Goal: Information Seeking & Learning: Learn about a topic

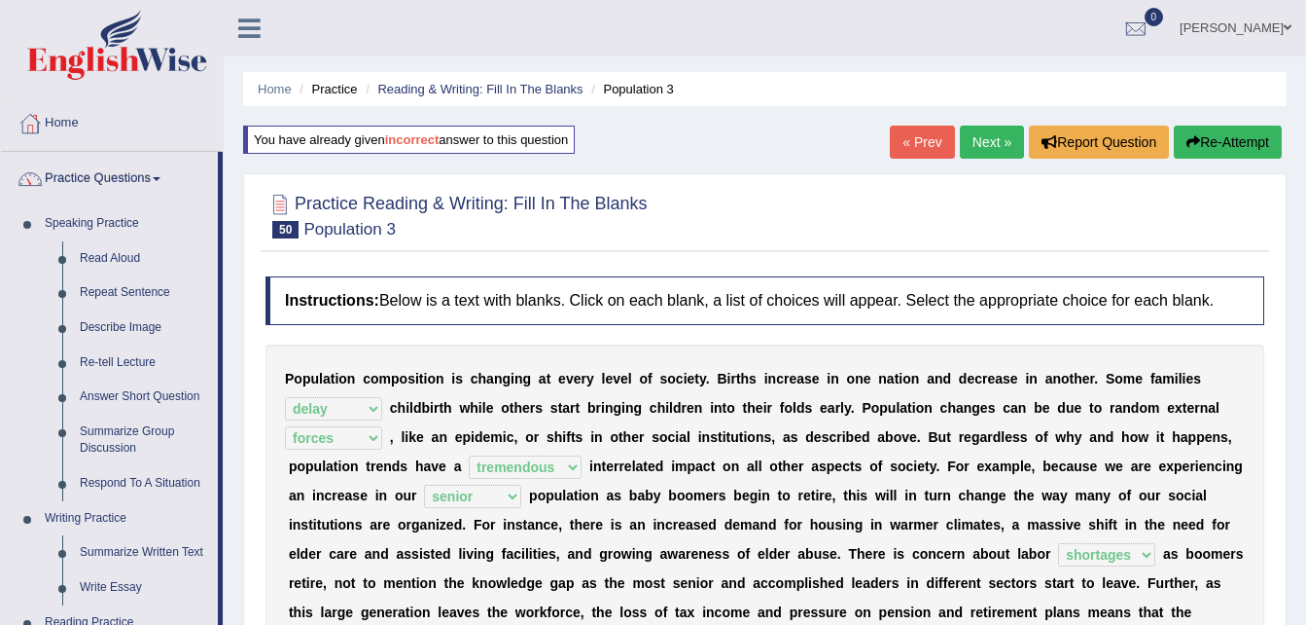
select select "delay"
select select "forces"
select select "tremendous"
select select "senior"
select select "shortages"
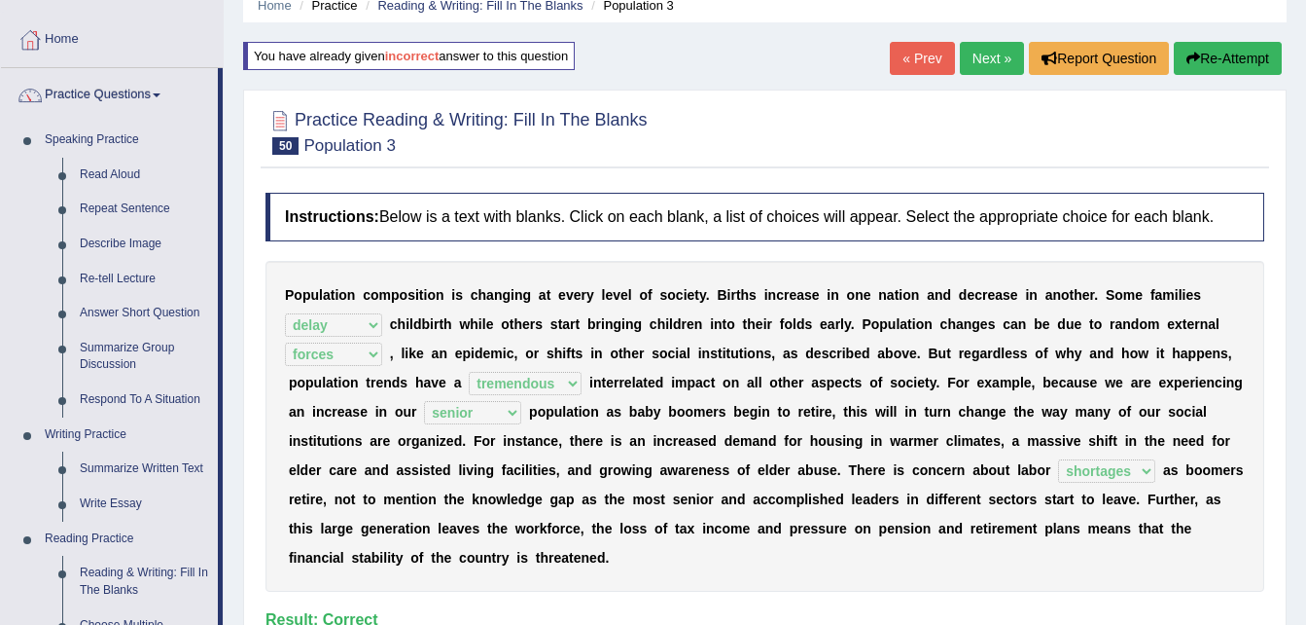
scroll to position [69, 0]
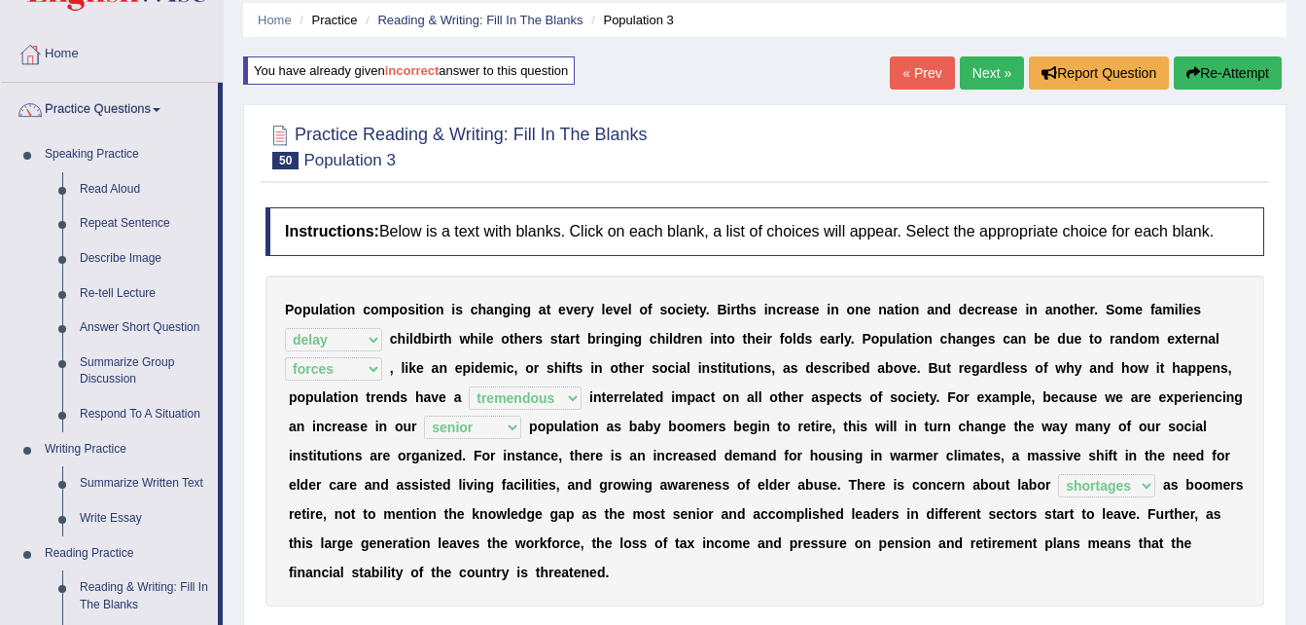
click at [1211, 62] on button "Re-Attempt" at bounding box center [1228, 72] width 108 height 33
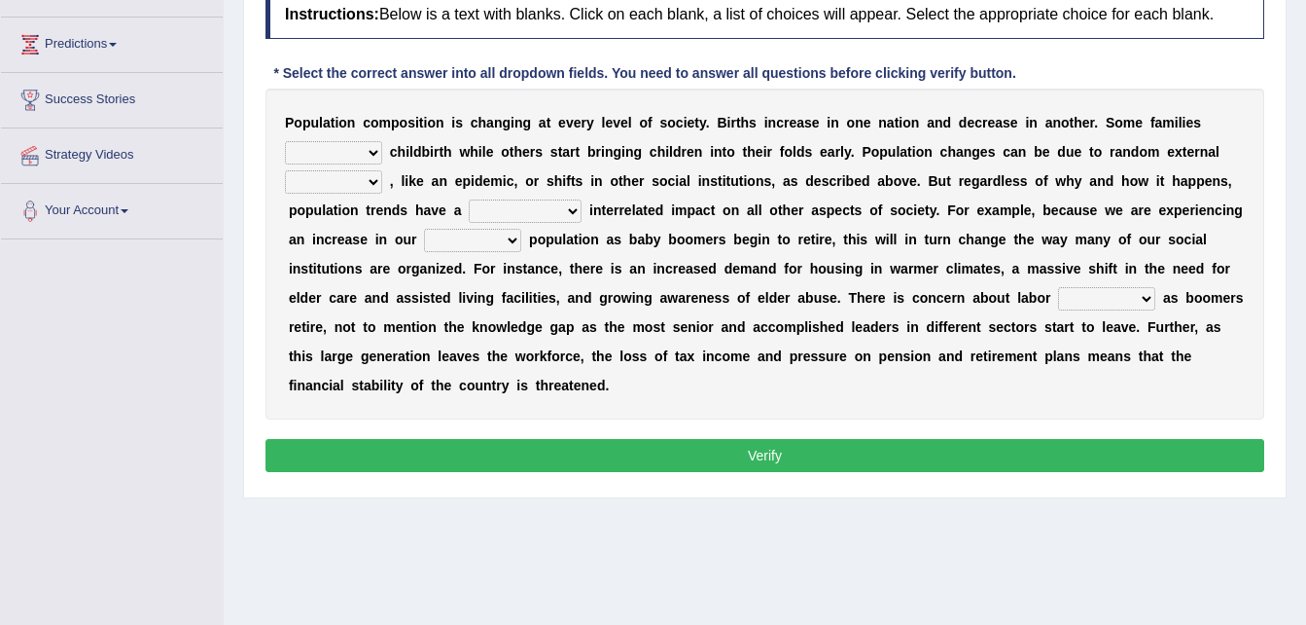
scroll to position [271, 0]
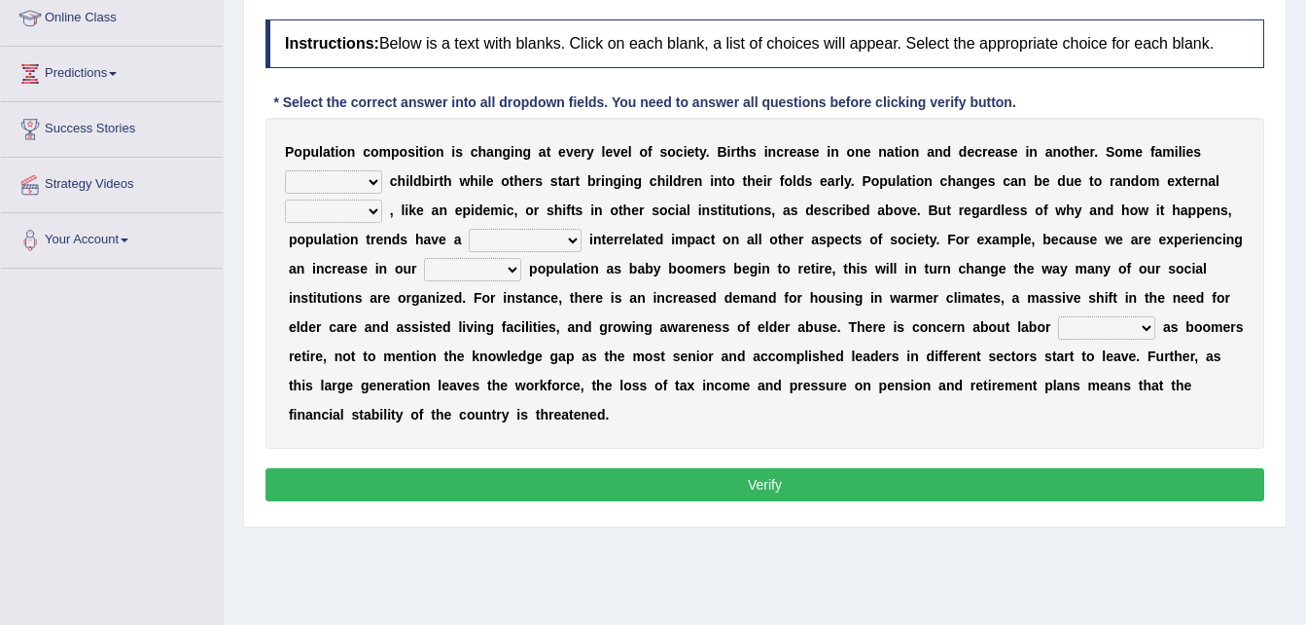
click at [380, 175] on select "demand default deliver delay" at bounding box center [333, 181] width 97 height 23
select select "delay"
click at [285, 170] on select "demand default deliver delay" at bounding box center [333, 181] width 97 height 23
click at [368, 209] on select "variations fortune formation forces" at bounding box center [333, 210] width 97 height 23
select select "forces"
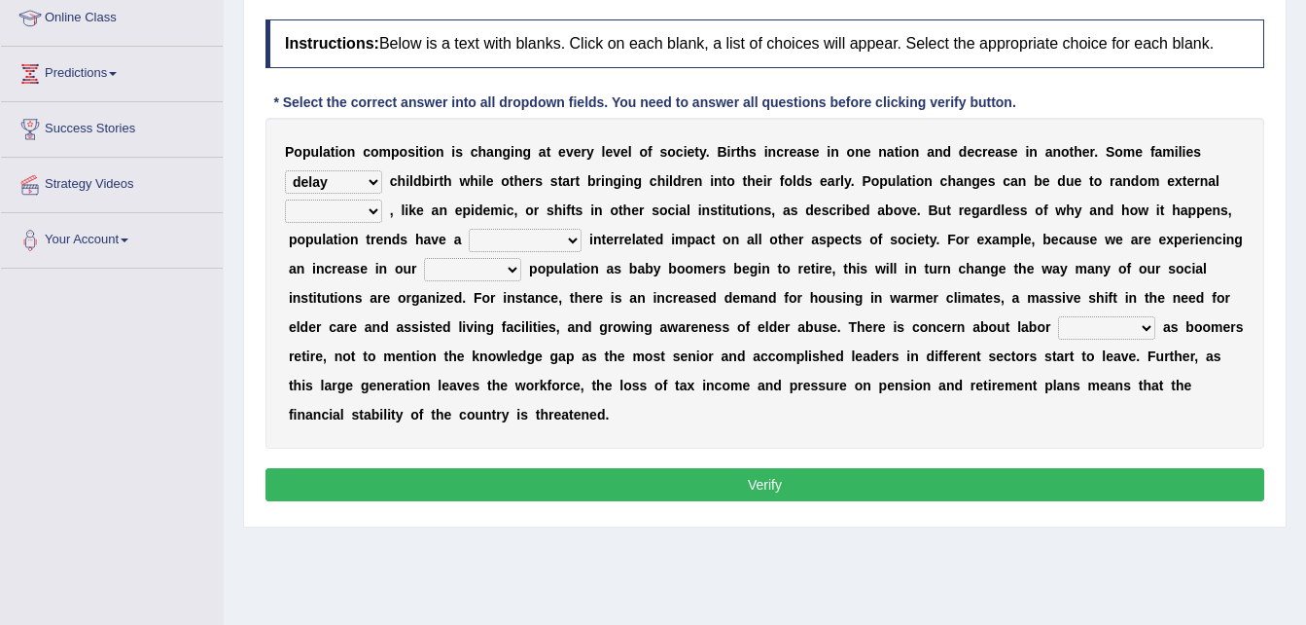
click at [285, 199] on select "variations fortune formation forces" at bounding box center [333, 210] width 97 height 23
click at [493, 240] on select "tremendous tenuous tremulous spontaneous" at bounding box center [525, 240] width 113 height 23
click at [469, 229] on select "tremendous tenuous tremulous spontaneous" at bounding box center [525, 240] width 113 height 23
click at [497, 234] on select "tremendous tenuous tremulous spontaneous" at bounding box center [525, 240] width 113 height 23
select select "tremendous"
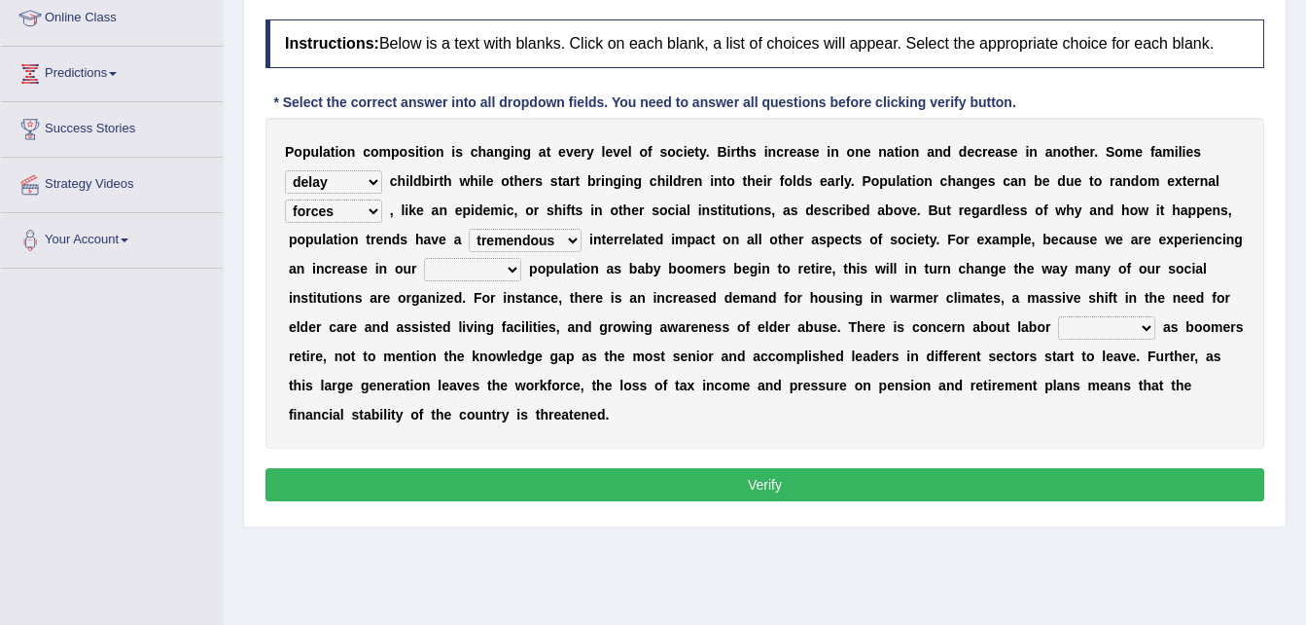
click at [469, 229] on select "tremendous tenuous tremulous spontaneous" at bounding box center [525, 240] width 113 height 23
click at [452, 274] on select "tertiary senior junior primary" at bounding box center [472, 269] width 97 height 23
select select "senior"
click at [424, 258] on select "tertiary senior junior primary" at bounding box center [472, 269] width 97 height 23
click at [1058, 317] on select "shortcuts shortfalls shortages shorthand" at bounding box center [1106, 327] width 97 height 23
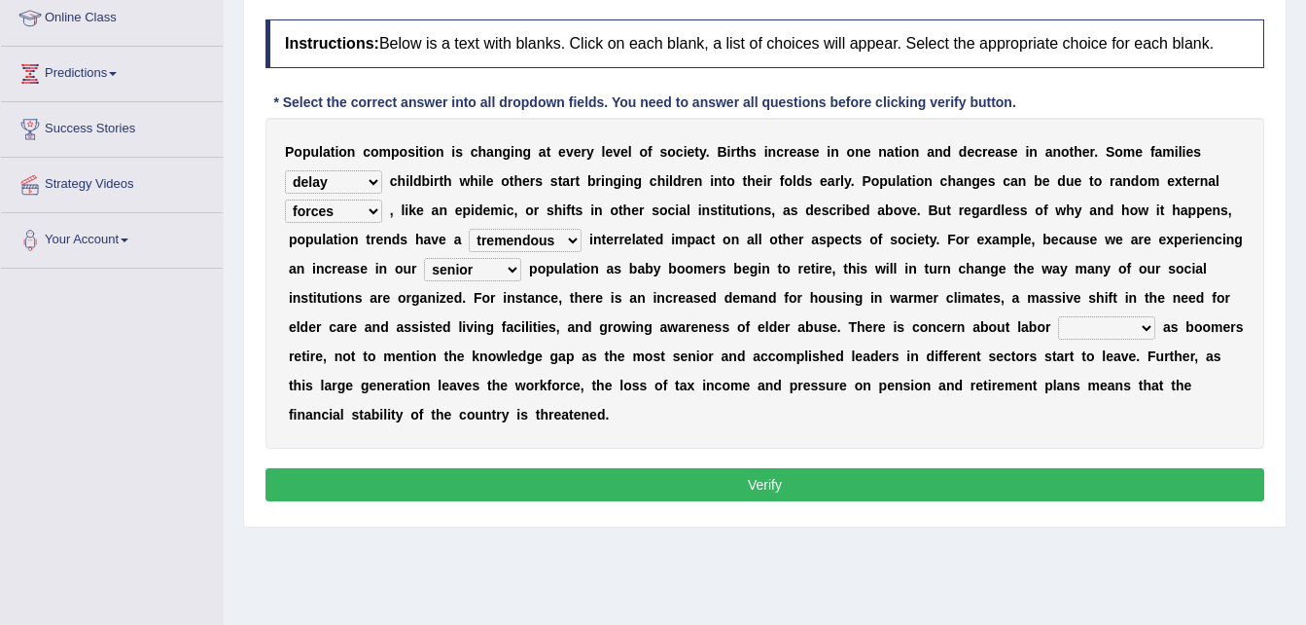
select select "shortages"
click at [1058, 316] on select "shortcuts shortfalls shortages shorthand" at bounding box center [1106, 327] width 97 height 23
click at [912, 468] on button "Verify" at bounding box center [765, 484] width 999 height 33
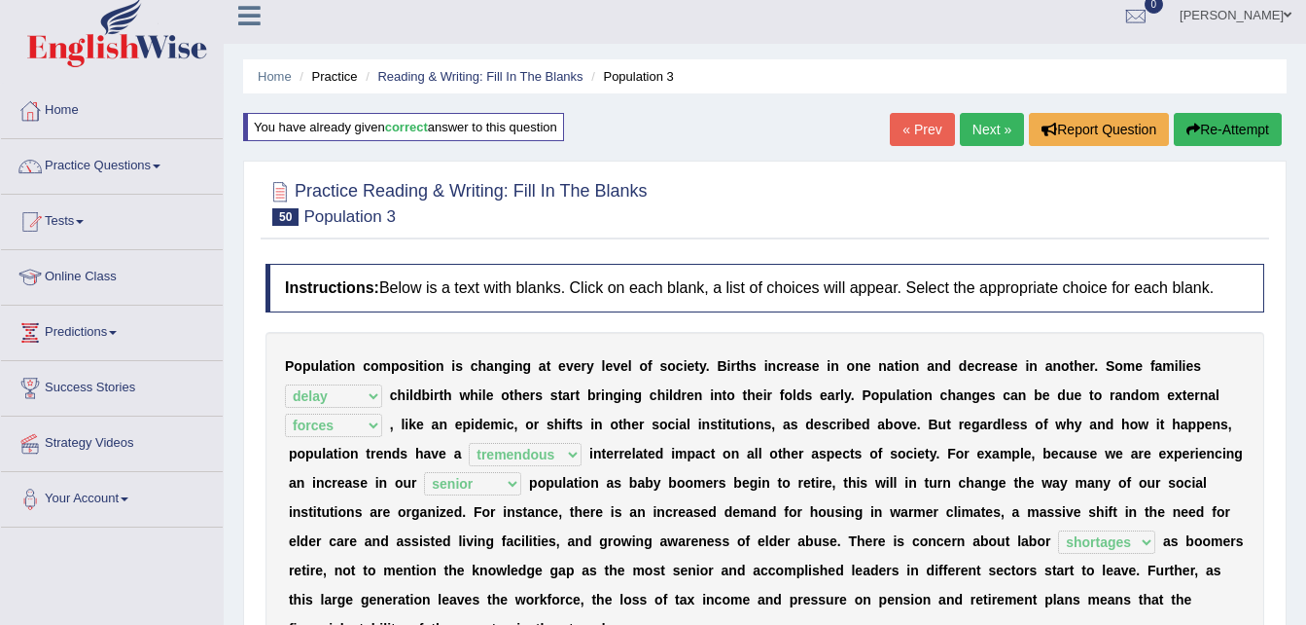
scroll to position [12, 0]
click at [104, 166] on link "Practice Questions" at bounding box center [112, 164] width 222 height 49
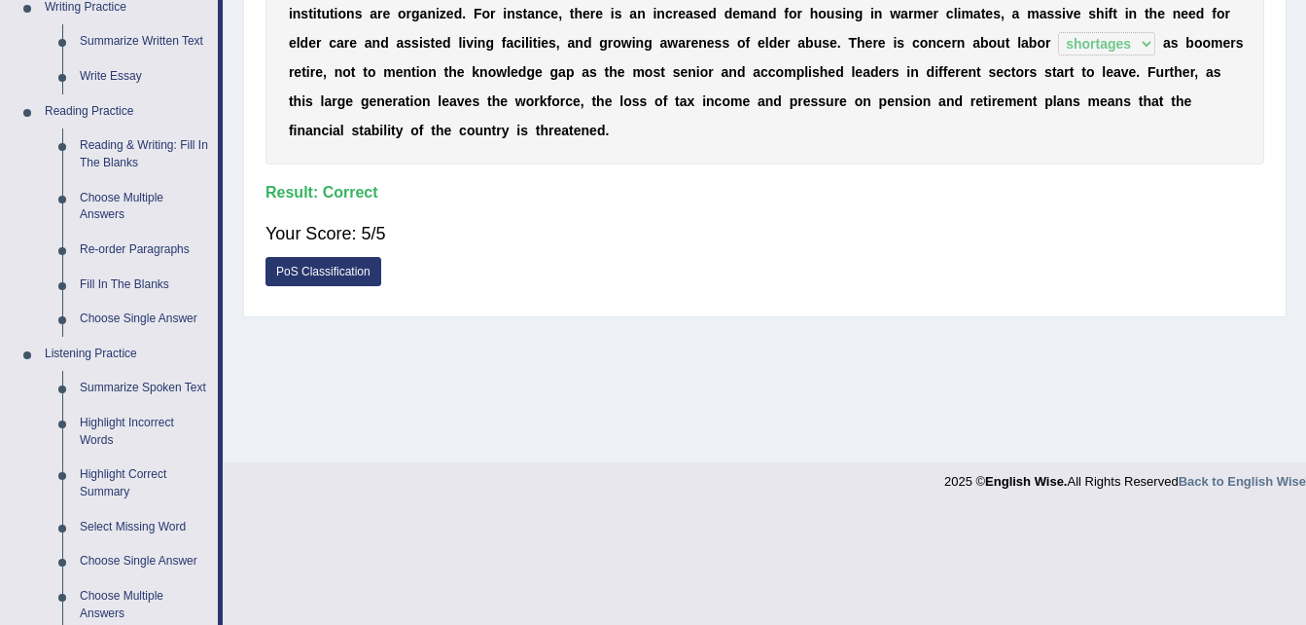
scroll to position [515, 0]
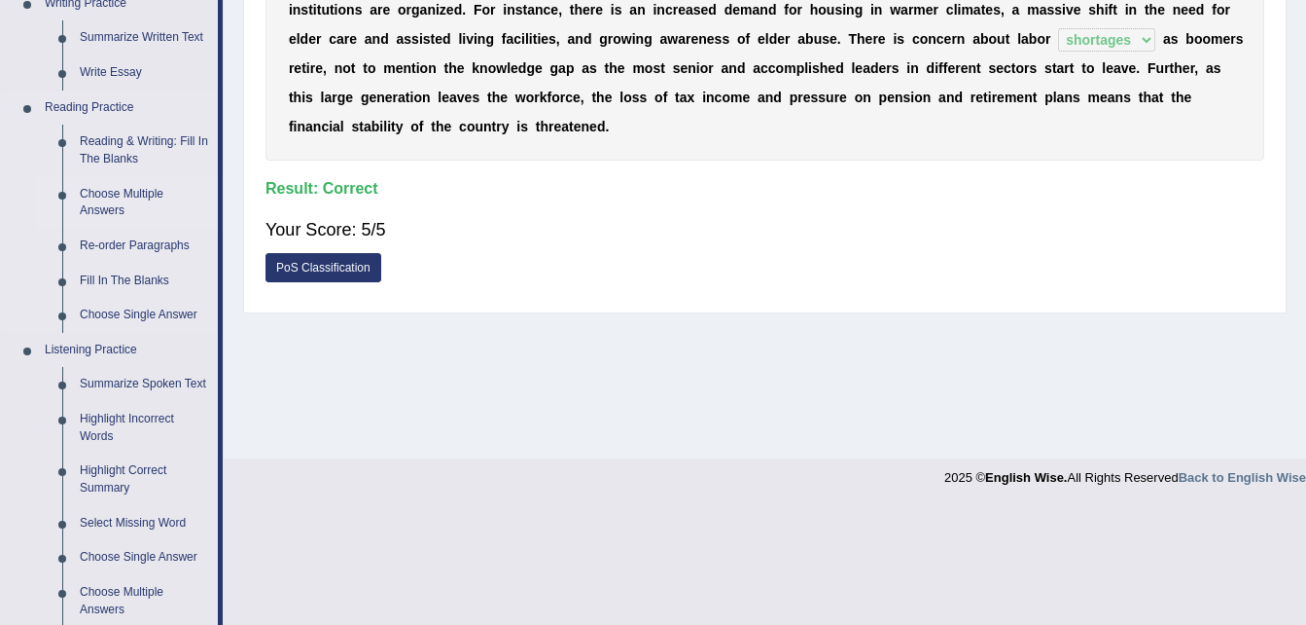
click at [120, 189] on link "Choose Multiple Answers" at bounding box center [144, 203] width 147 height 52
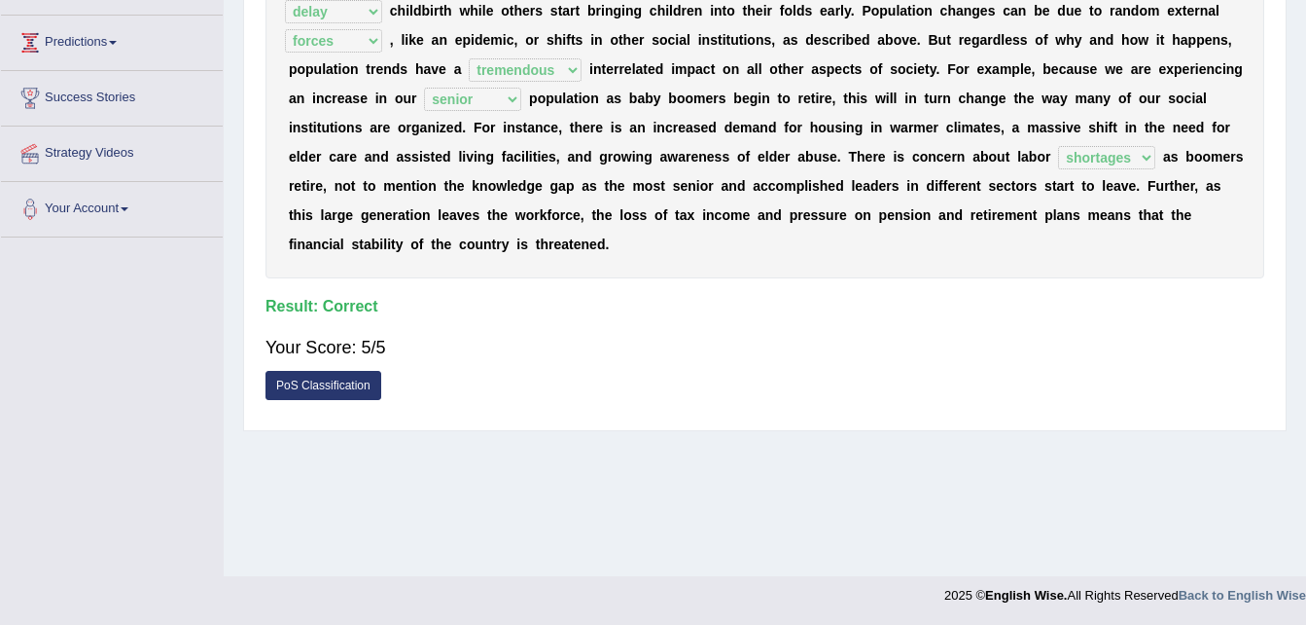
scroll to position [266, 0]
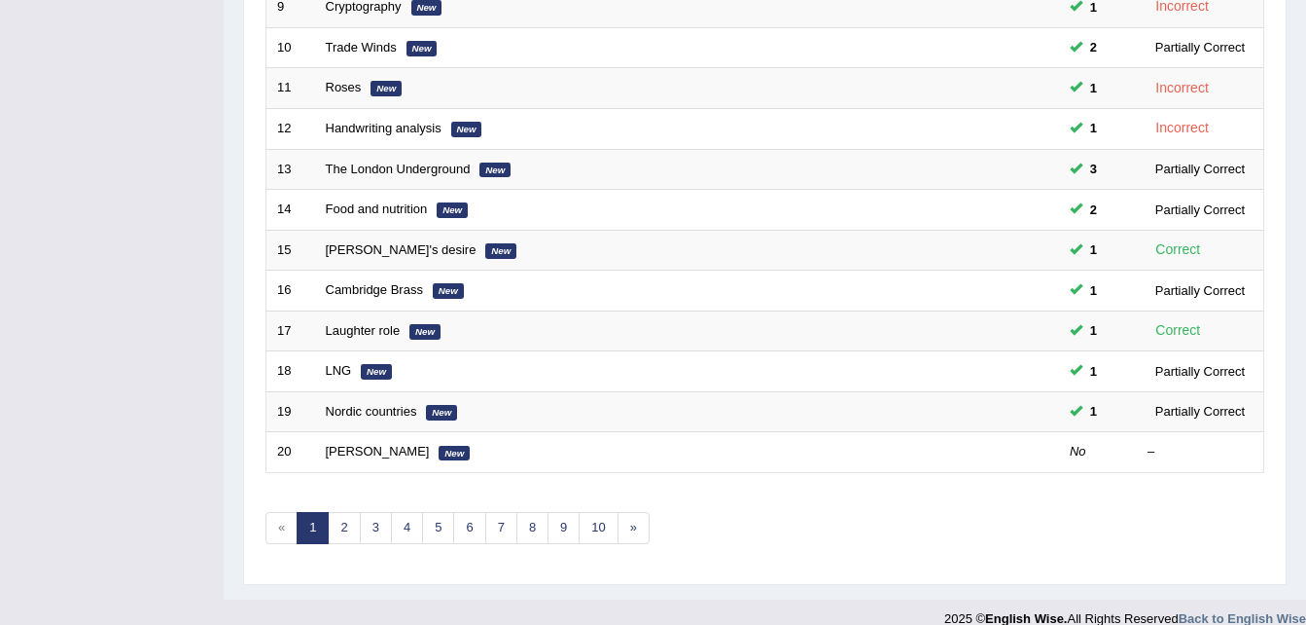
scroll to position [663, 0]
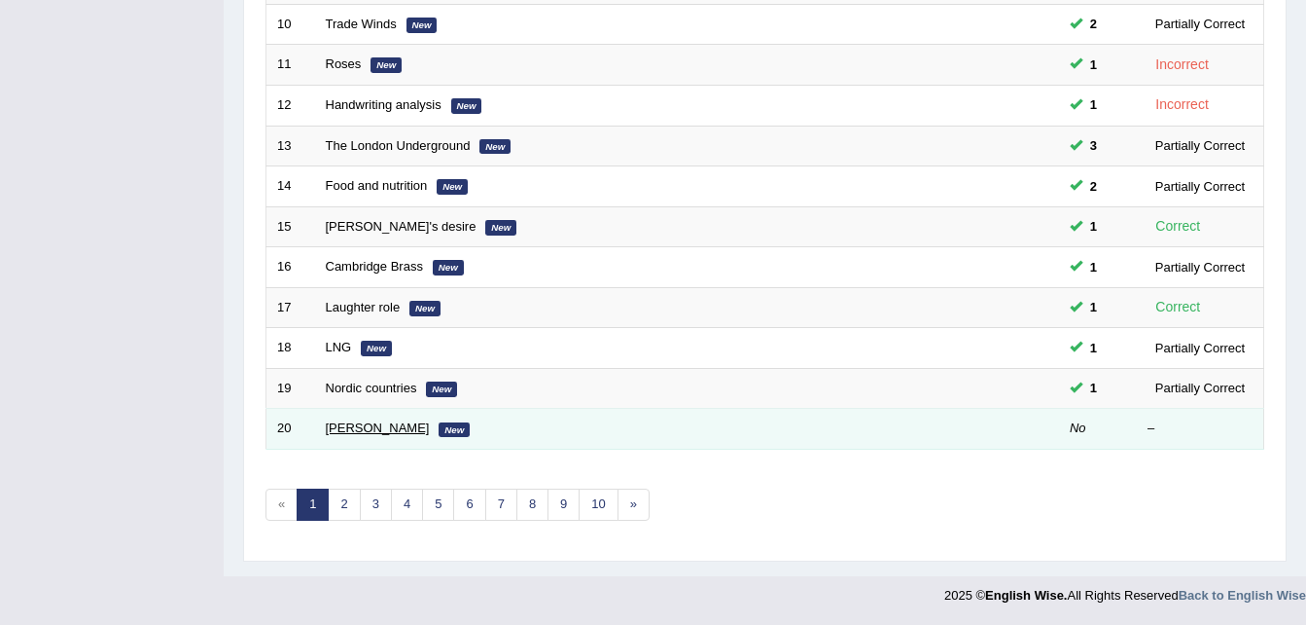
click at [389, 431] on link "David Ricardo" at bounding box center [378, 427] width 104 height 15
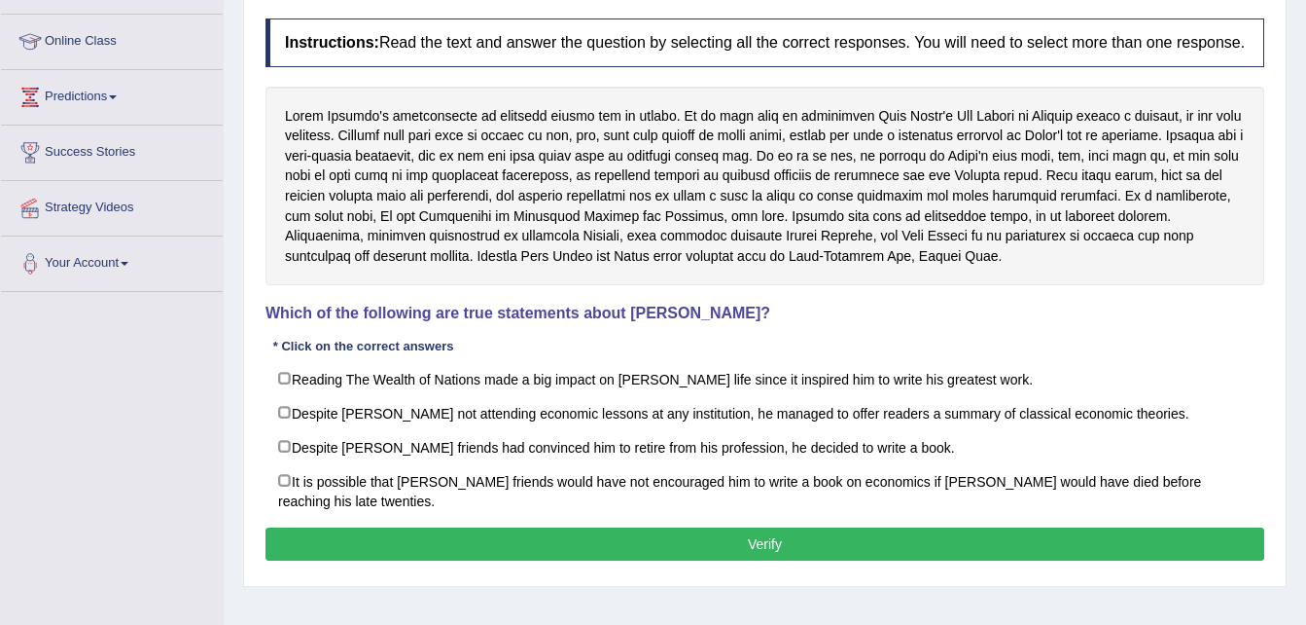
scroll to position [249, 0]
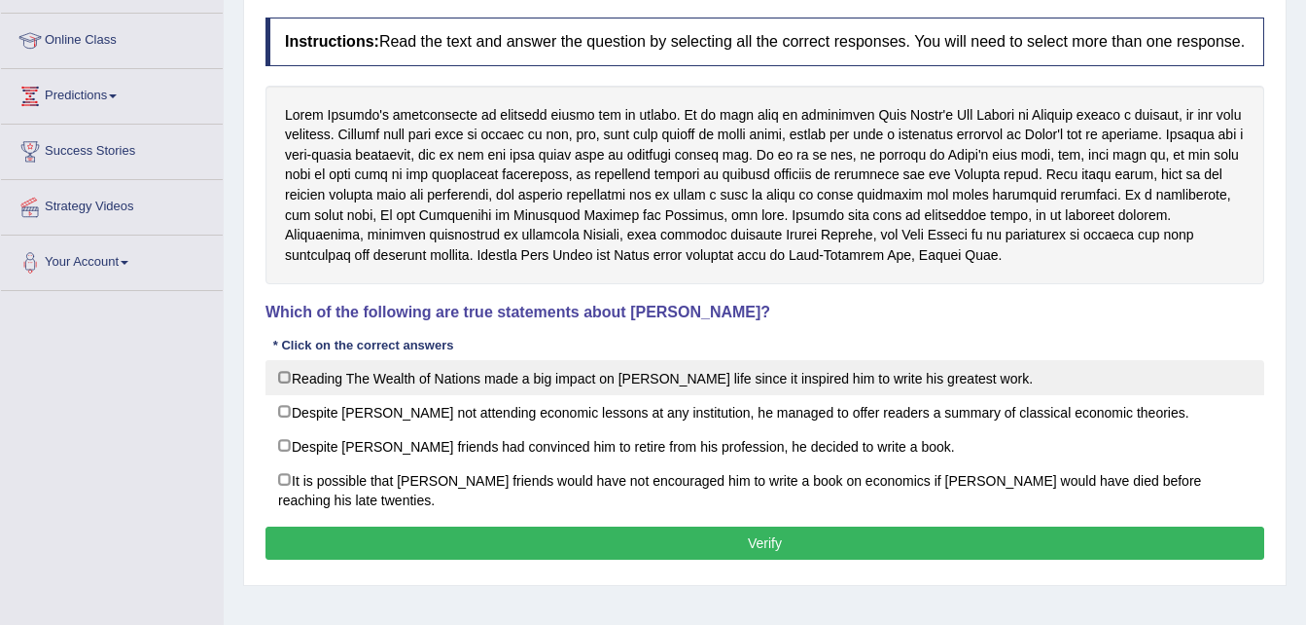
click at [304, 363] on label "Reading The Wealth of Nations made a big impact on Adam Smith’s life since it i…" at bounding box center [765, 377] width 999 height 35
checkbox input "true"
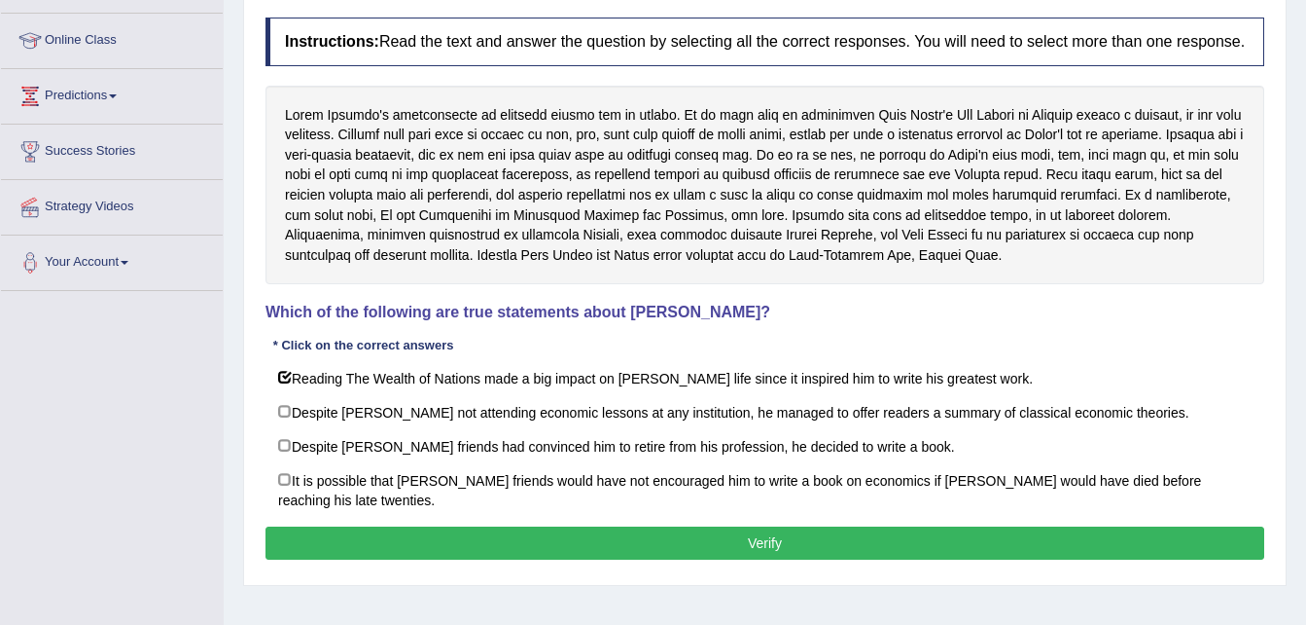
click at [406, 534] on button "Verify" at bounding box center [765, 542] width 999 height 33
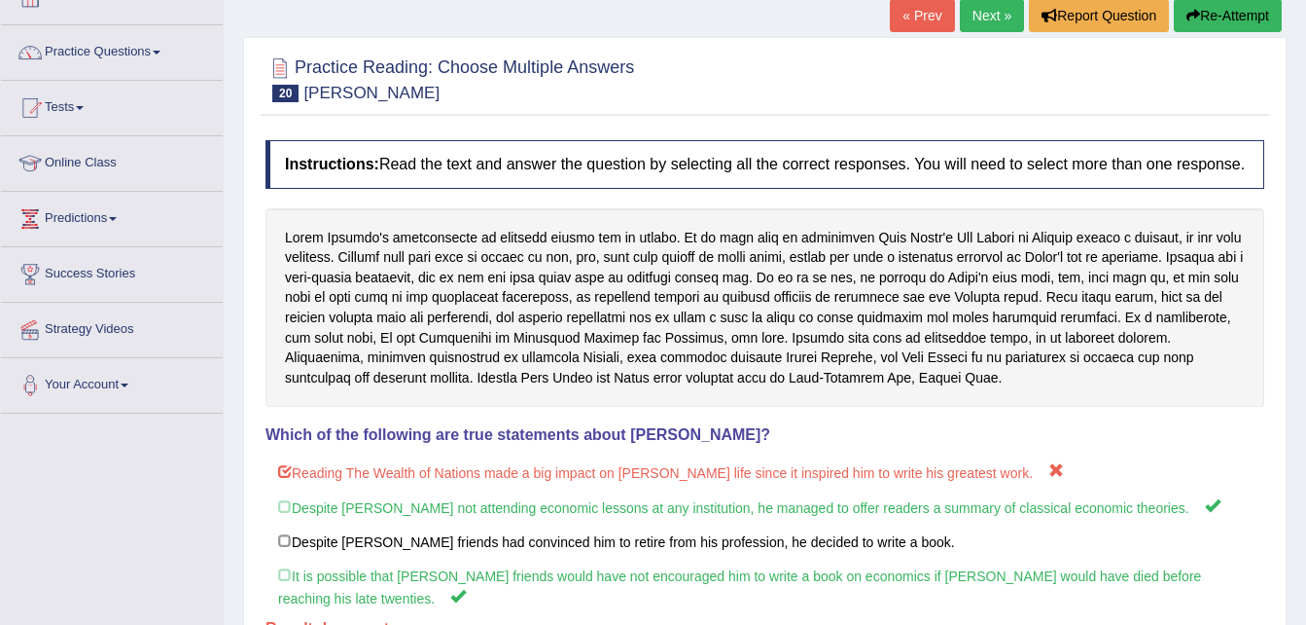
scroll to position [0, 0]
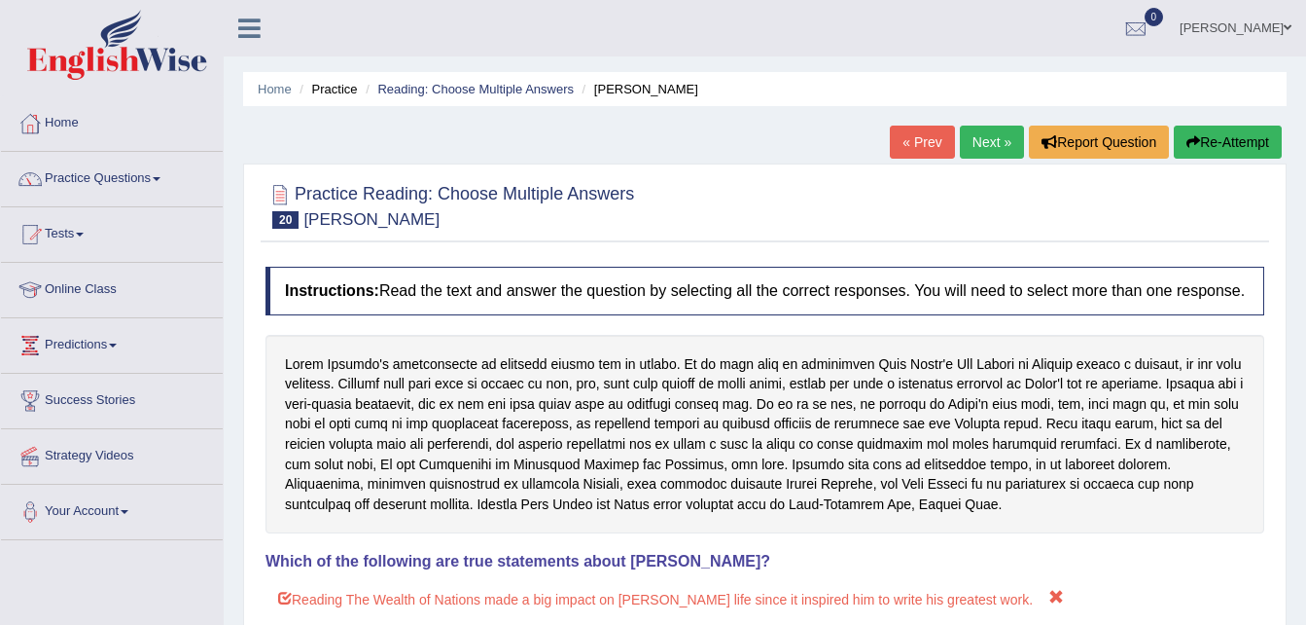
click at [1197, 131] on button "Re-Attempt" at bounding box center [1228, 141] width 108 height 33
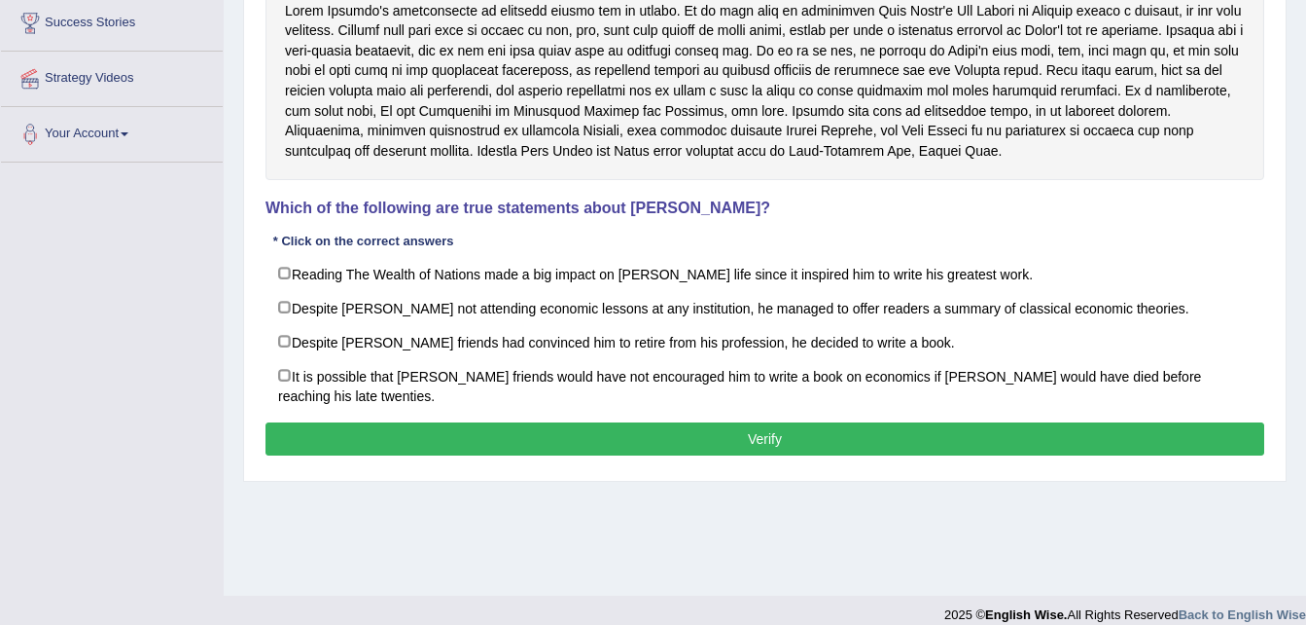
scroll to position [384, 0]
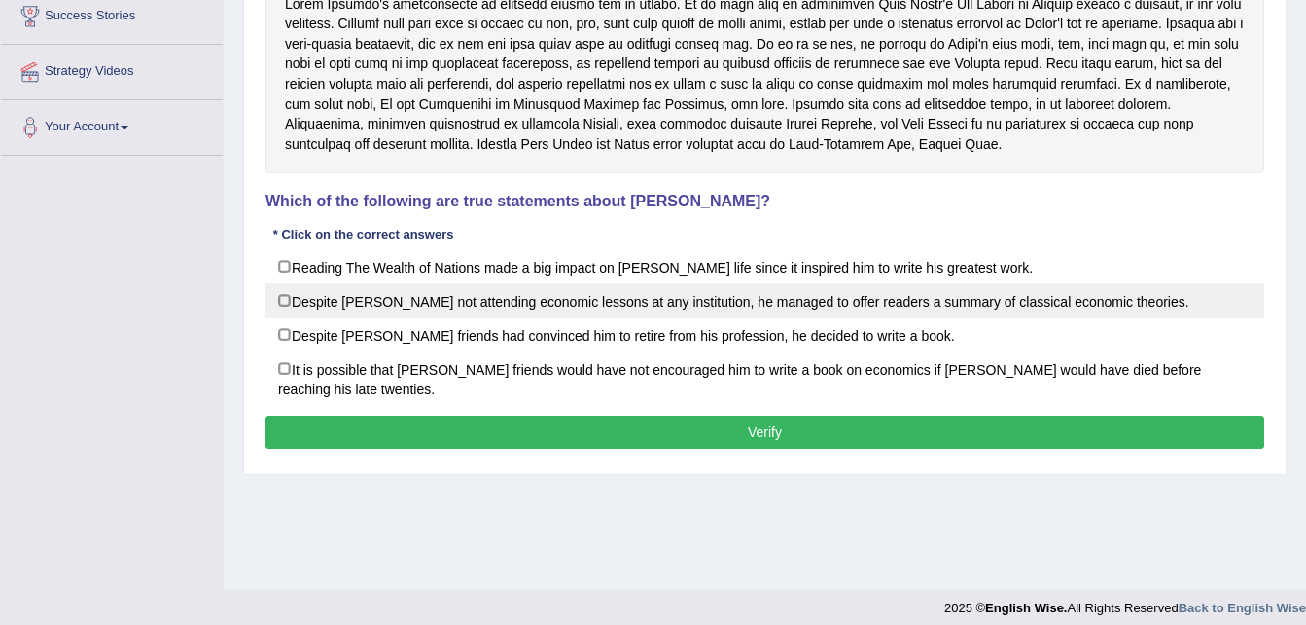
click at [535, 290] on label "Despite [PERSON_NAME] not attending economic lessons at any institution, he man…" at bounding box center [765, 300] width 999 height 35
checkbox input "true"
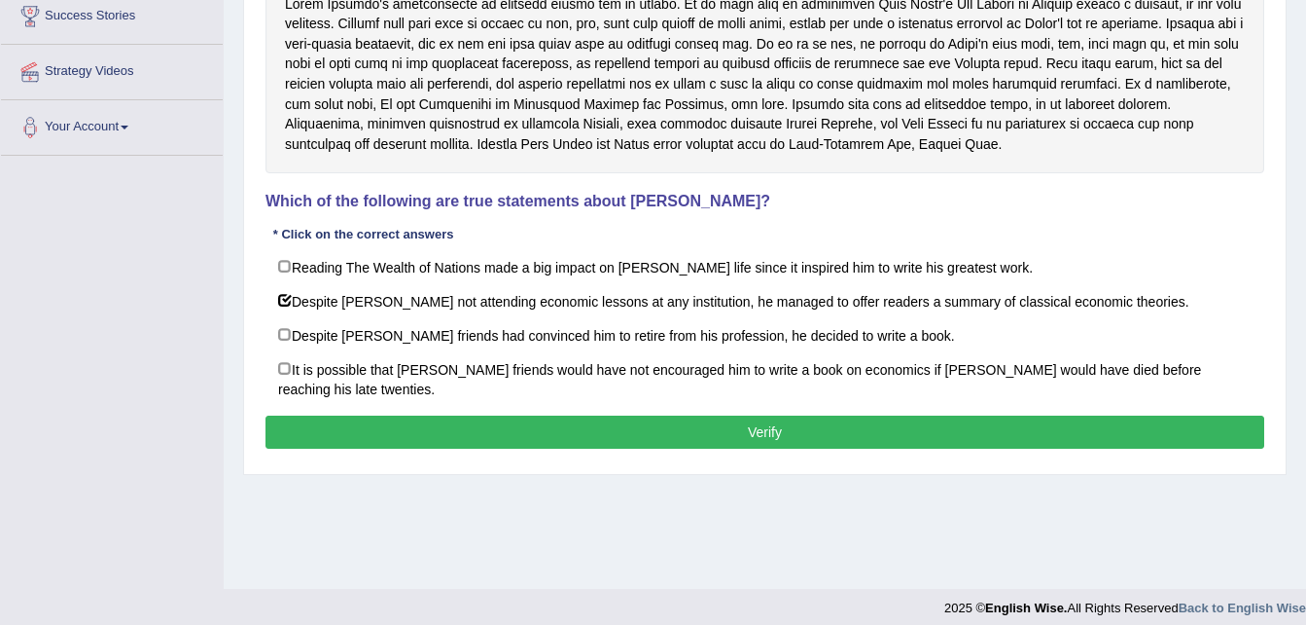
click at [656, 447] on button "Verify" at bounding box center [765, 431] width 999 height 33
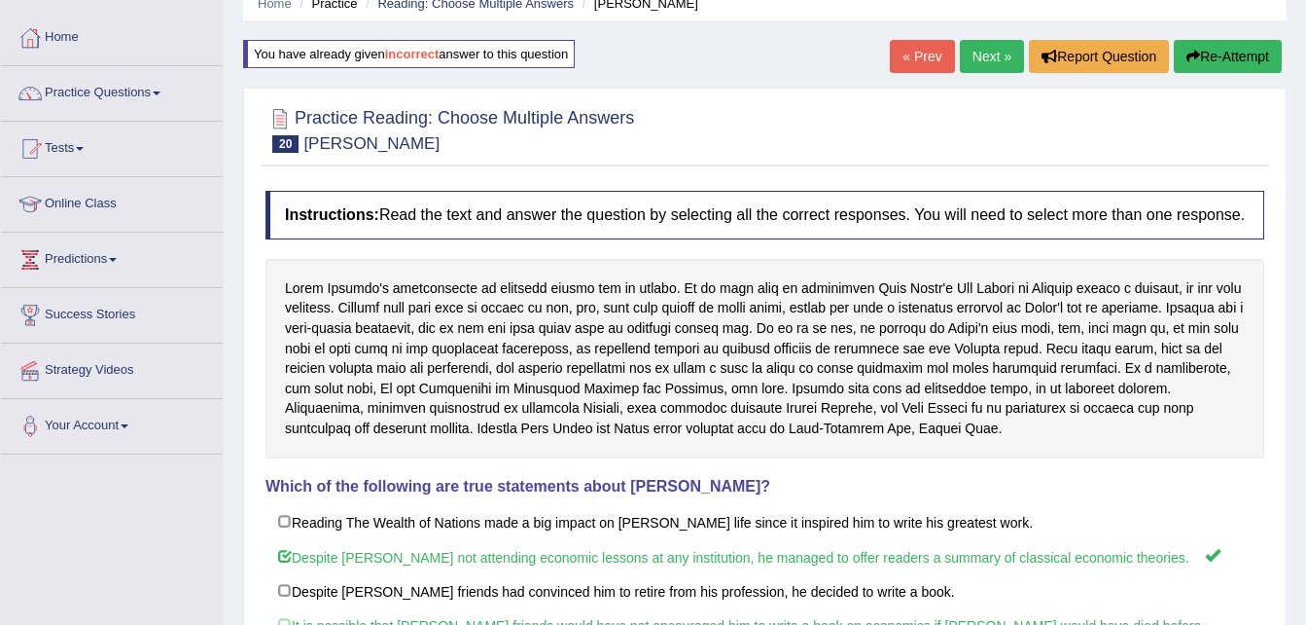
scroll to position [85, 0]
click at [985, 60] on link "Next »" at bounding box center [992, 57] width 64 height 33
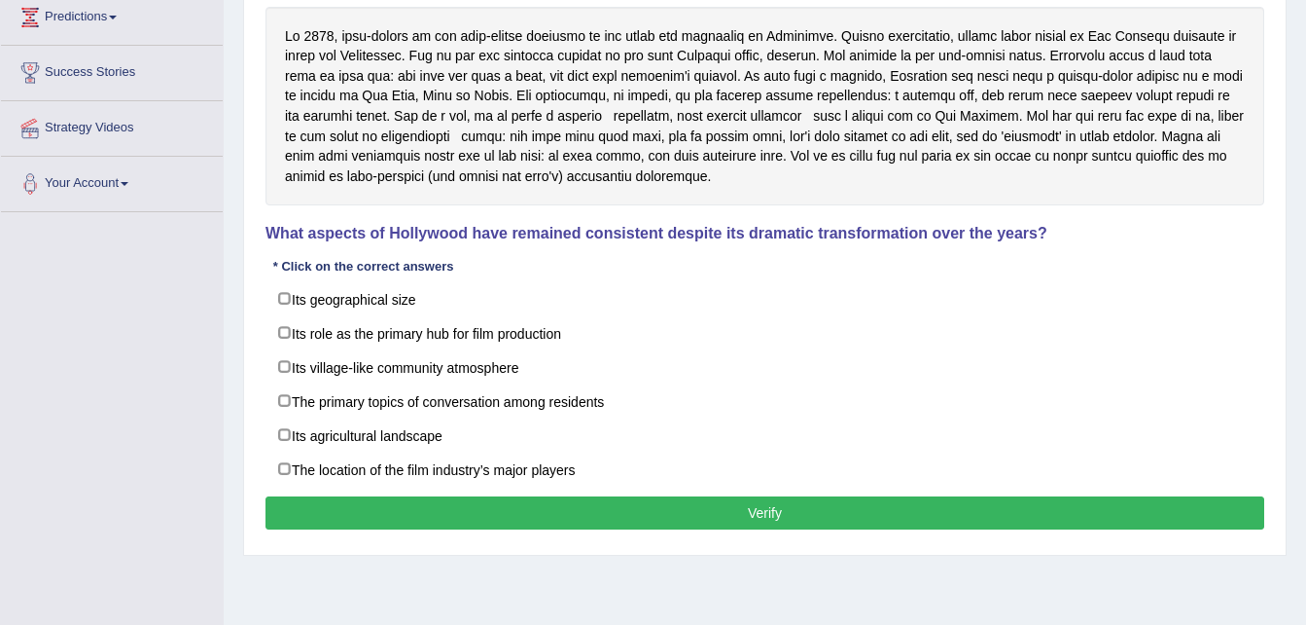
scroll to position [332, 0]
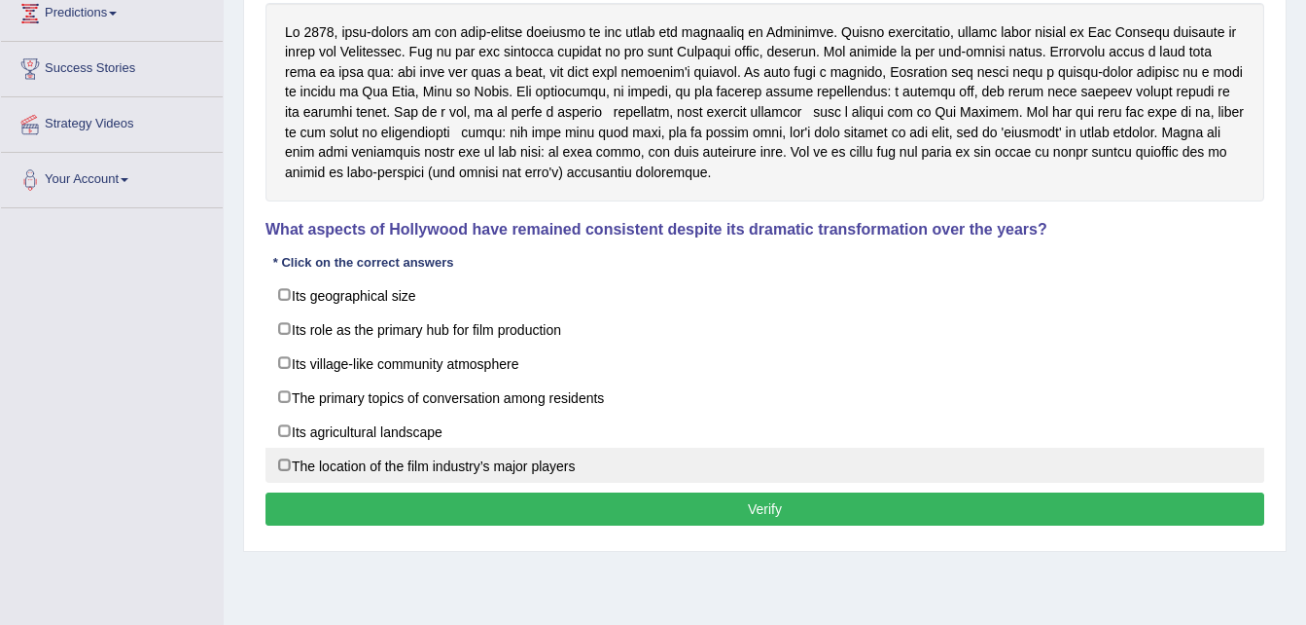
click at [494, 471] on label "The location of the film industry’s major players" at bounding box center [765, 464] width 999 height 35
checkbox input "true"
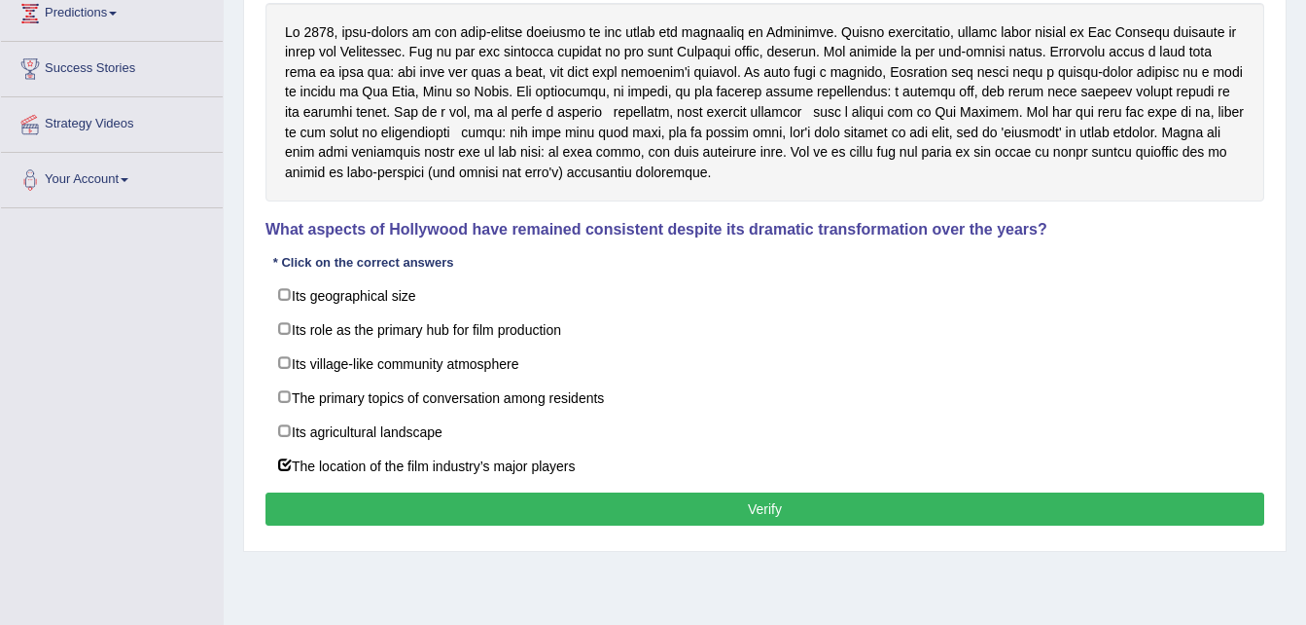
click at [518, 504] on button "Verify" at bounding box center [765, 508] width 999 height 33
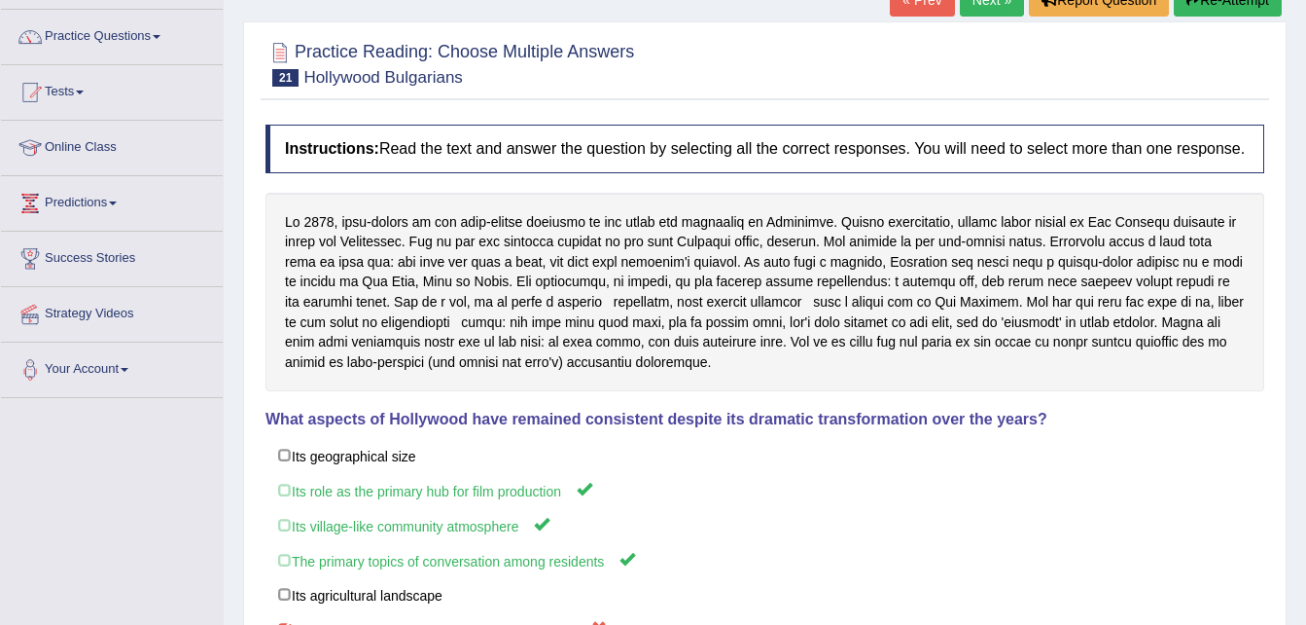
scroll to position [135, 0]
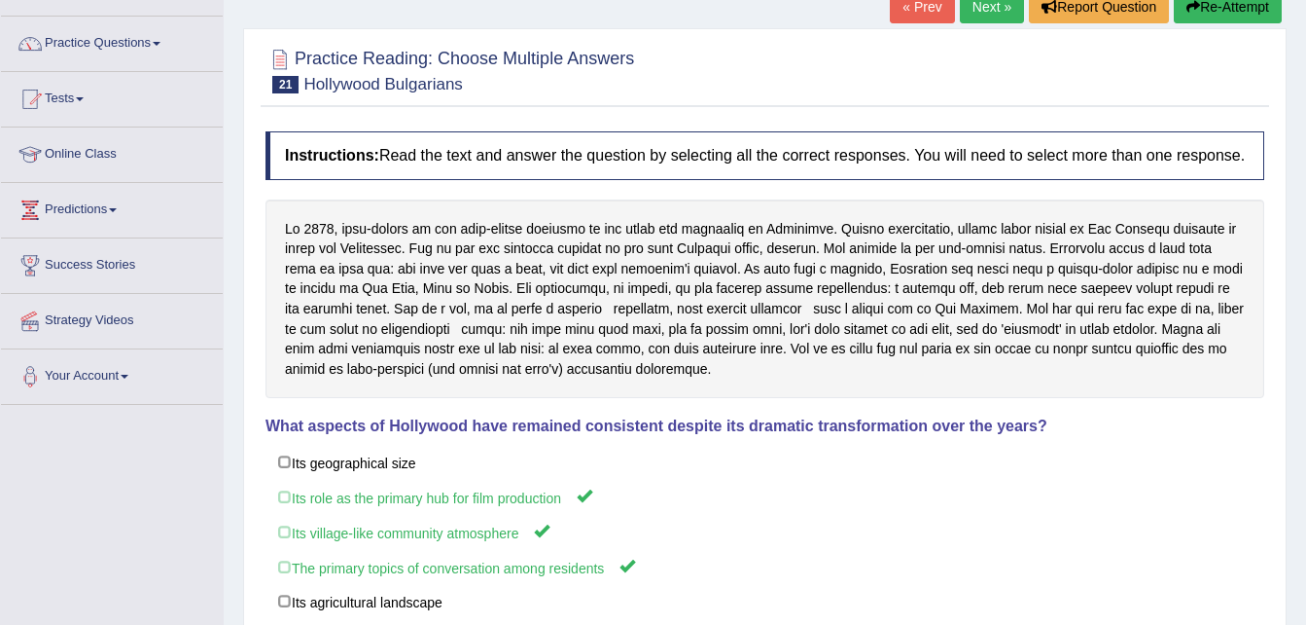
click at [1219, 3] on button "Re-Attempt" at bounding box center [1228, 6] width 108 height 33
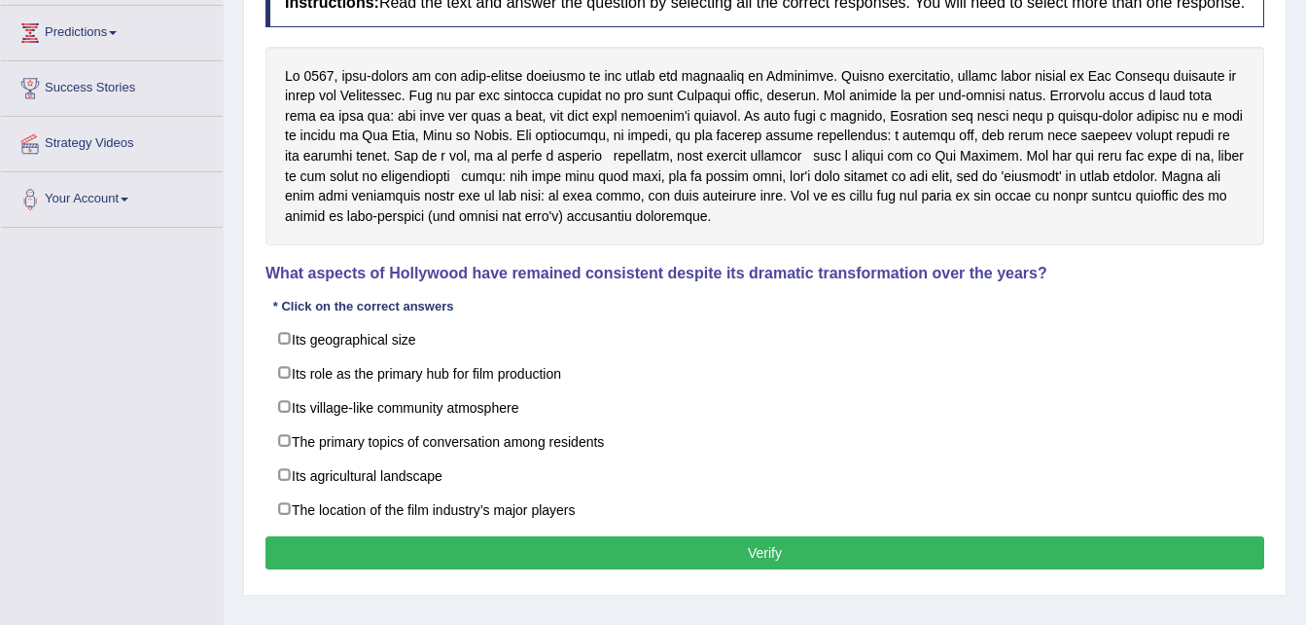
scroll to position [397, 0]
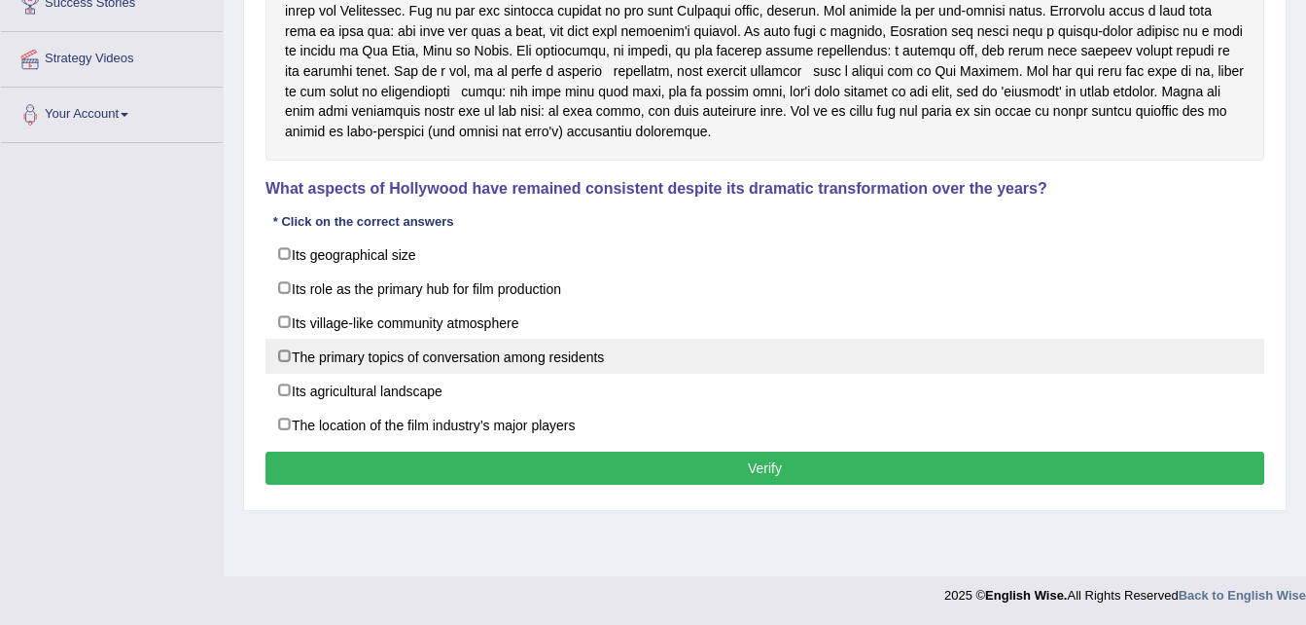
click at [525, 356] on label "The primary topics of conversation among residents" at bounding box center [765, 356] width 999 height 35
checkbox input "true"
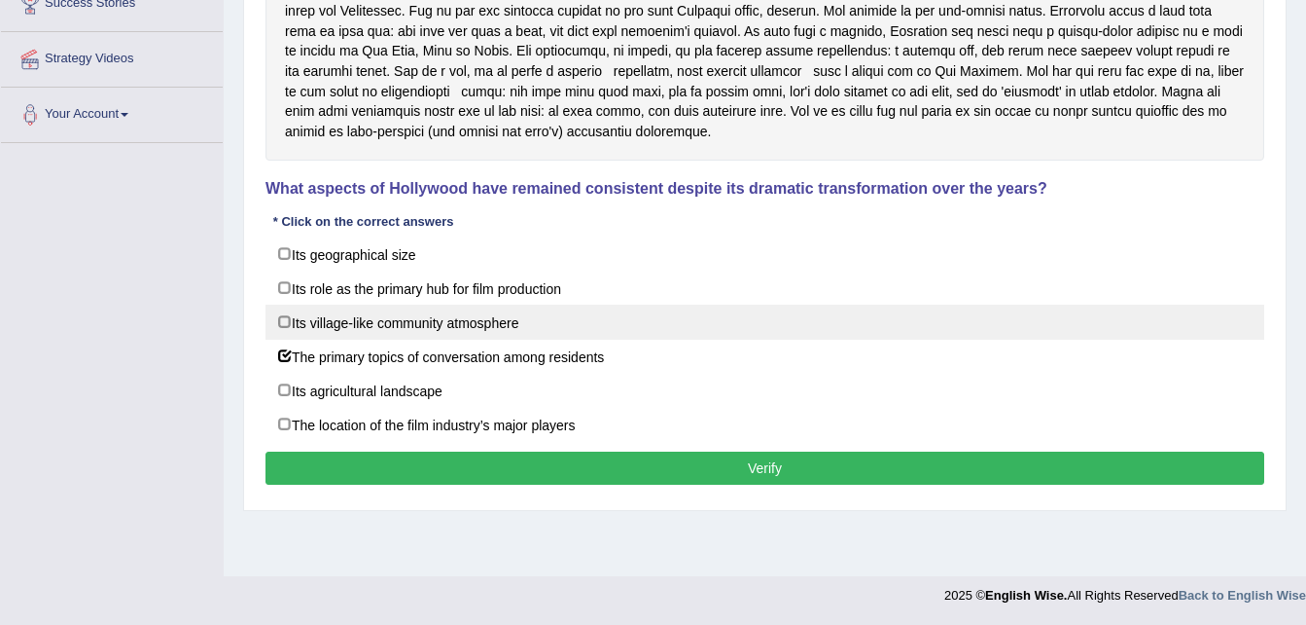
click at [499, 328] on label "Its village-like community atmosphere" at bounding box center [765, 321] width 999 height 35
checkbox input "true"
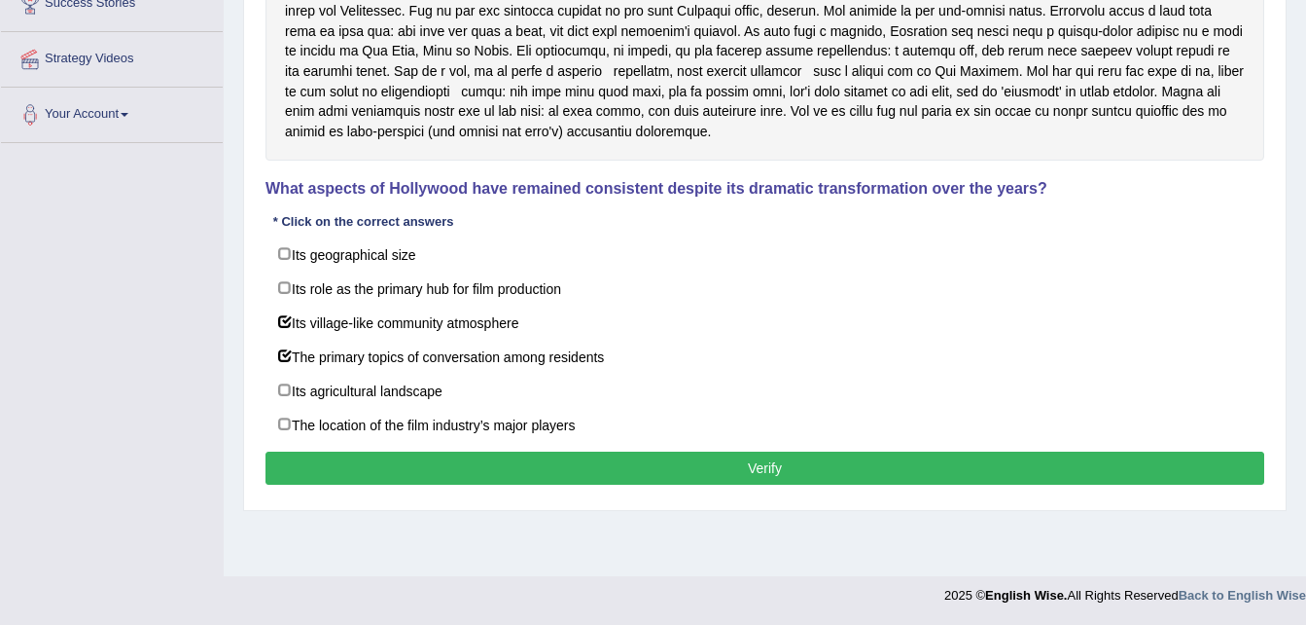
click at [594, 470] on button "Verify" at bounding box center [765, 467] width 999 height 33
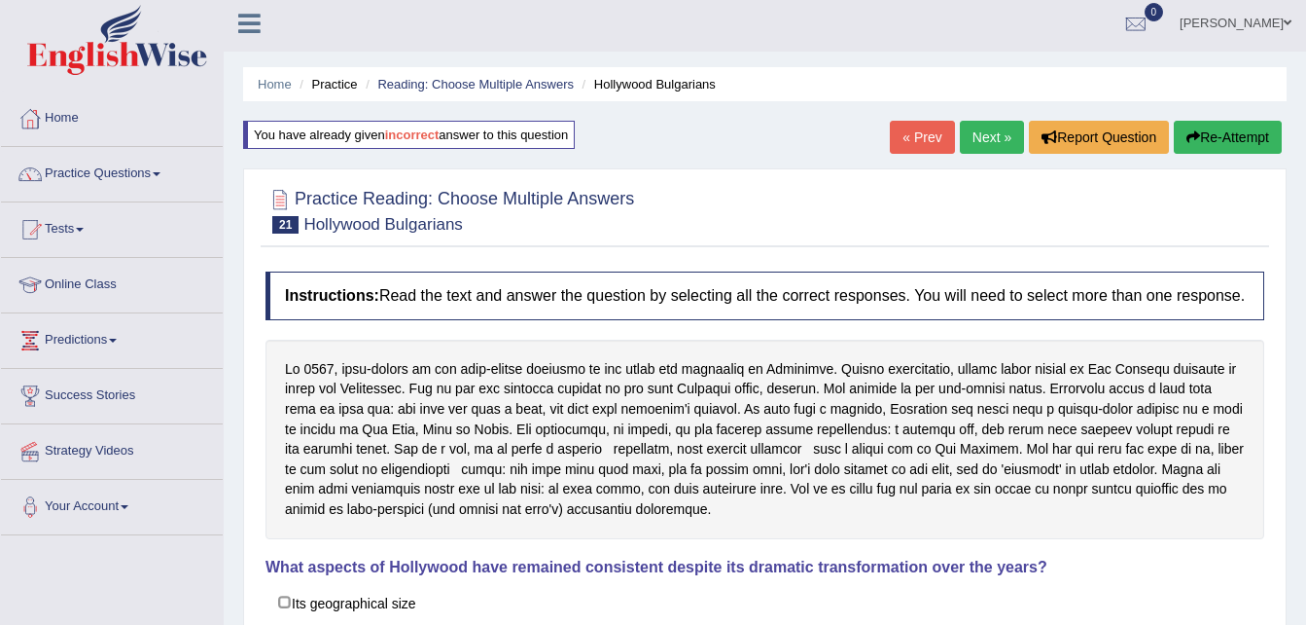
scroll to position [0, 0]
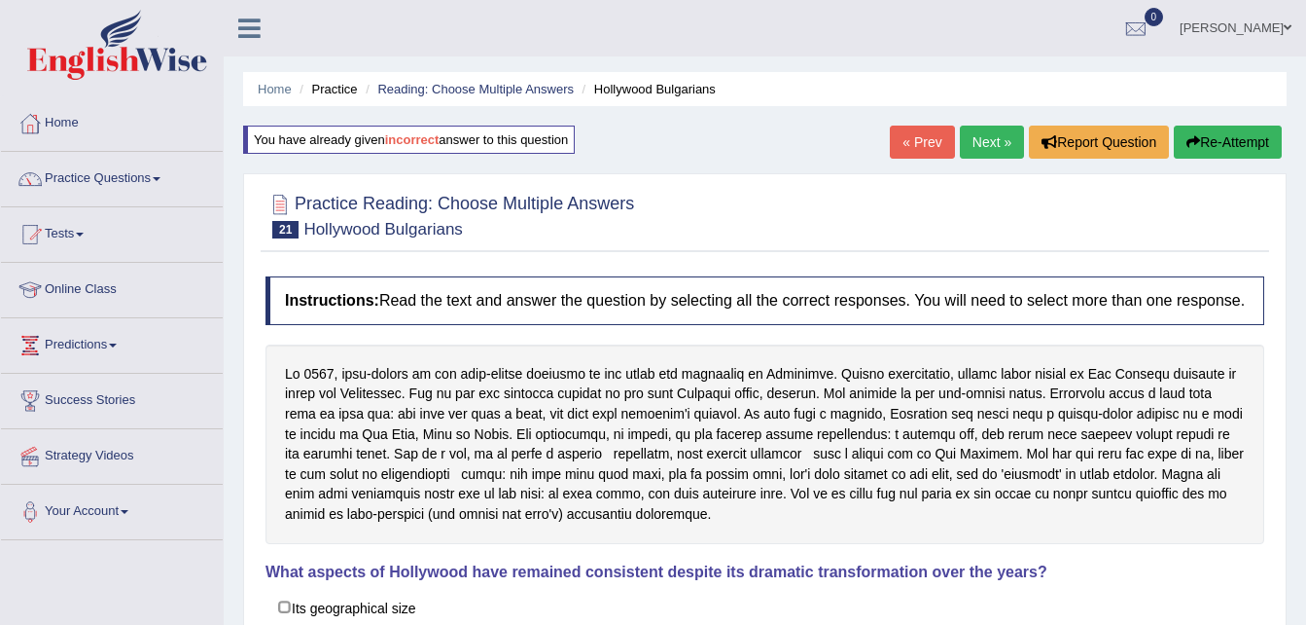
click at [977, 135] on link "Next »" at bounding box center [992, 141] width 64 height 33
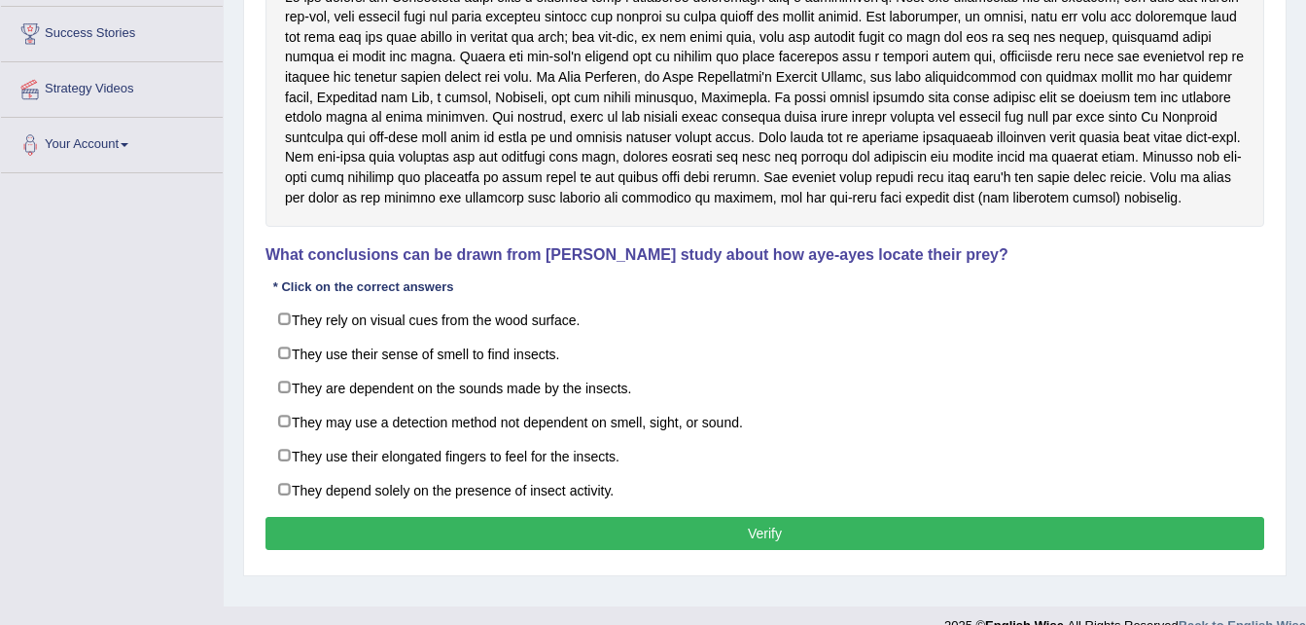
scroll to position [380, 0]
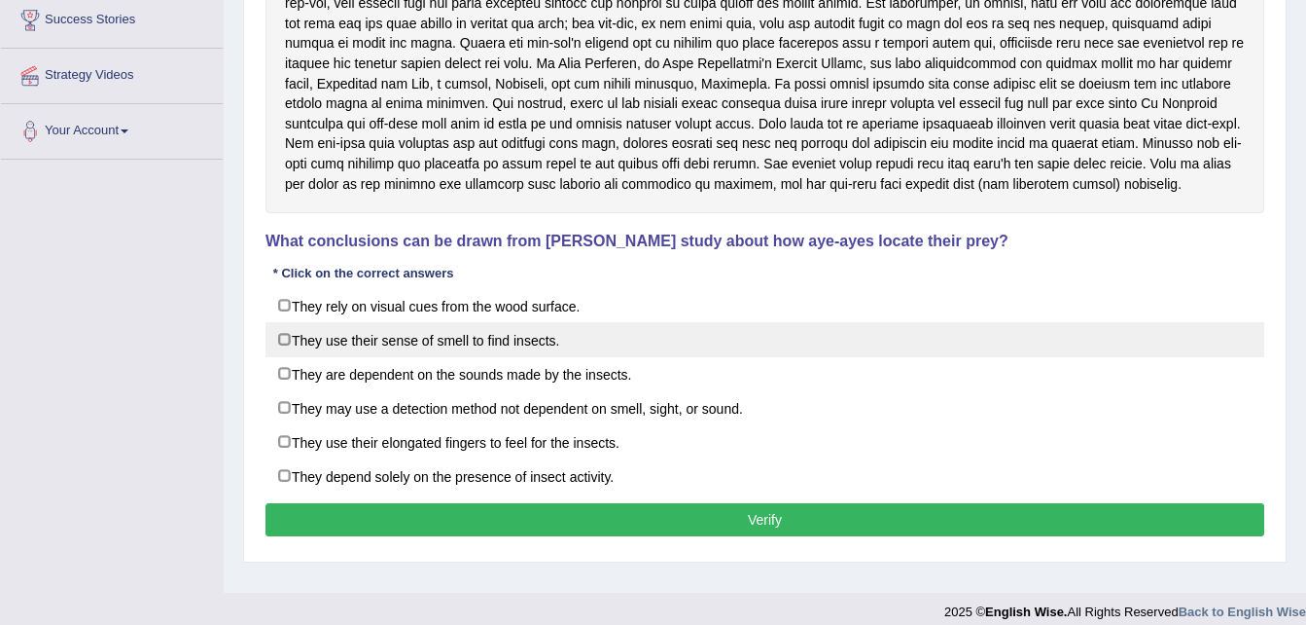
click at [420, 334] on label "They use their sense of smell to find insects." at bounding box center [765, 339] width 999 height 35
checkbox input "true"
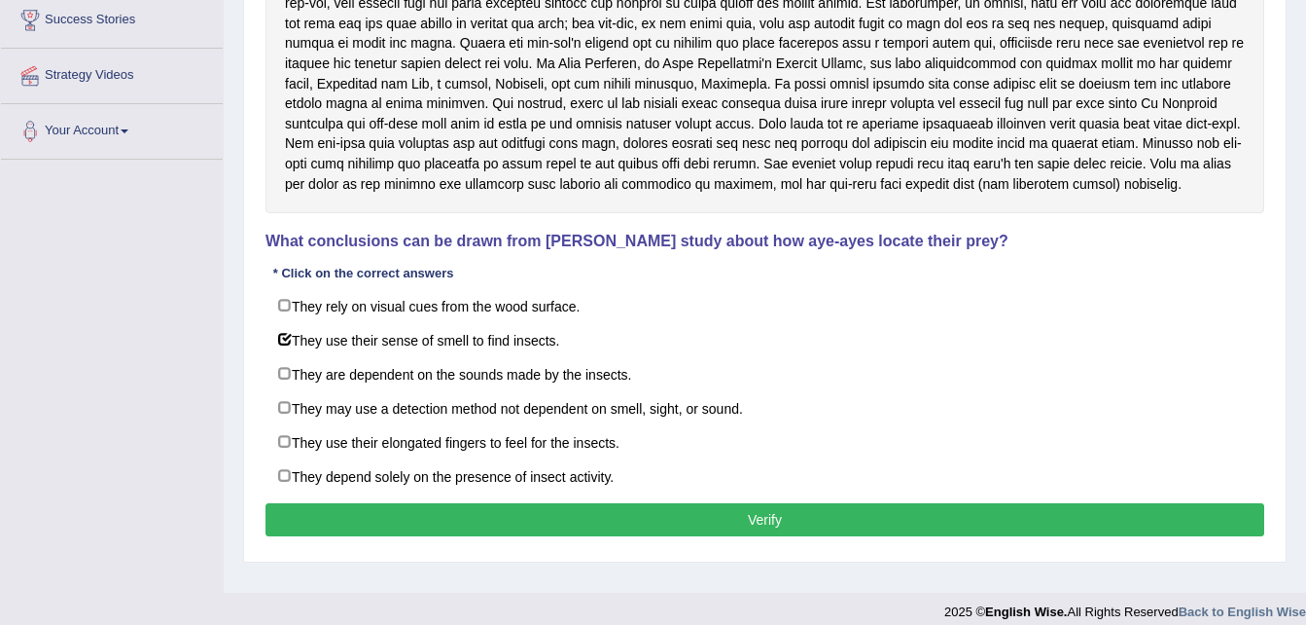
click at [548, 536] on button "Verify" at bounding box center [765, 519] width 999 height 33
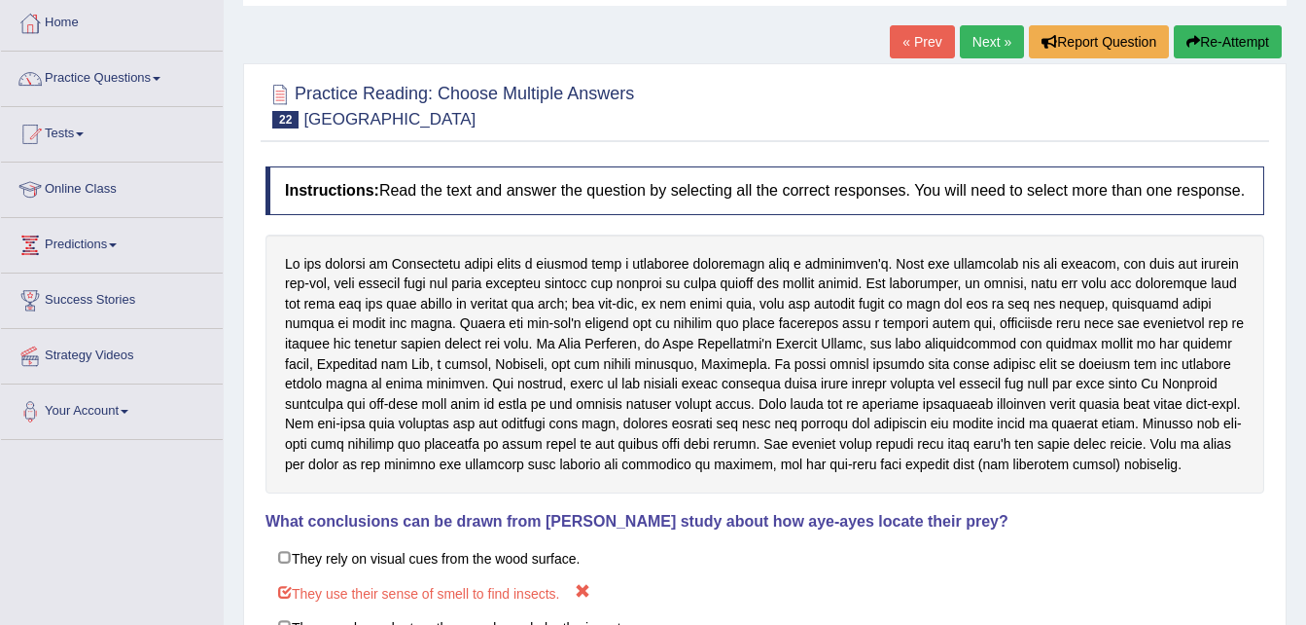
scroll to position [0, 0]
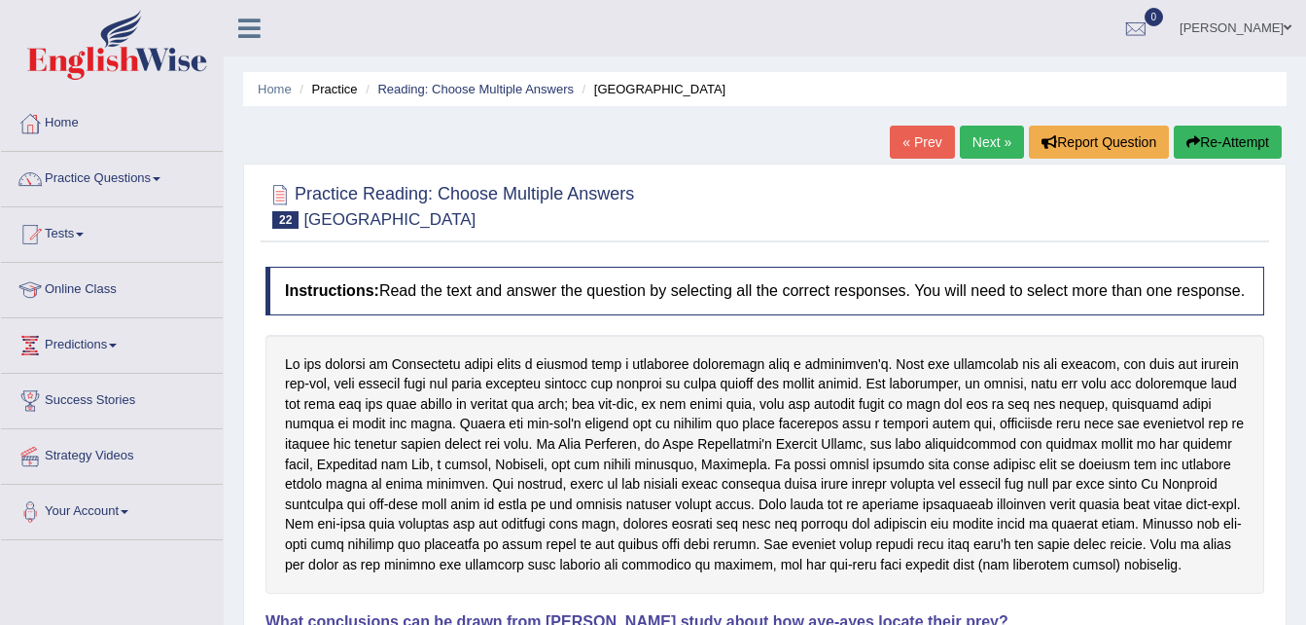
click at [1223, 138] on button "Re-Attempt" at bounding box center [1228, 141] width 108 height 33
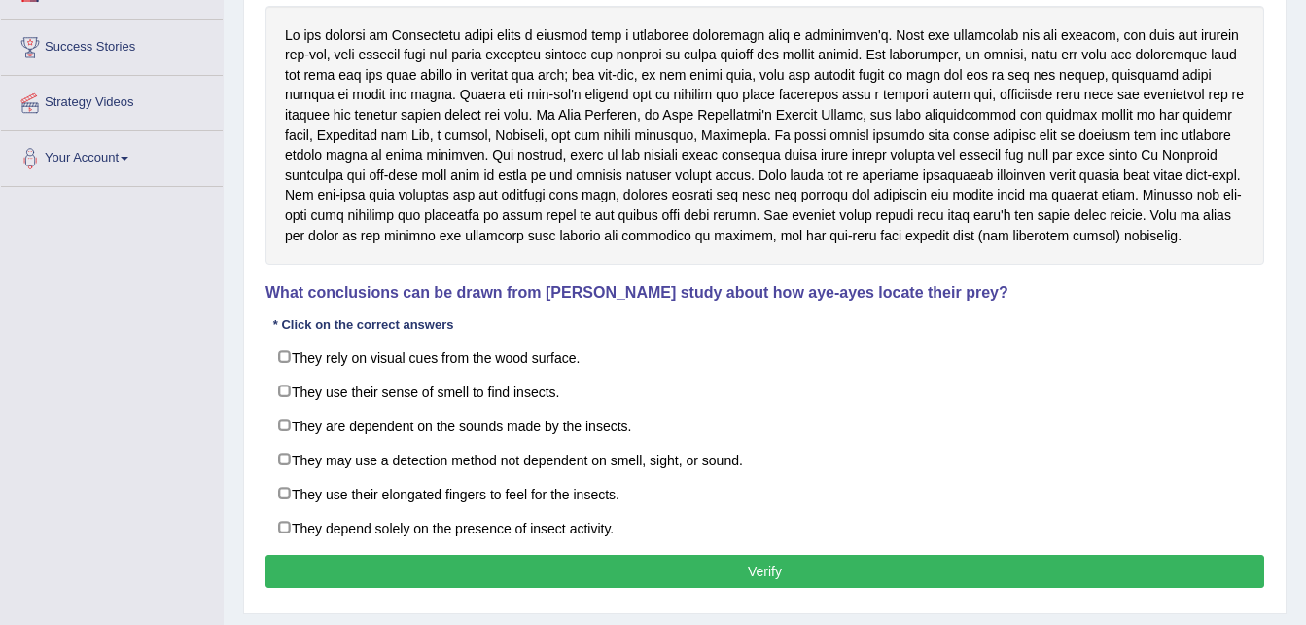
scroll to position [411, 0]
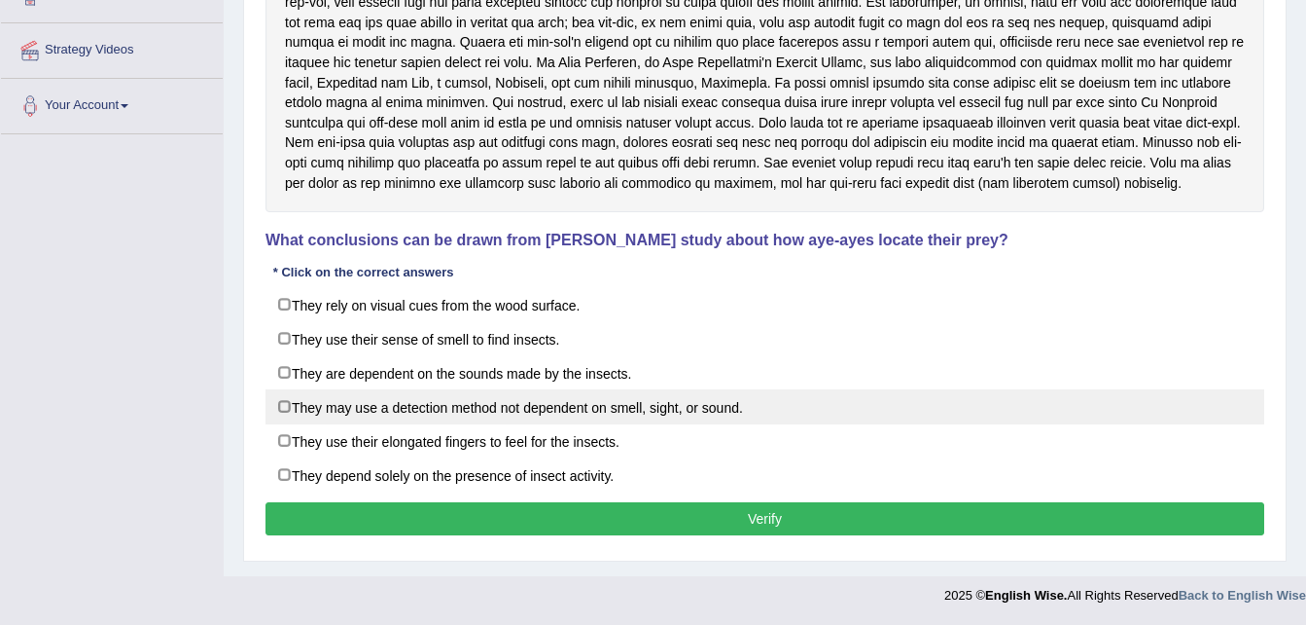
click at [687, 414] on label "They may use a detection method not dependent on smell, sight, or sound." at bounding box center [765, 406] width 999 height 35
checkbox input "true"
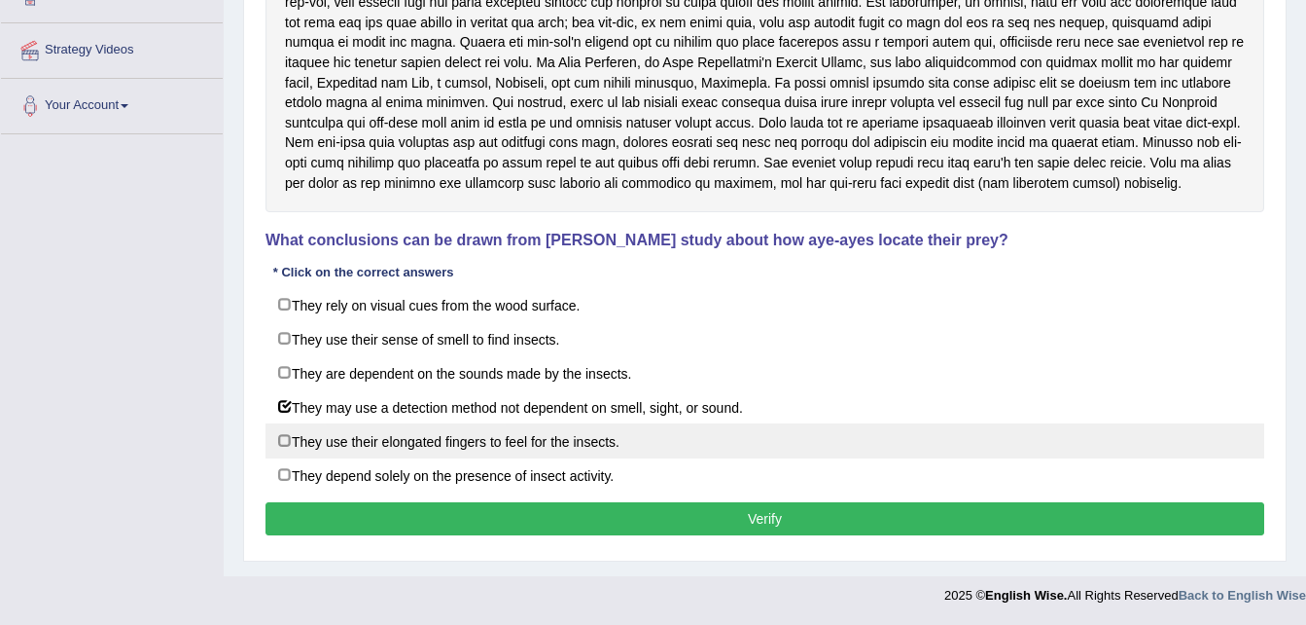
click at [671, 425] on label "They use their elongated fingers to feel for the insects." at bounding box center [765, 440] width 999 height 35
click at [642, 431] on label "They use their elongated fingers to feel for the insects." at bounding box center [765, 440] width 999 height 35
click at [571, 429] on label "They use their elongated fingers to feel for the insects." at bounding box center [765, 440] width 999 height 35
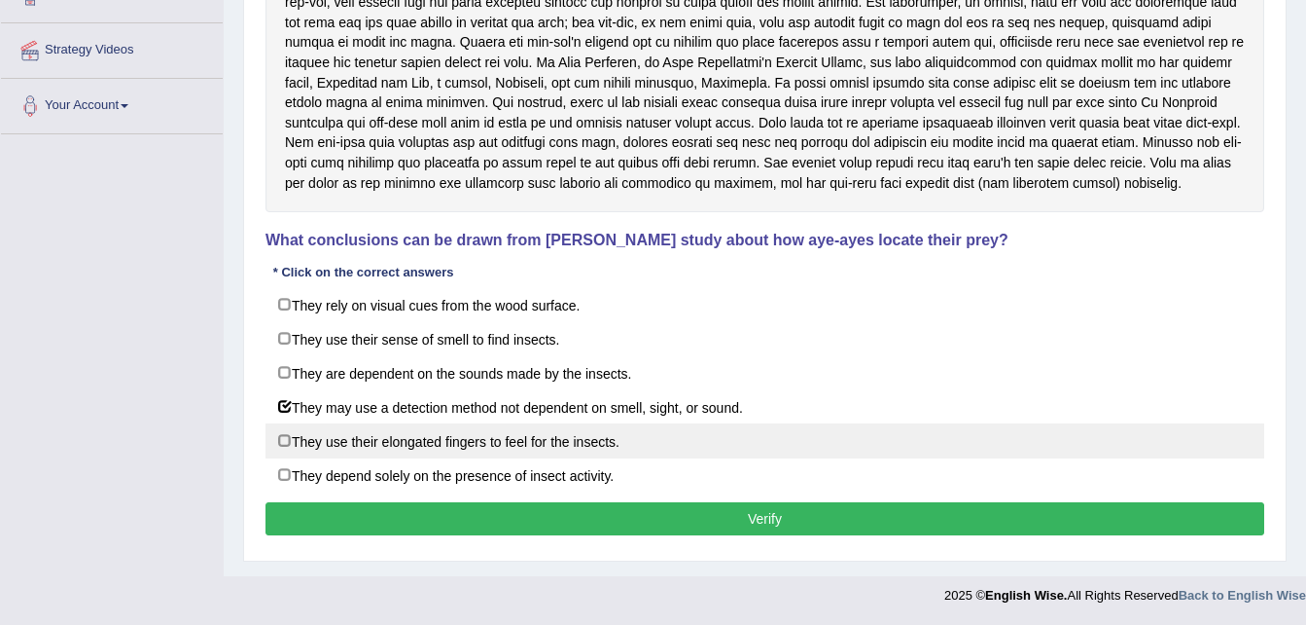
checkbox input "true"
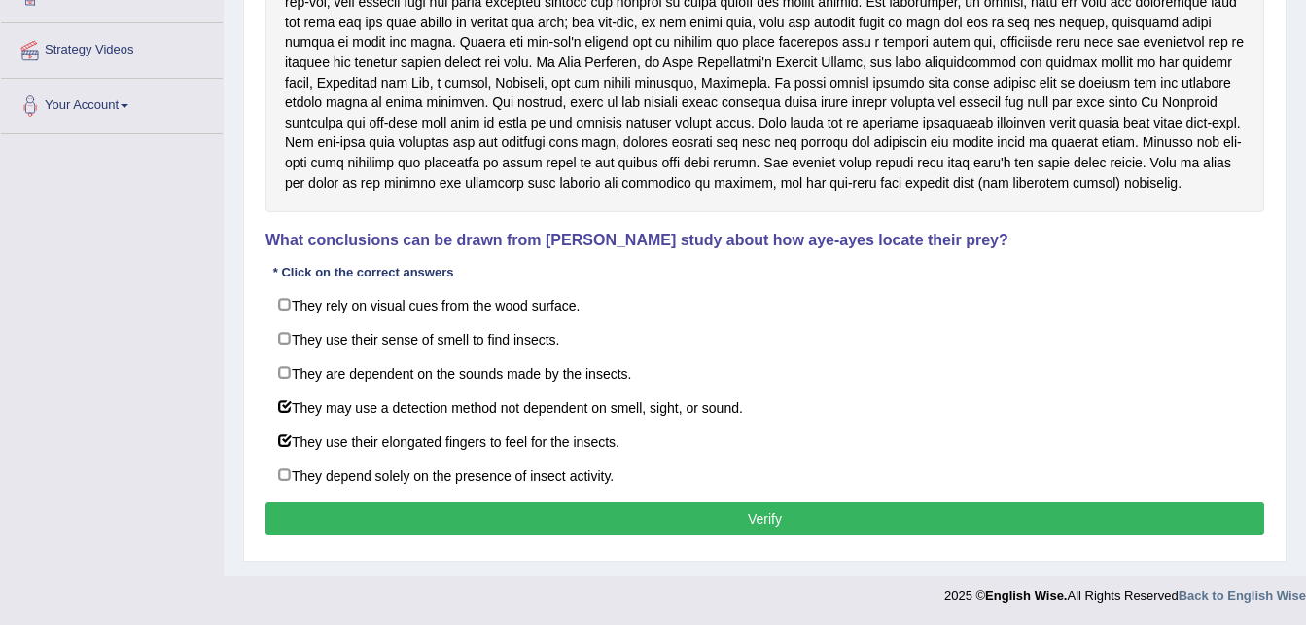
click at [652, 515] on button "Verify" at bounding box center [765, 518] width 999 height 33
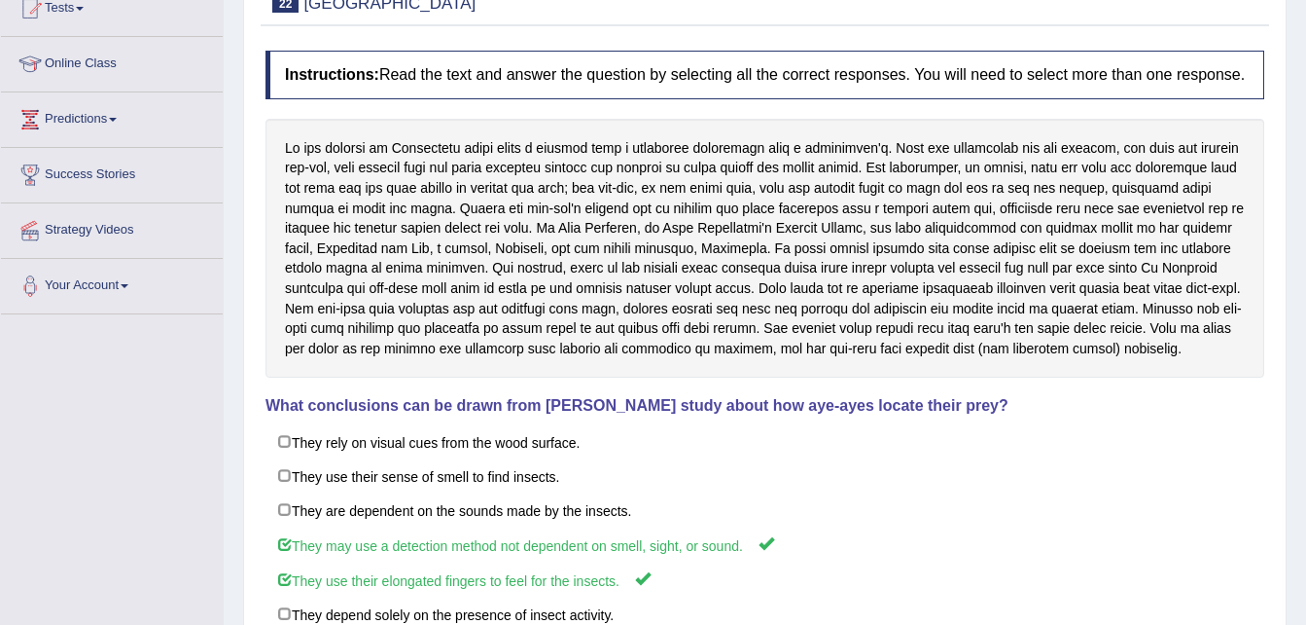
scroll to position [0, 0]
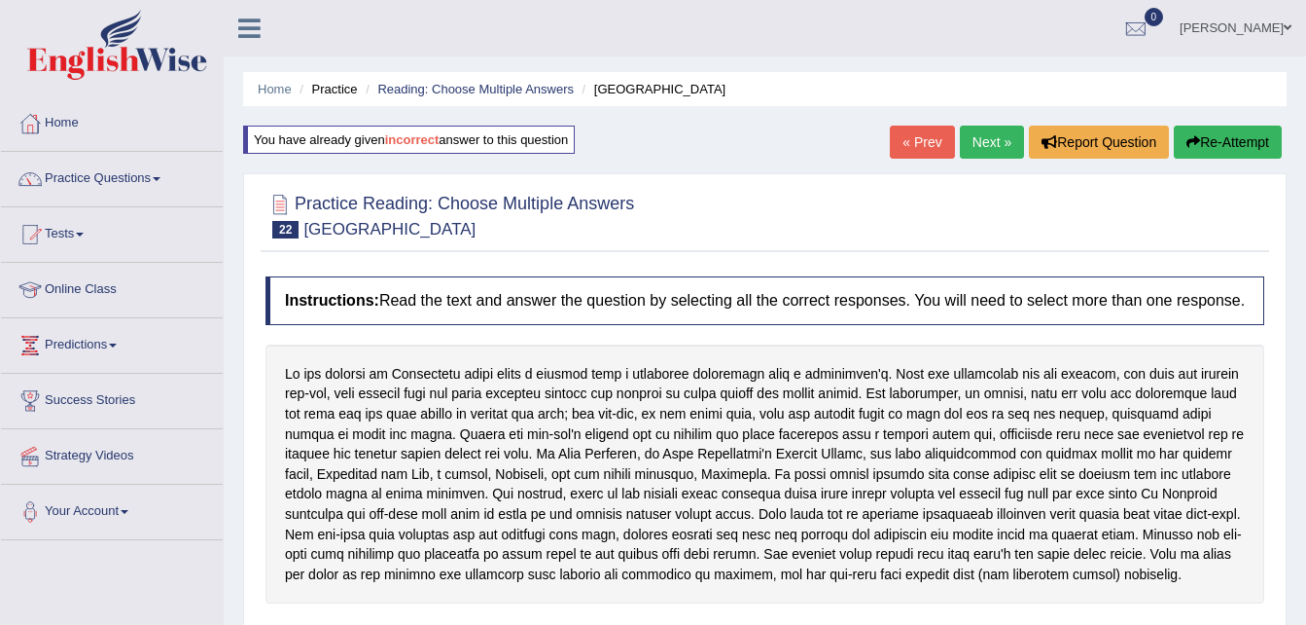
click at [984, 151] on link "Next »" at bounding box center [992, 141] width 64 height 33
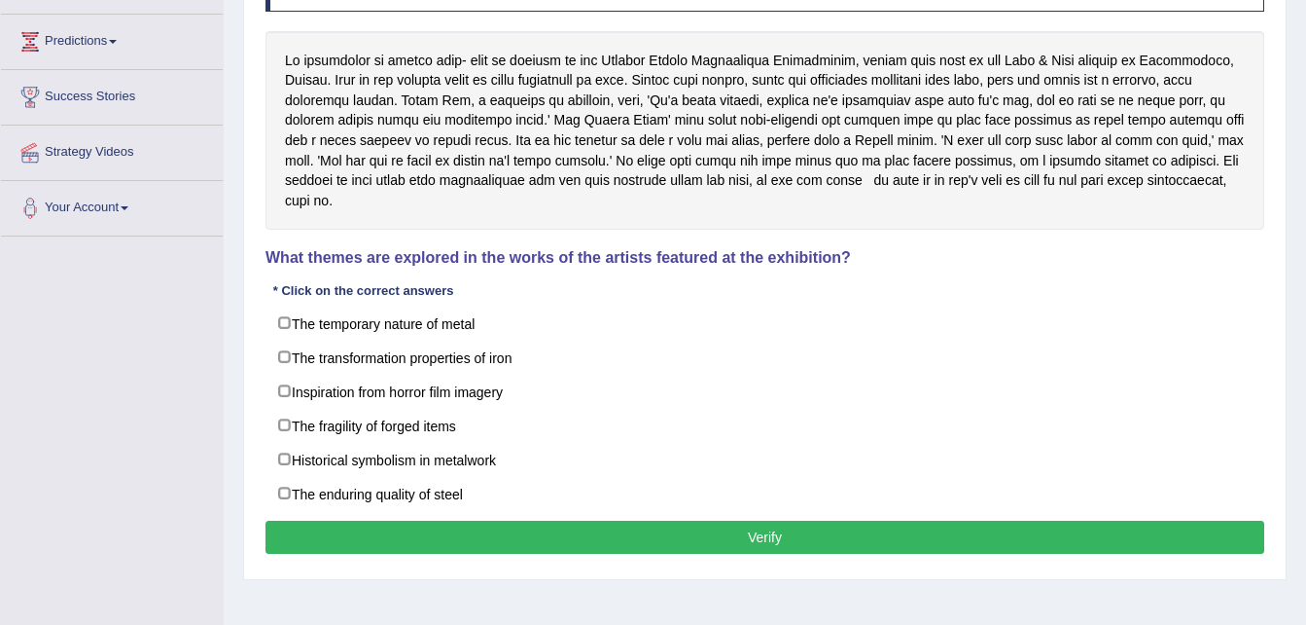
scroll to position [304, 0]
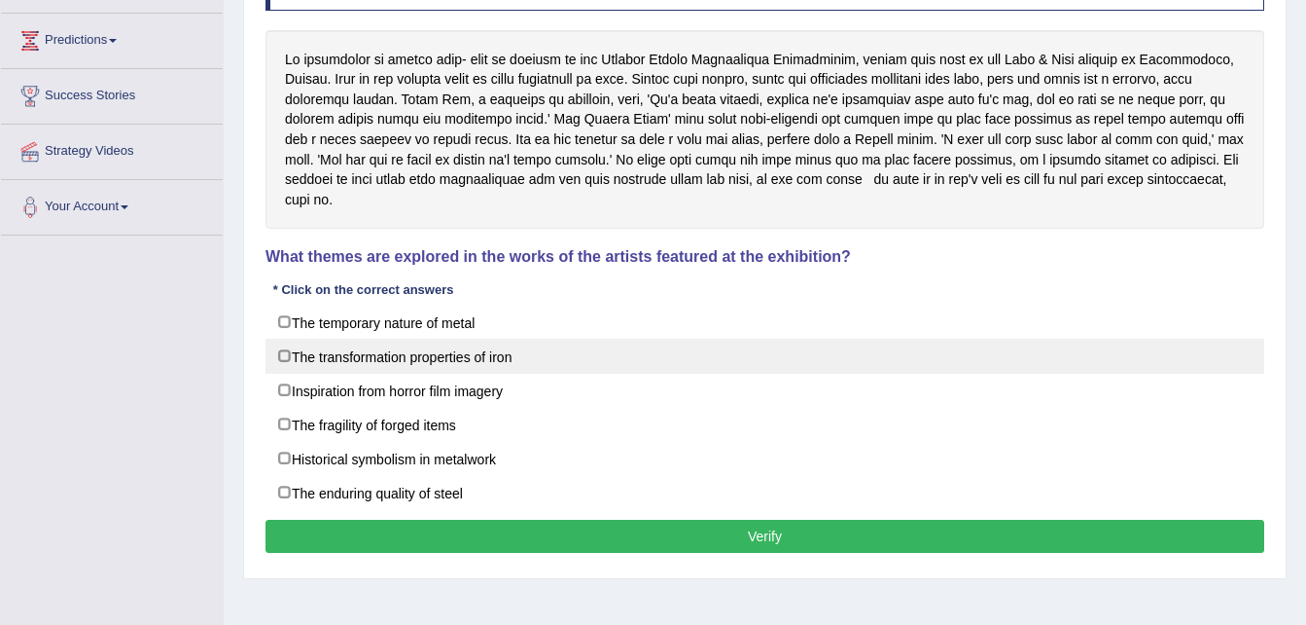
click at [495, 339] on label "The transformation properties of iron" at bounding box center [765, 356] width 999 height 35
checkbox input "true"
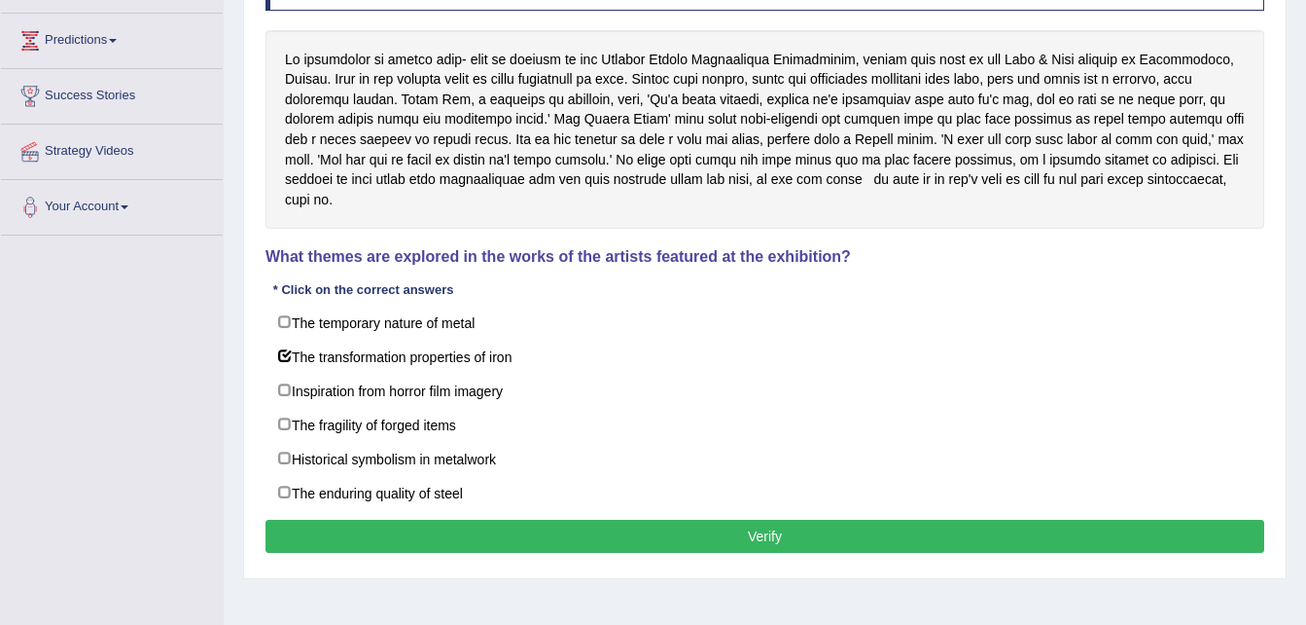
click at [542, 519] on button "Verify" at bounding box center [765, 535] width 999 height 33
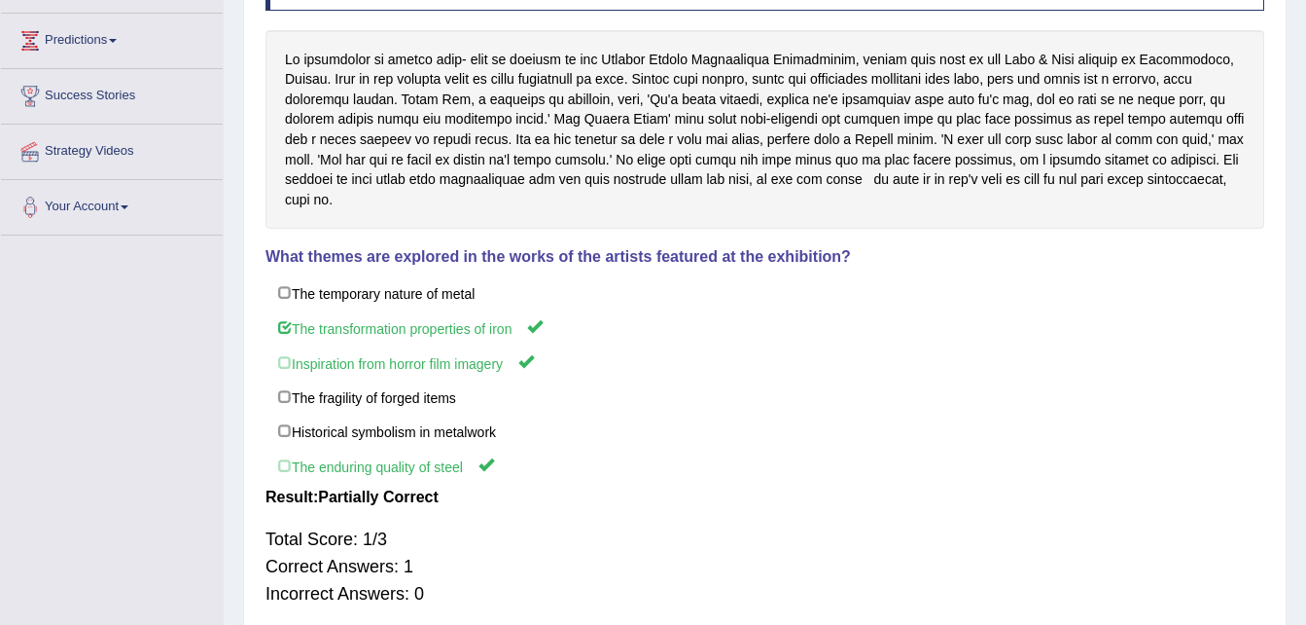
click at [542, 519] on div "Total Score: 1/3 Correct Answers: 1 Incorrect Answers: 0" at bounding box center [765, 566] width 999 height 101
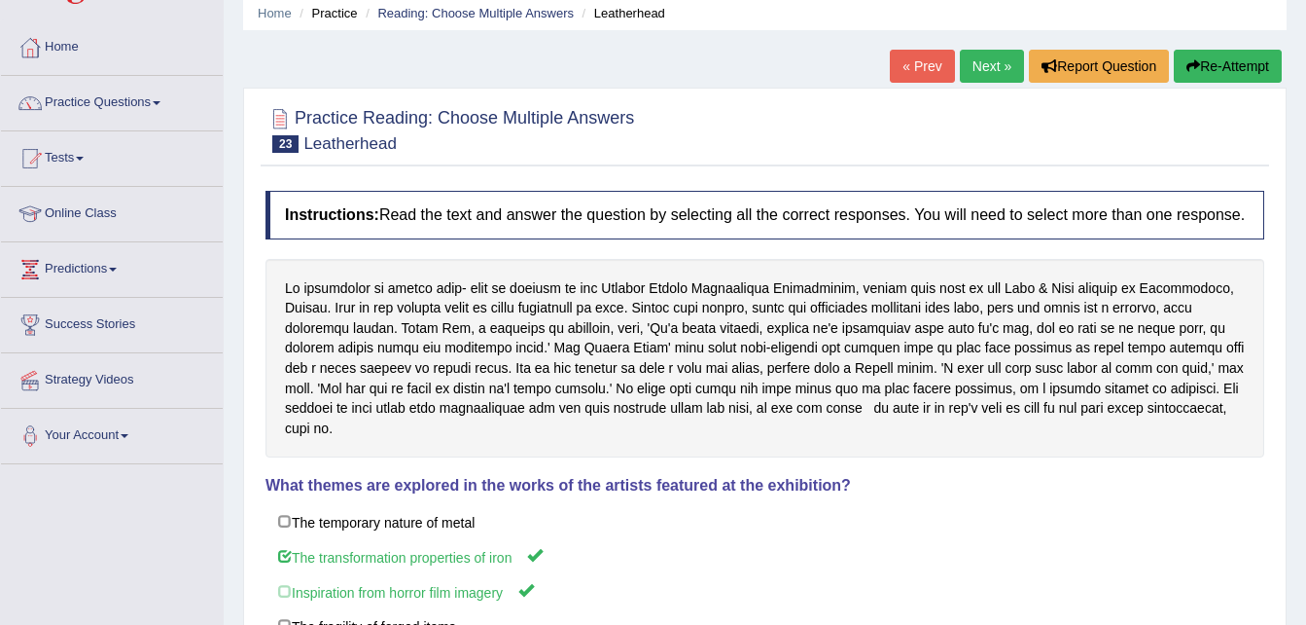
scroll to position [75, 0]
click at [1000, 69] on link "Next »" at bounding box center [992, 67] width 64 height 33
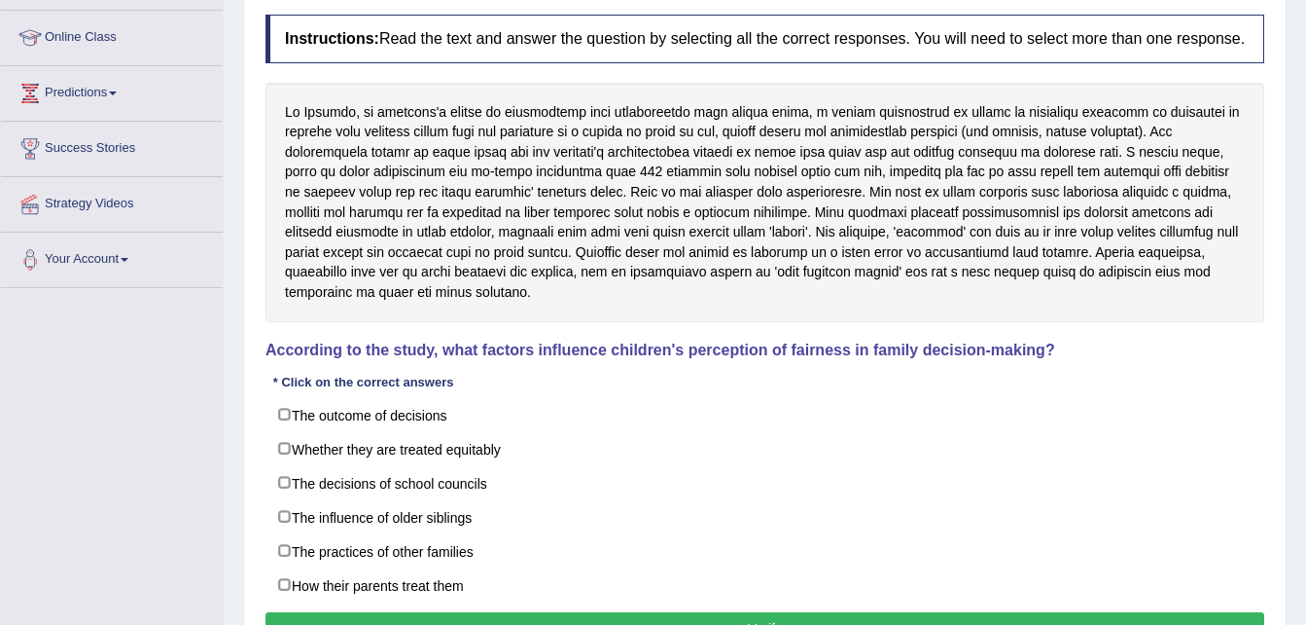
scroll to position [250, 0]
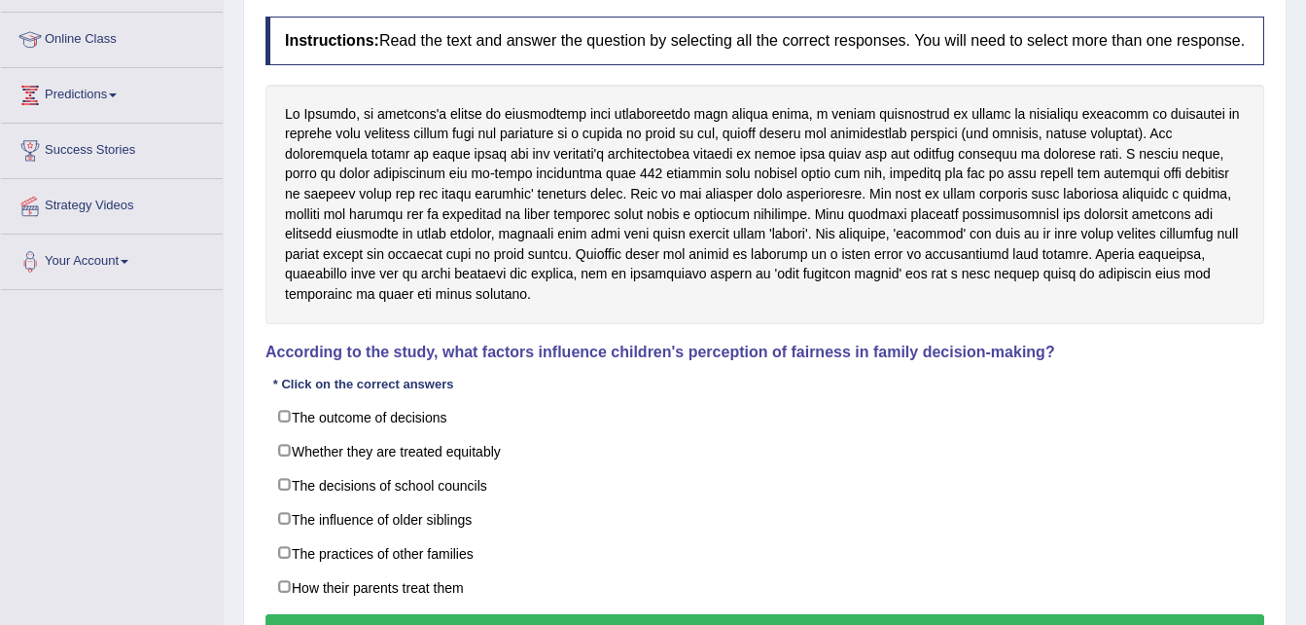
click at [1000, 69] on div "Instructions: Read the text and answer the question by selecting all the correc…" at bounding box center [765, 335] width 1009 height 656
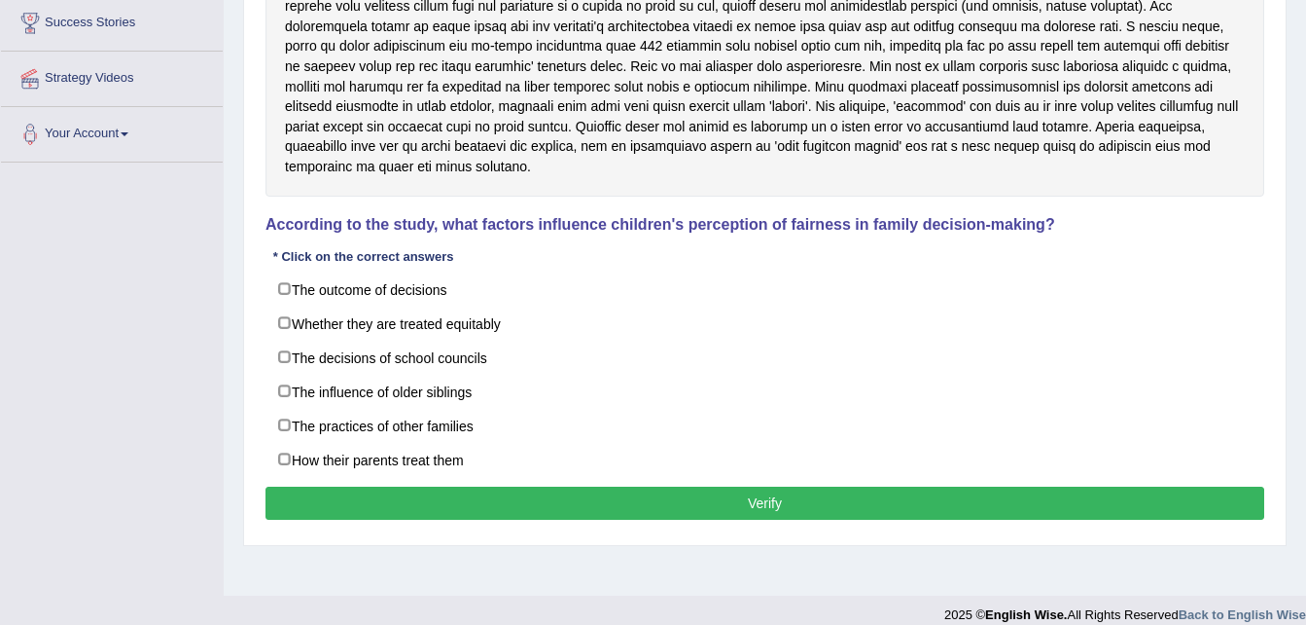
scroll to position [379, 0]
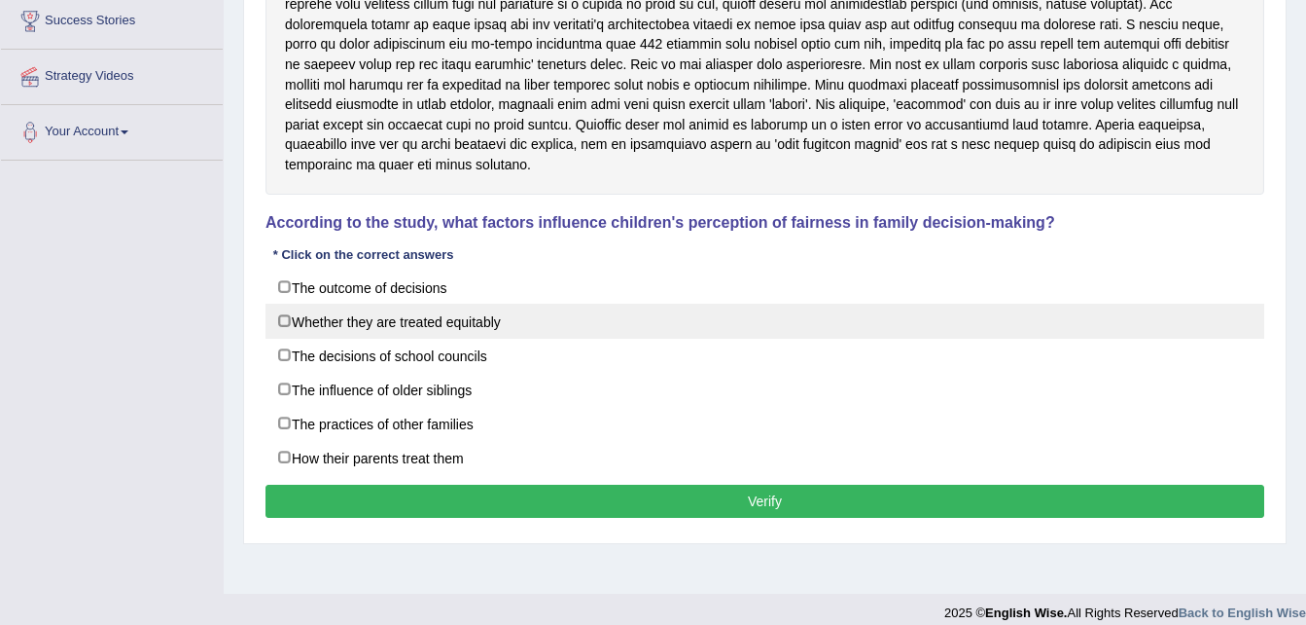
click at [424, 329] on label "Whether they are treated equitably" at bounding box center [765, 321] width 999 height 35
checkbox input "true"
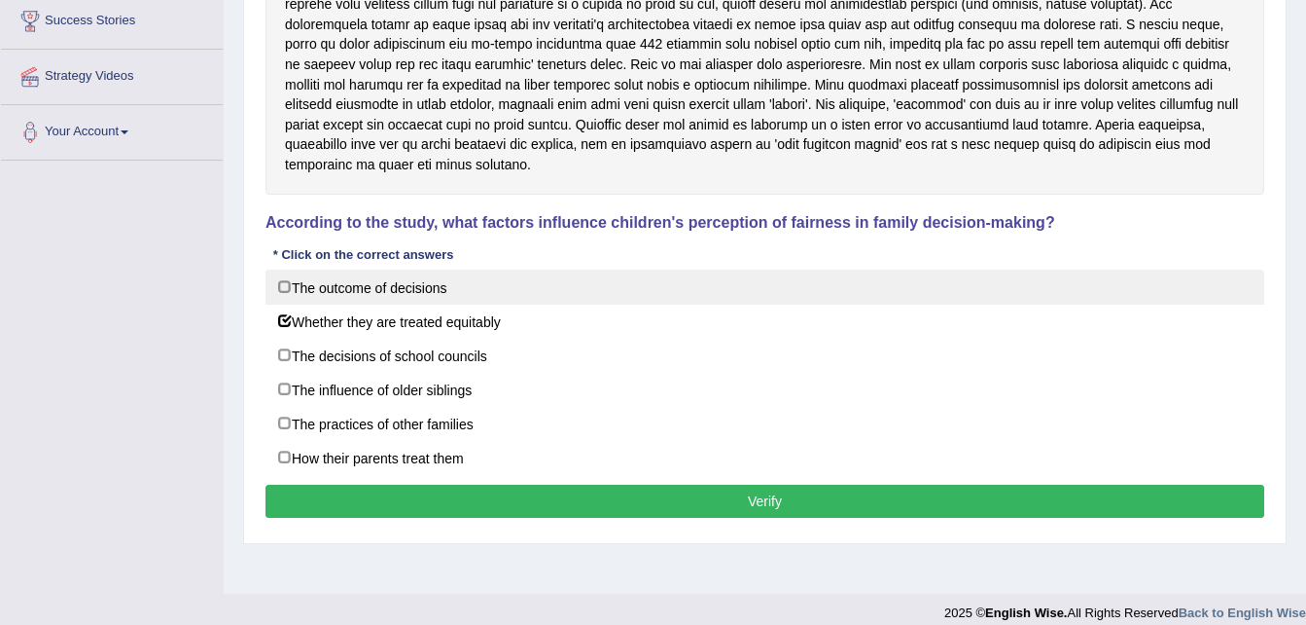
click at [415, 283] on label "The outcome of decisions" at bounding box center [765, 286] width 999 height 35
checkbox input "true"
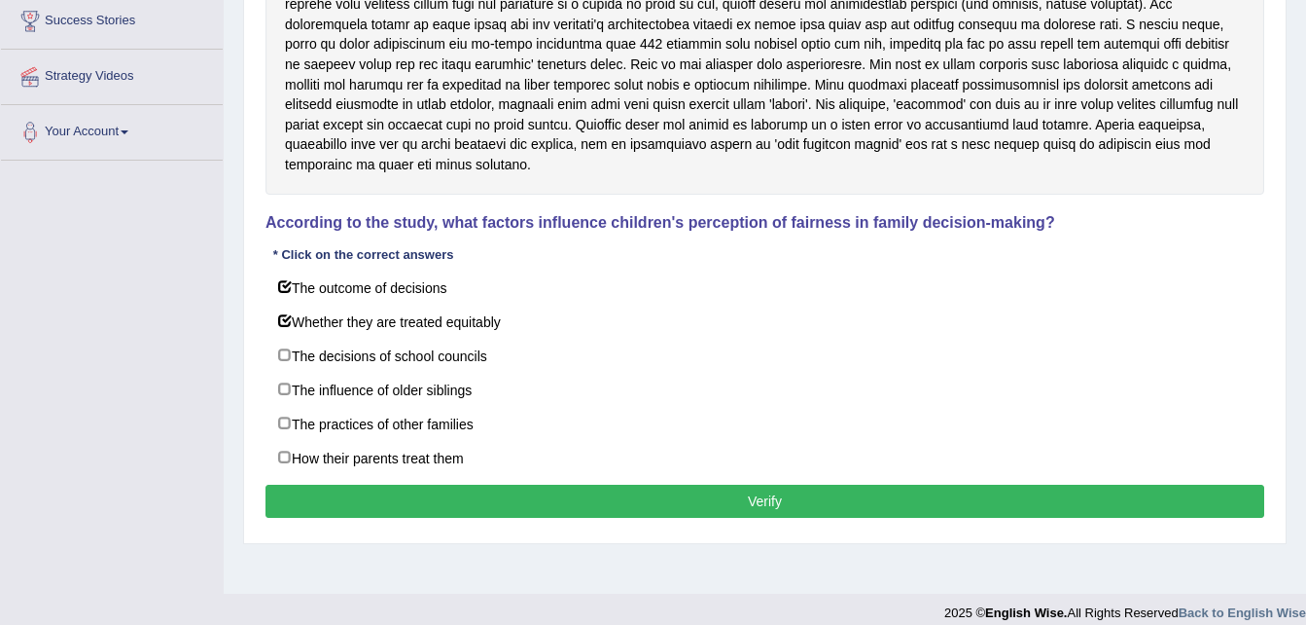
click at [613, 492] on button "Verify" at bounding box center [765, 500] width 999 height 33
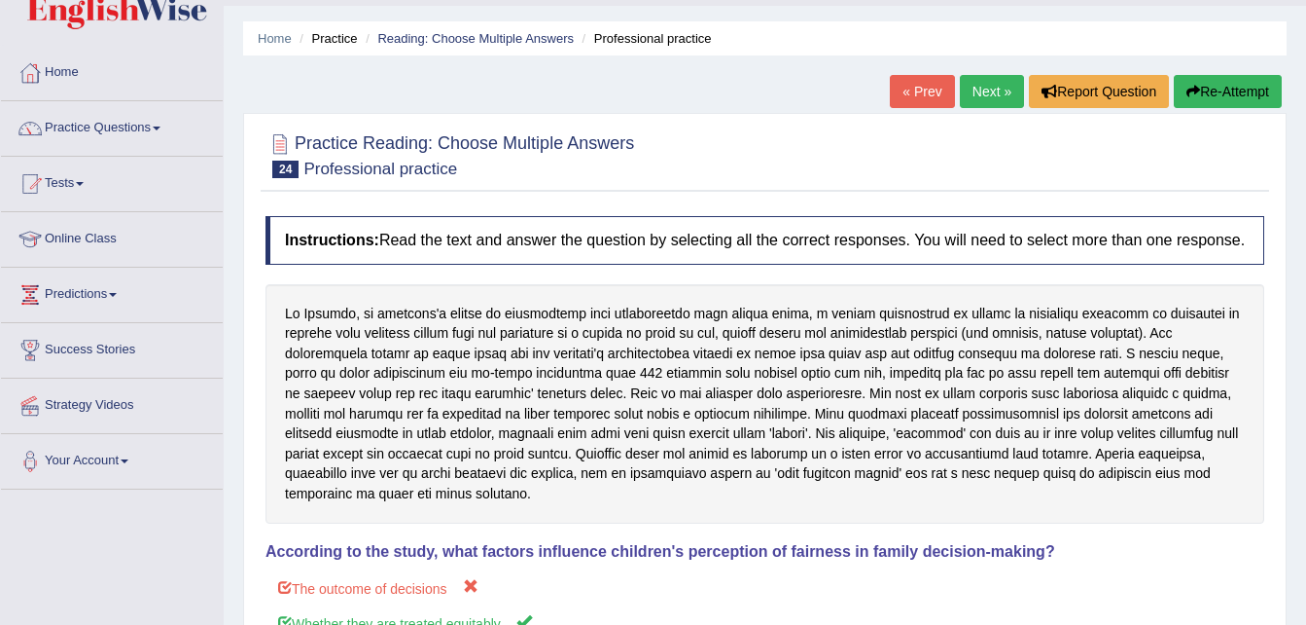
scroll to position [50, 0]
click at [1244, 87] on button "Re-Attempt" at bounding box center [1228, 92] width 108 height 33
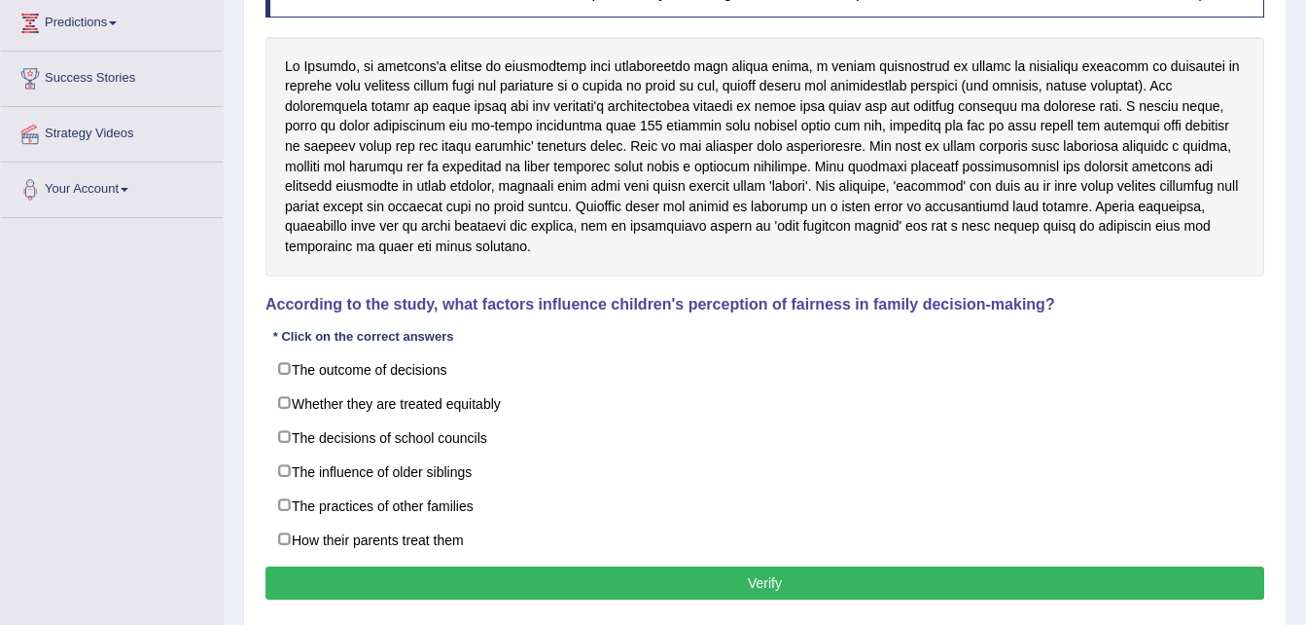
scroll to position [397, 0]
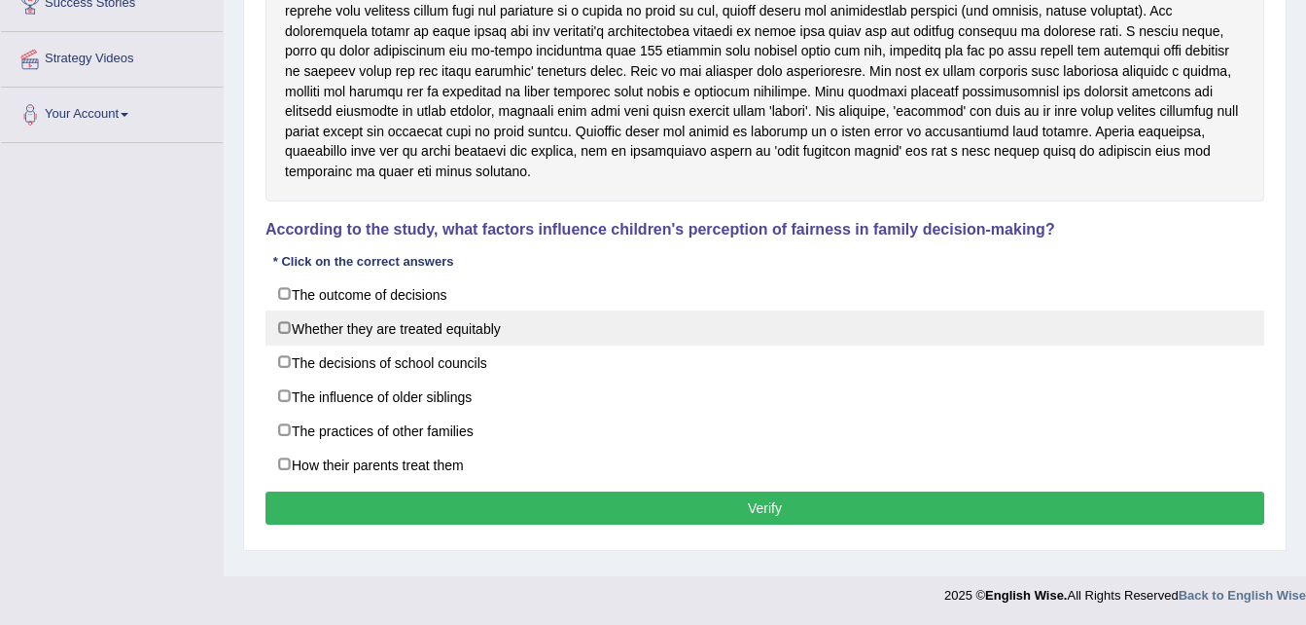
click at [507, 321] on label "Whether they are treated equitably" at bounding box center [765, 327] width 999 height 35
checkbox input "true"
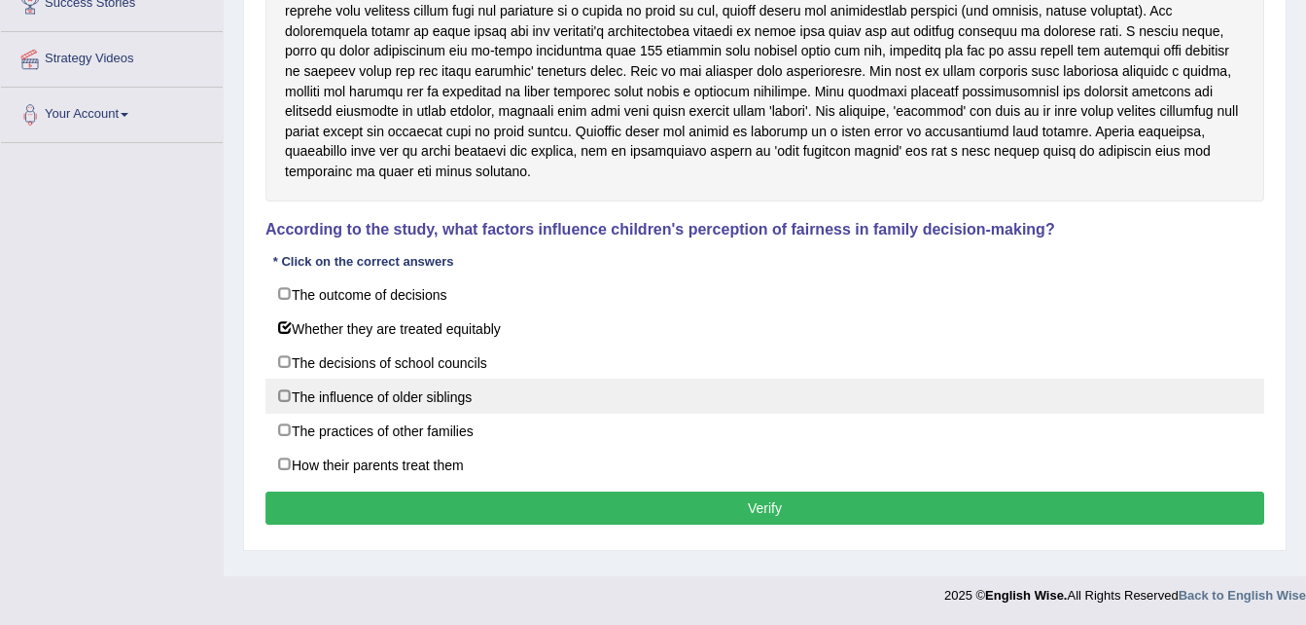
click at [512, 385] on label "The influence of older siblings" at bounding box center [765, 395] width 999 height 35
checkbox input "true"
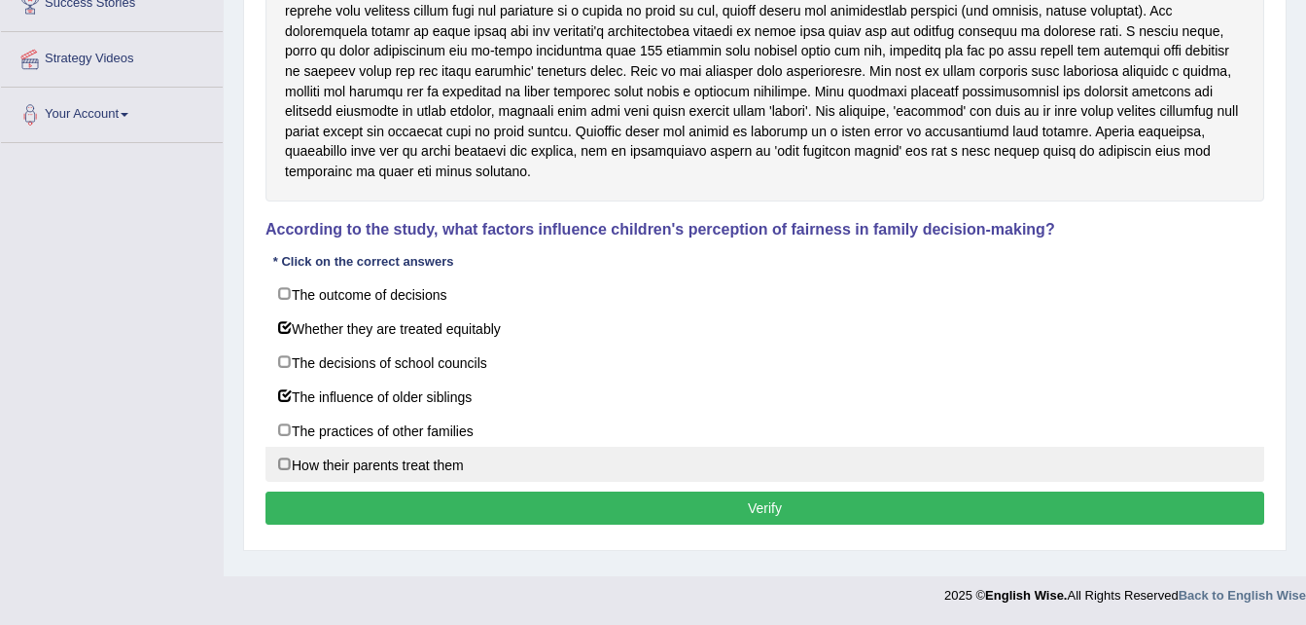
click at [523, 452] on label "How their parents treat them" at bounding box center [765, 464] width 999 height 35
checkbox input "true"
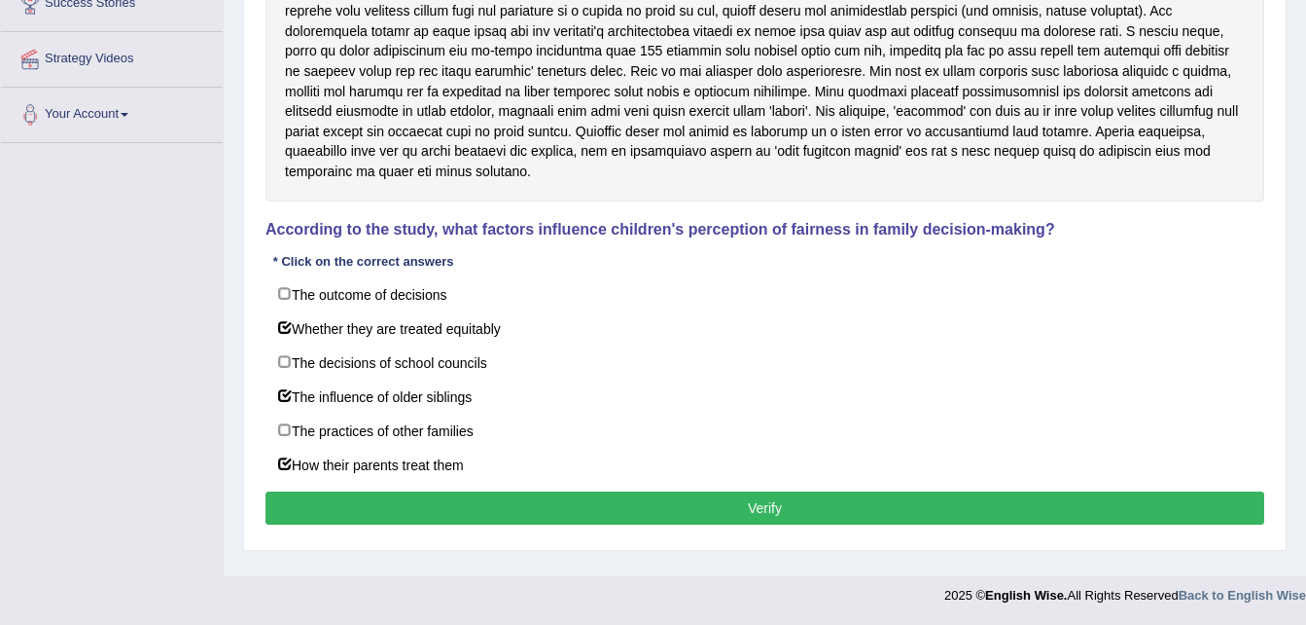
click at [562, 509] on button "Verify" at bounding box center [765, 507] width 999 height 33
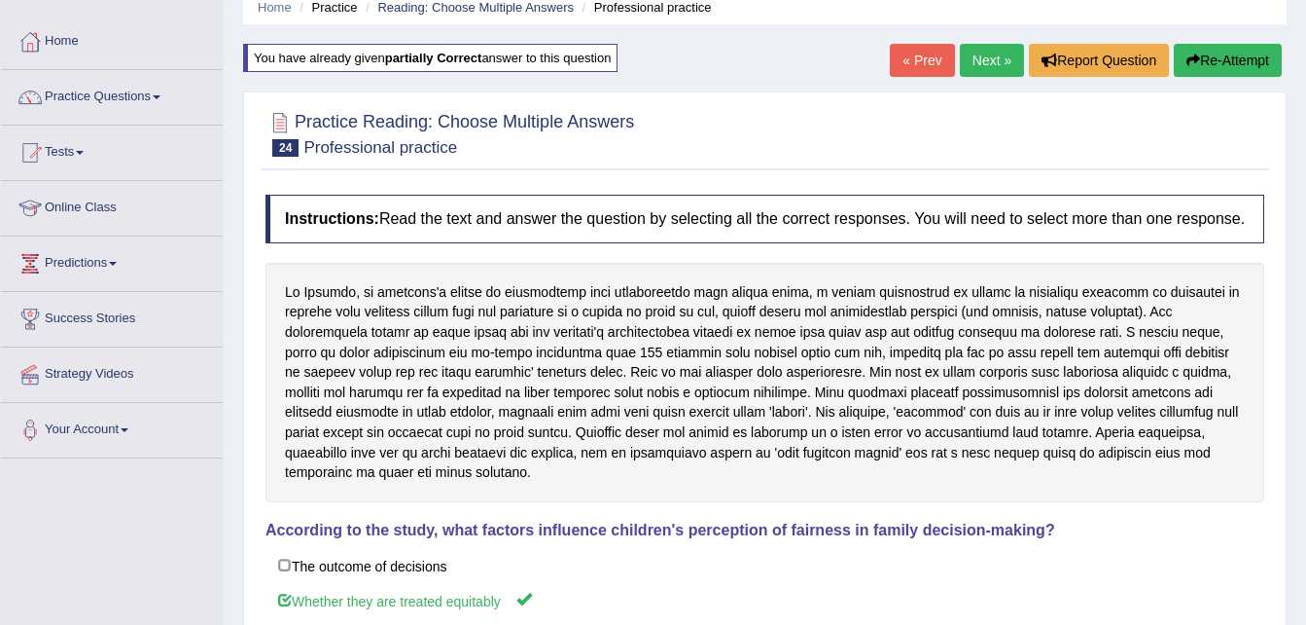
scroll to position [75, 0]
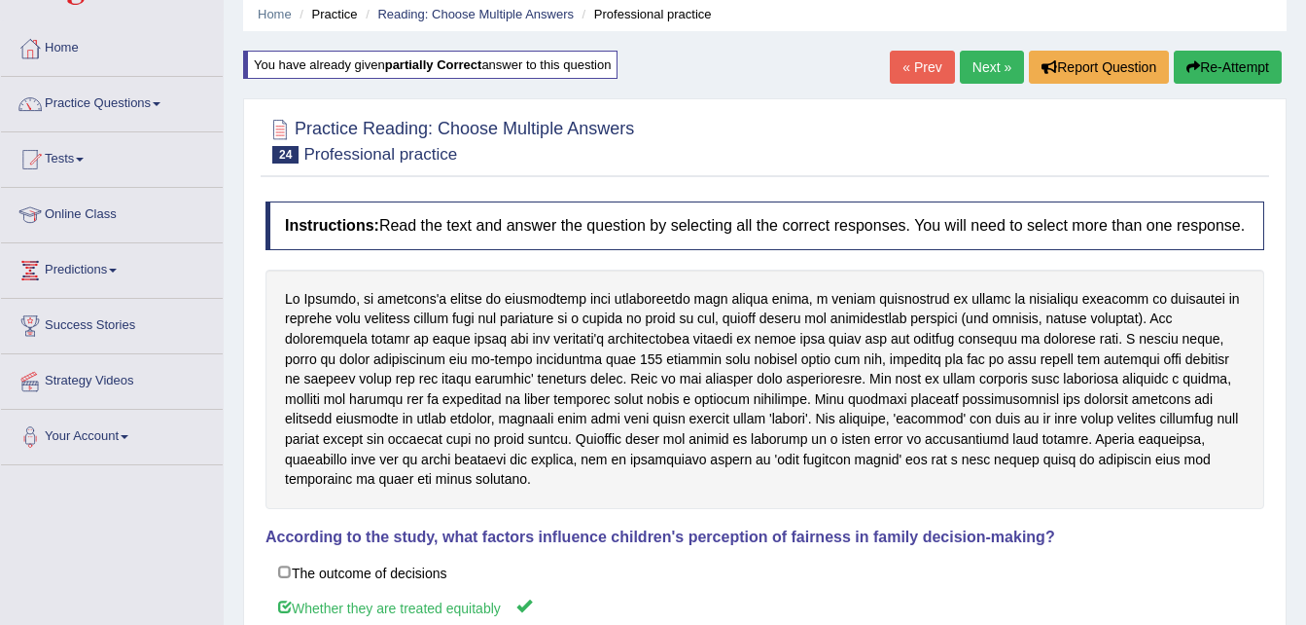
click at [1018, 69] on link "Next »" at bounding box center [992, 67] width 64 height 33
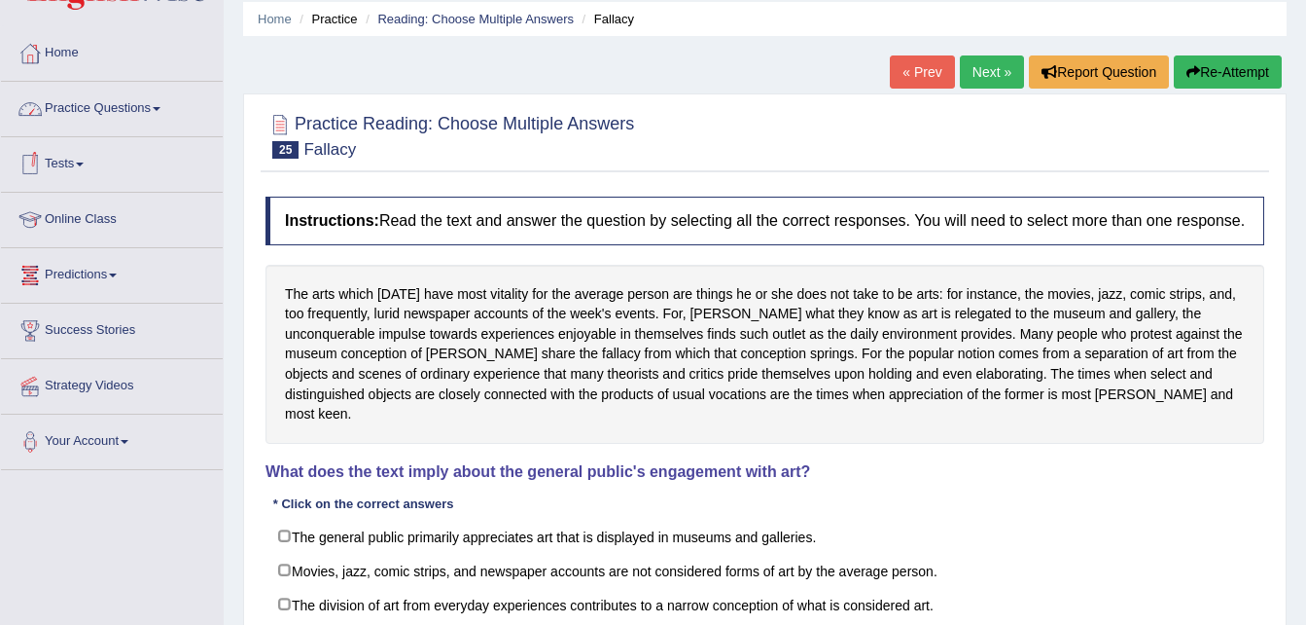
scroll to position [69, 0]
click at [79, 105] on link "Practice Questions" at bounding box center [112, 107] width 222 height 49
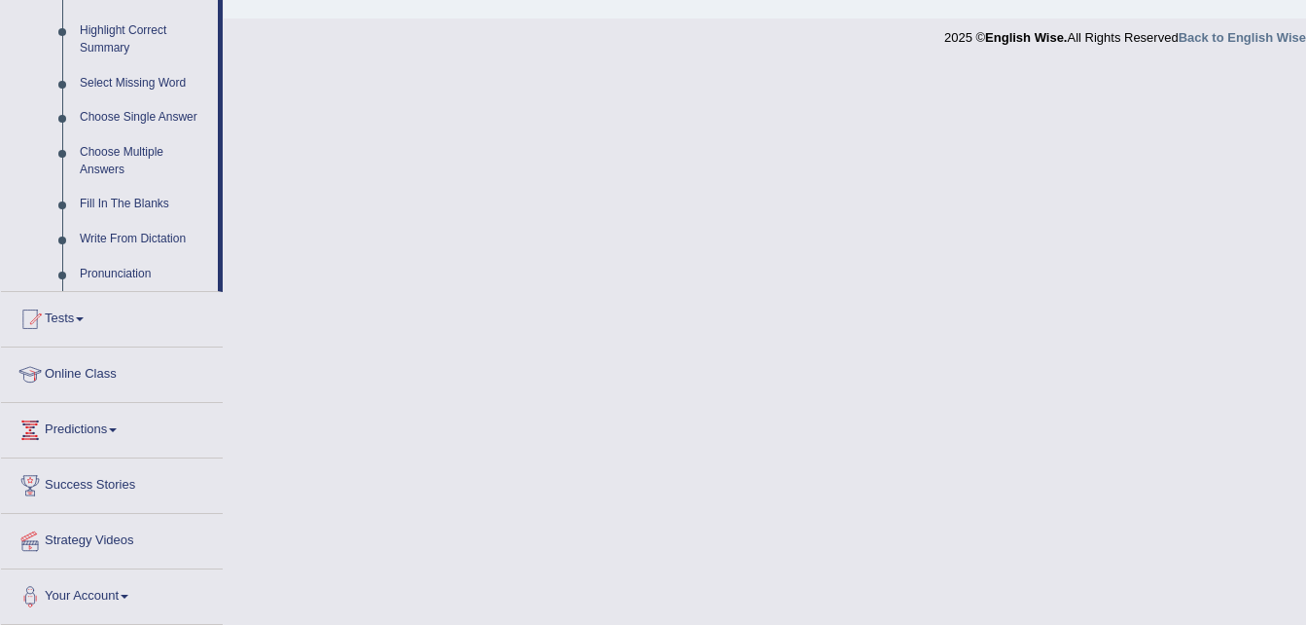
scroll to position [955, 0]
click at [70, 313] on link "Tests" at bounding box center [112, 315] width 222 height 49
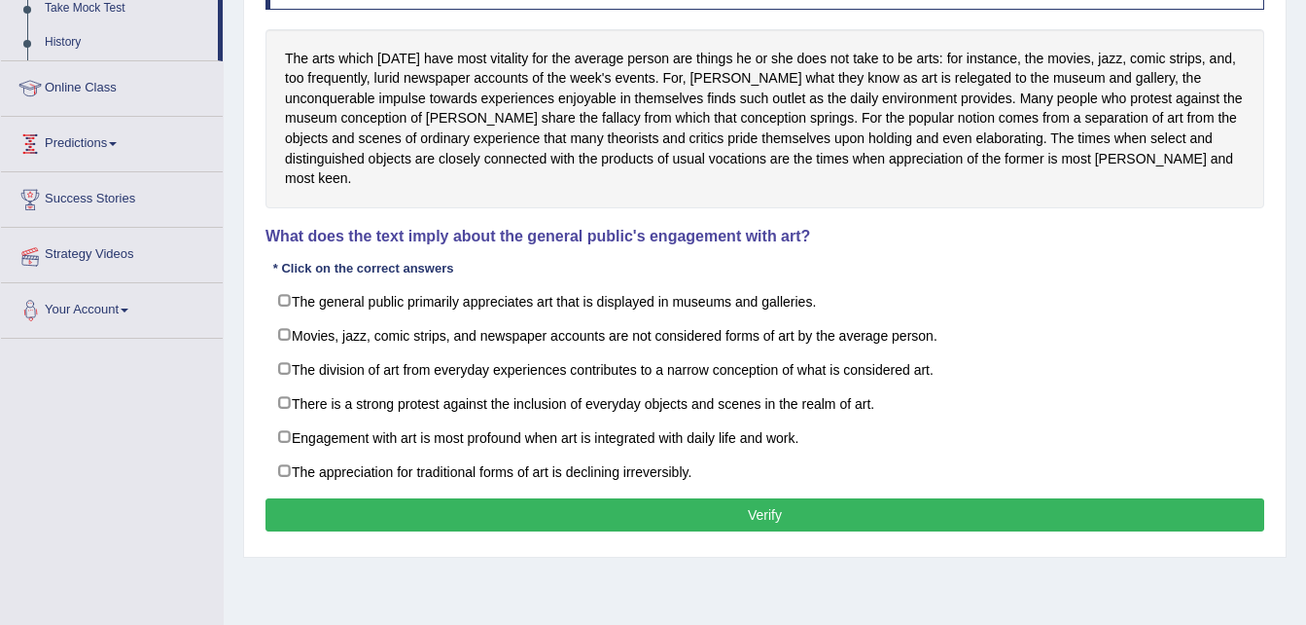
scroll to position [253, 0]
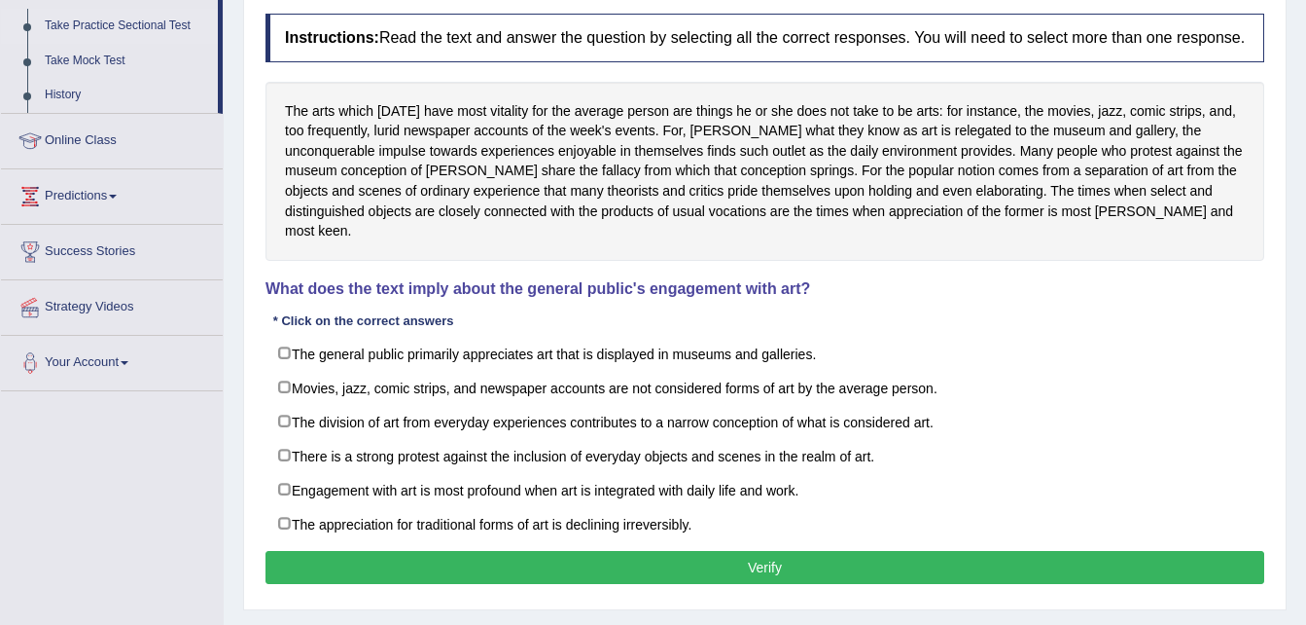
click at [94, 16] on link "Take Practice Sectional Test" at bounding box center [127, 26] width 182 height 35
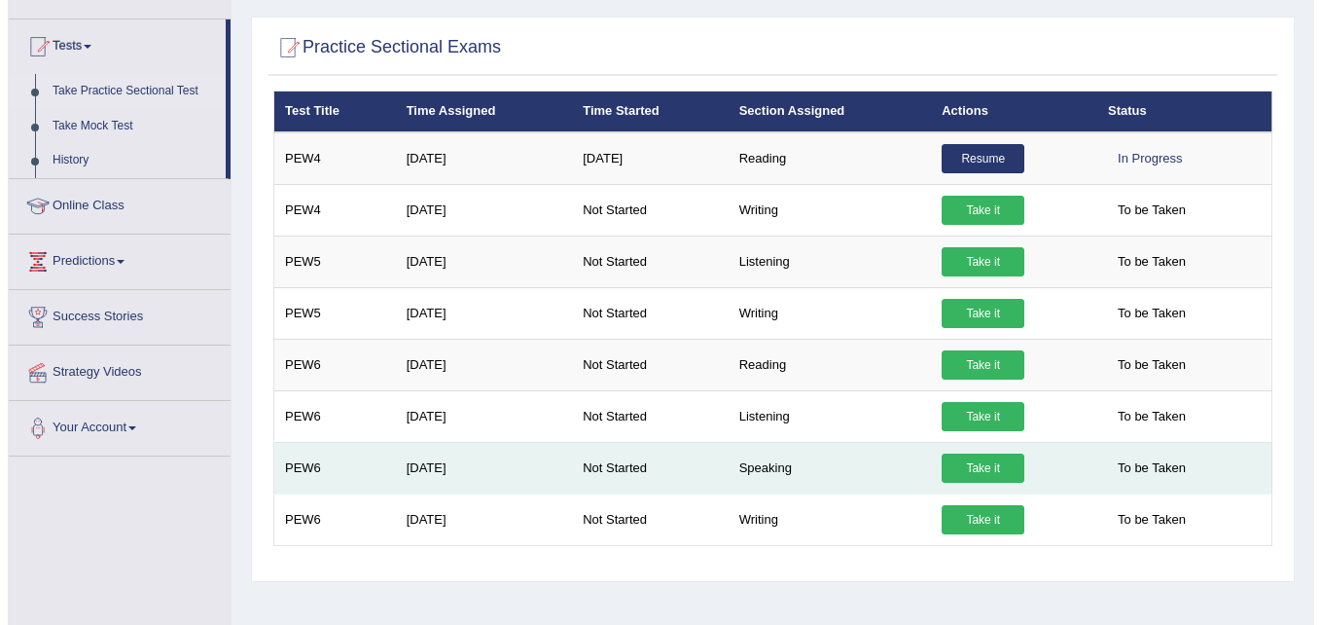
scroll to position [187, 0]
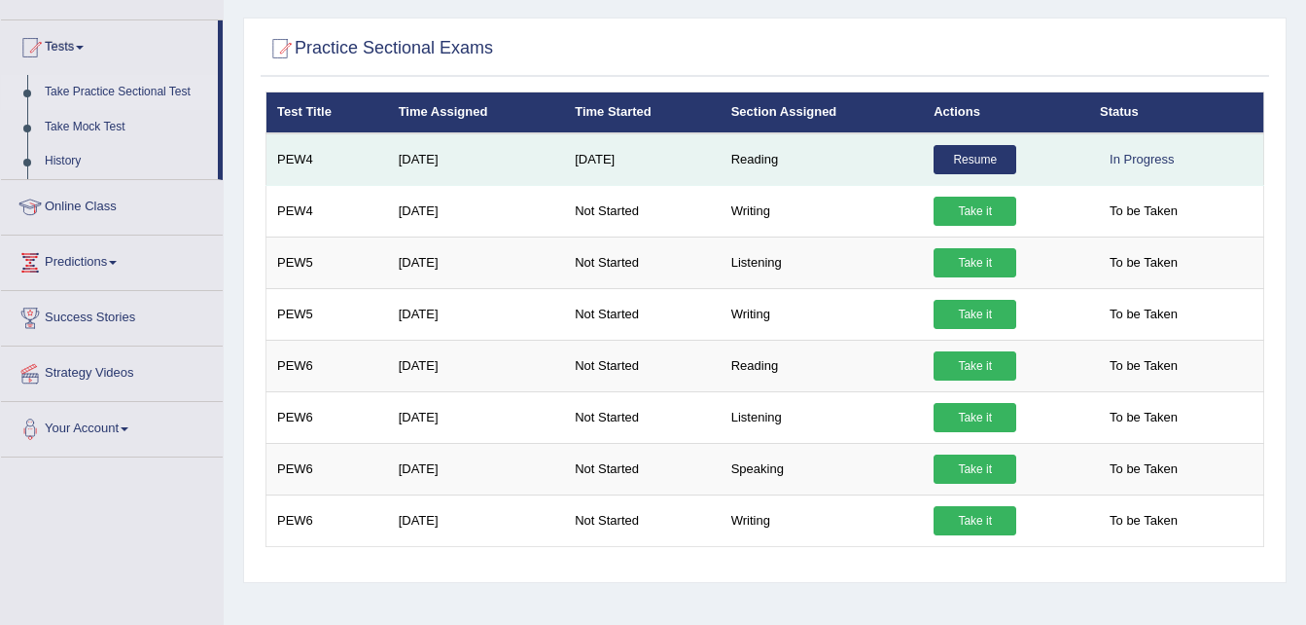
click at [972, 166] on link "Resume" at bounding box center [975, 159] width 83 height 29
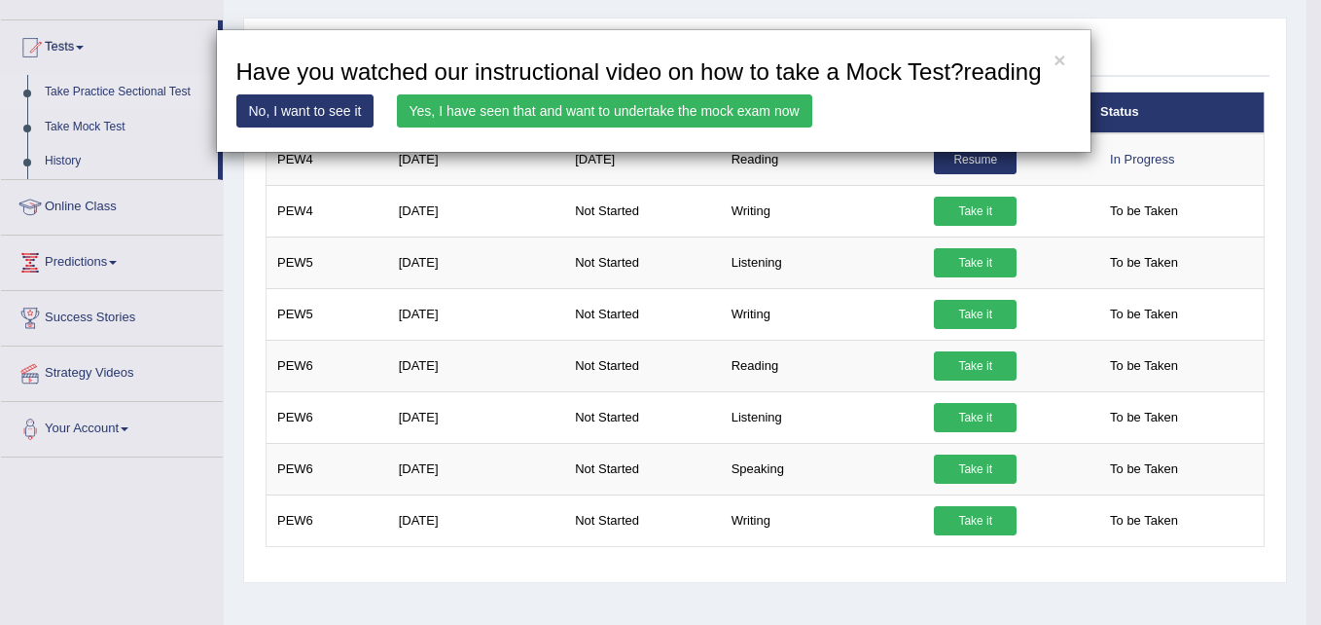
drag, startPoint x: 744, startPoint y: 91, endPoint x: 744, endPoint y: 102, distance: 10.7
click at [744, 102] on div "× Have you watched our instructional video on how to take a Mock Test?reading N…" at bounding box center [653, 91] width 875 height 124
click at [744, 102] on link "Yes, I have seen that and want to undertake the mock exam now" at bounding box center [604, 110] width 415 height 33
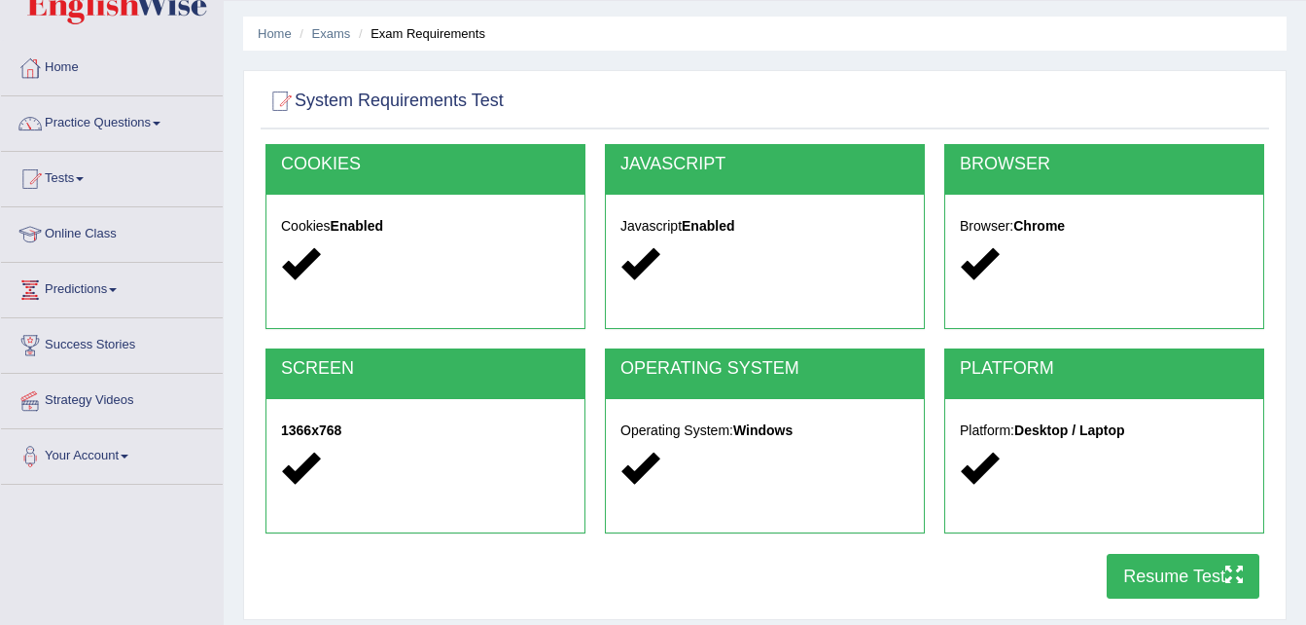
scroll to position [79, 0]
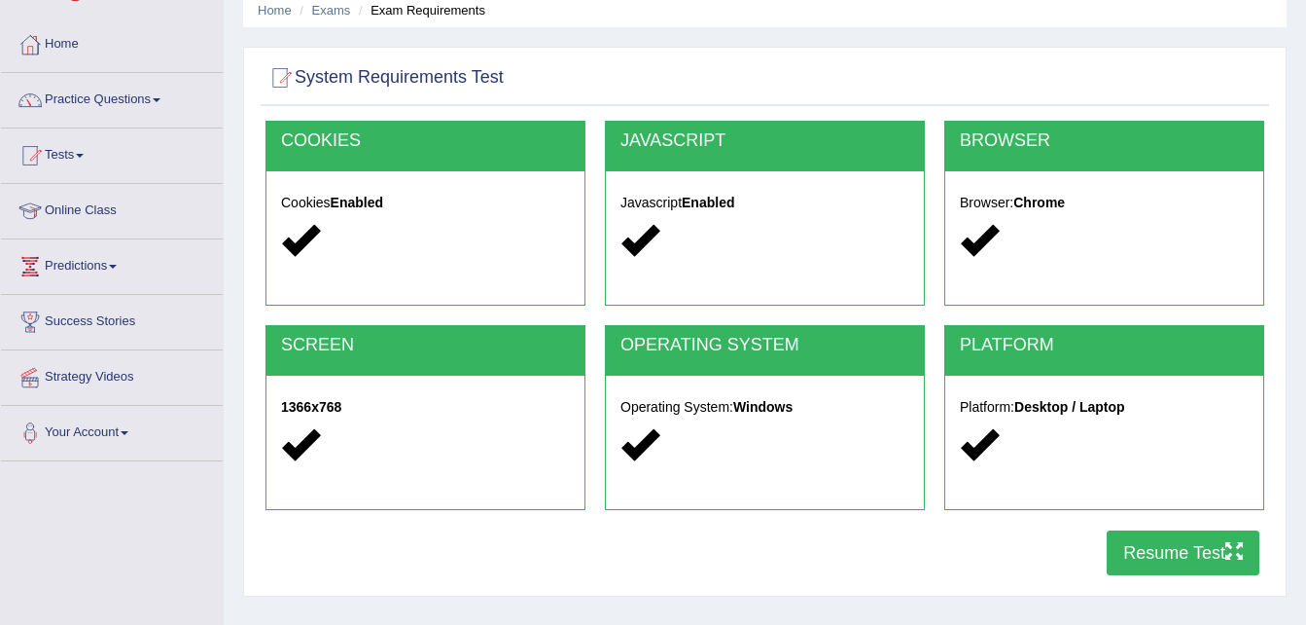
click at [1162, 554] on button "Resume Test" at bounding box center [1183, 552] width 153 height 45
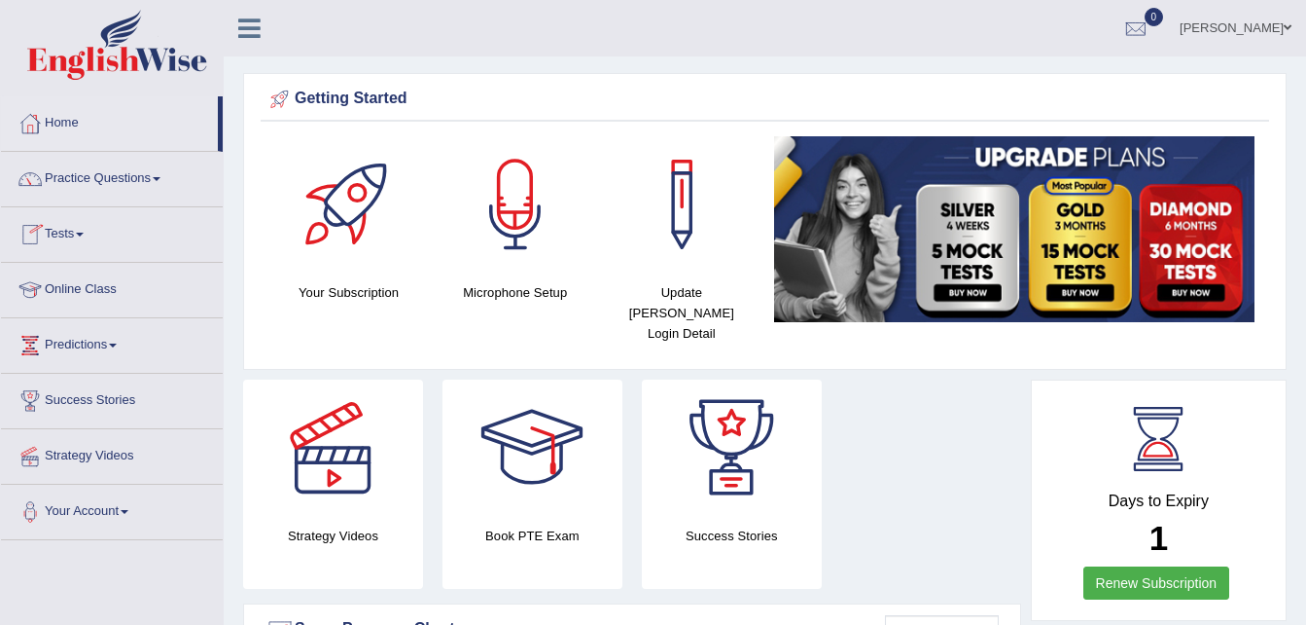
click at [83, 232] on span at bounding box center [80, 234] width 8 height 4
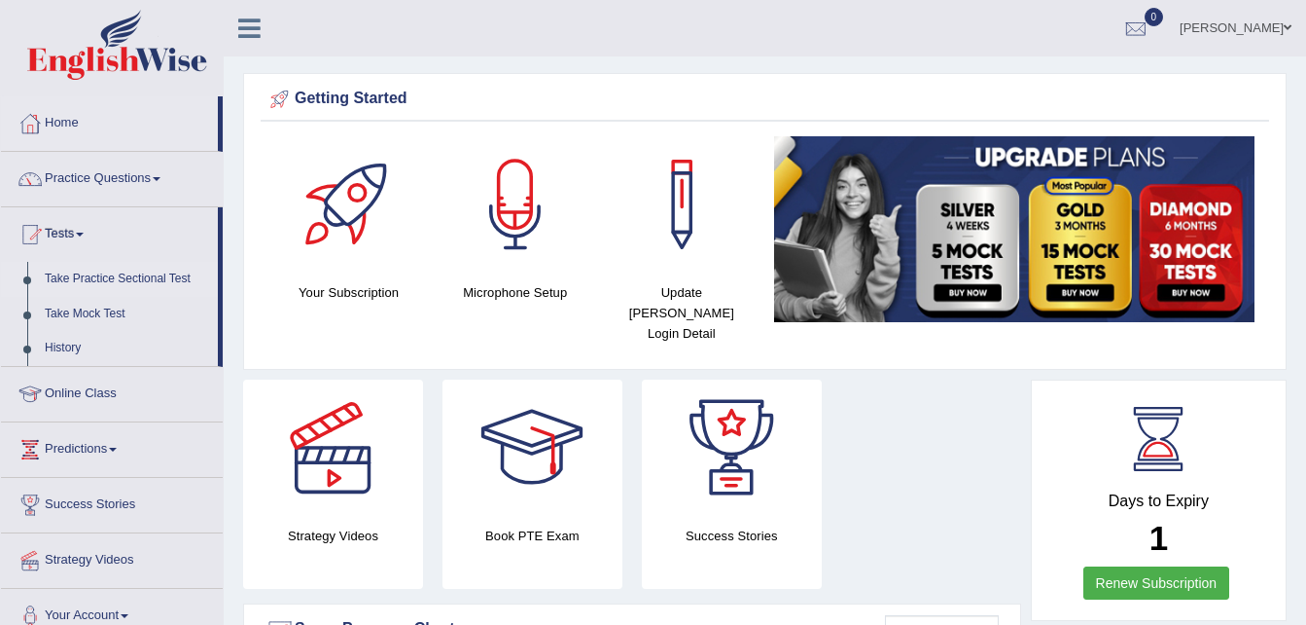
click at [100, 274] on link "Take Practice Sectional Test" at bounding box center [127, 279] width 182 height 35
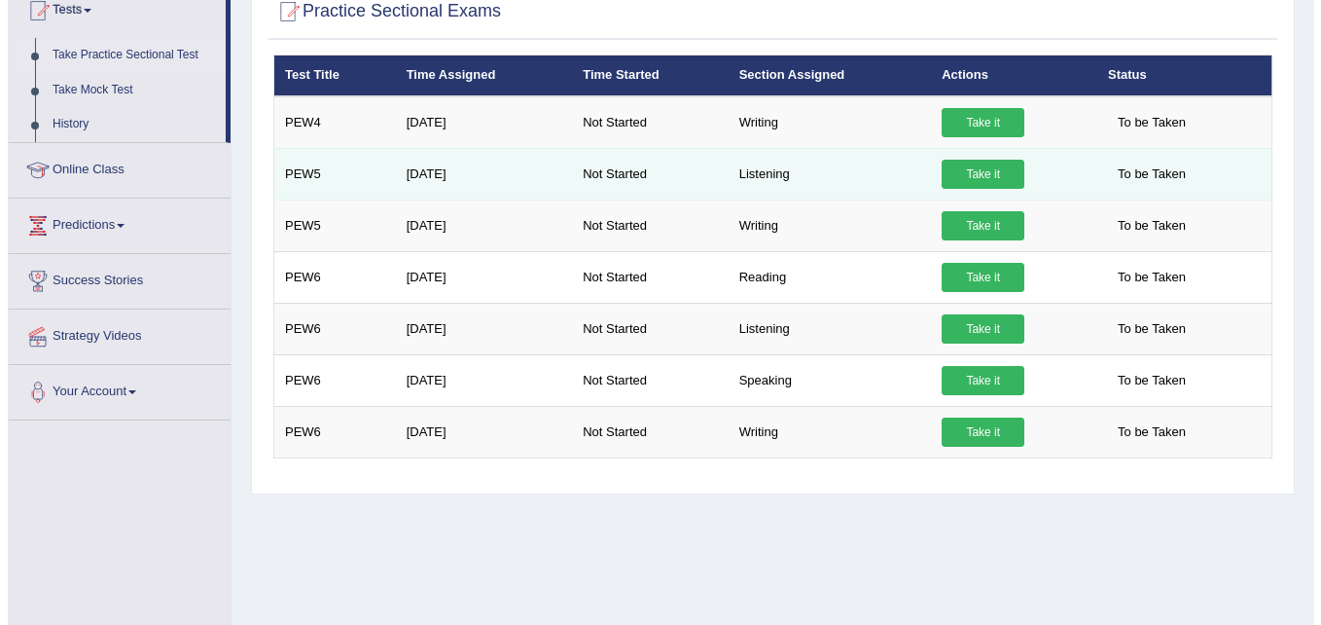
scroll to position [221, 0]
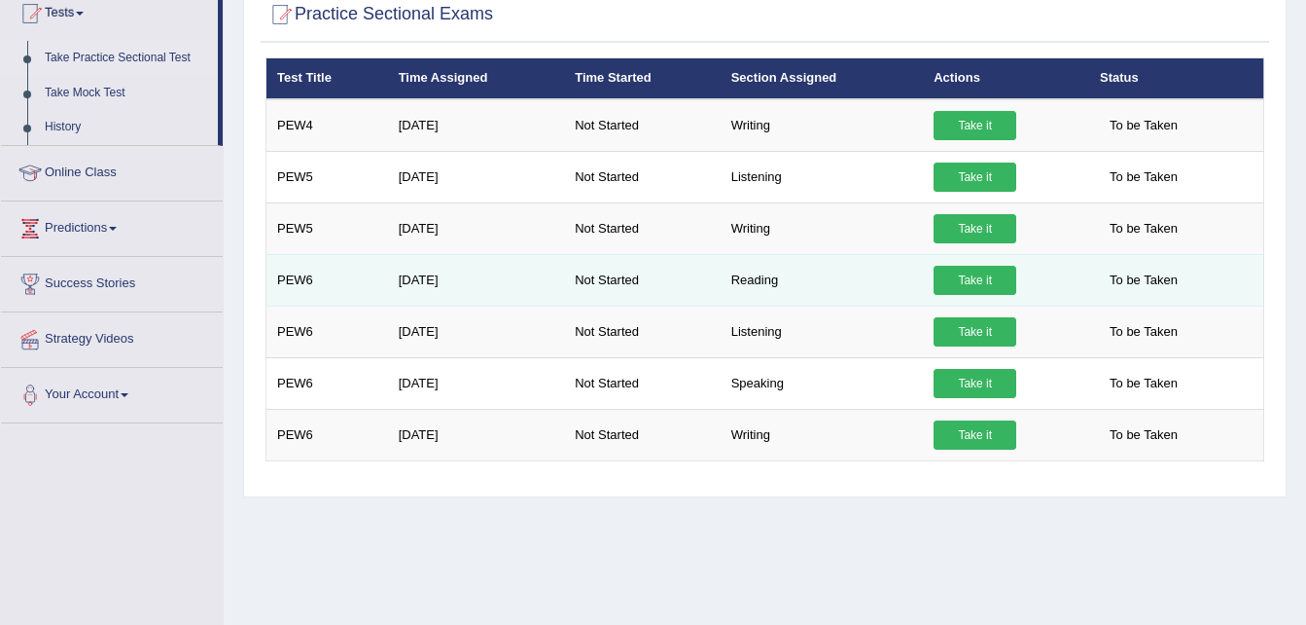
click at [950, 294] on link "Take it" at bounding box center [975, 280] width 83 height 29
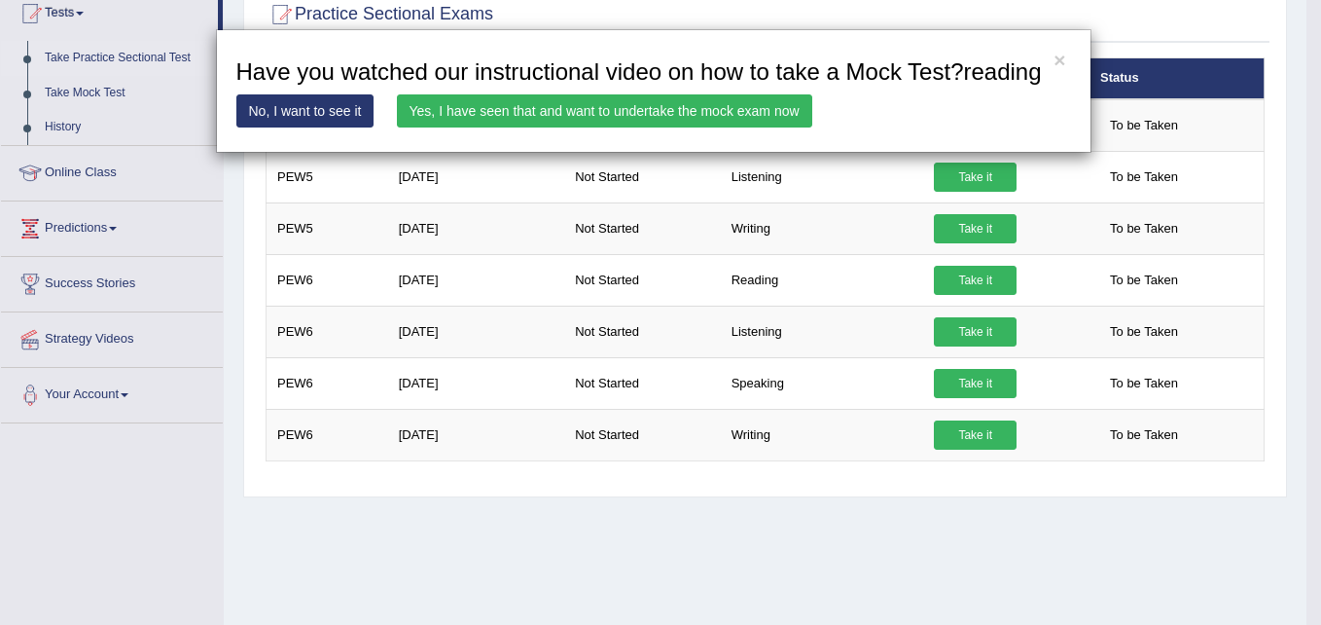
click at [776, 120] on link "Yes, I have seen that and want to undertake the mock exam now" at bounding box center [604, 110] width 415 height 33
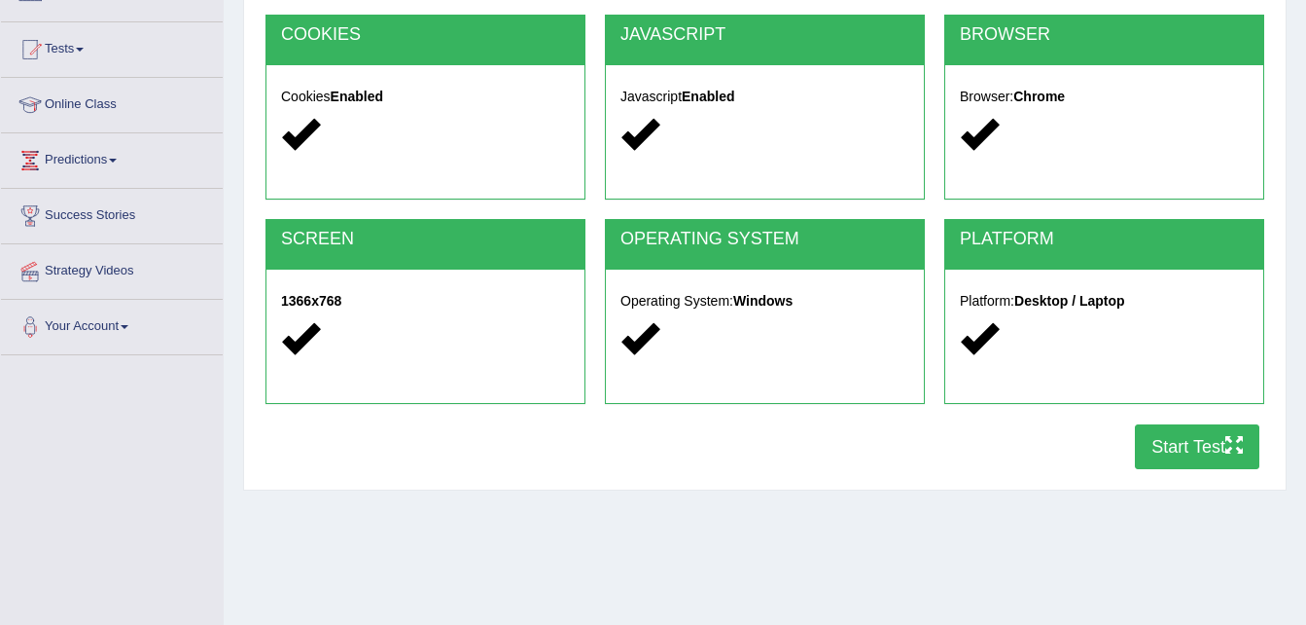
scroll to position [184, 0]
click at [1158, 444] on button "Start Test" at bounding box center [1197, 447] width 125 height 45
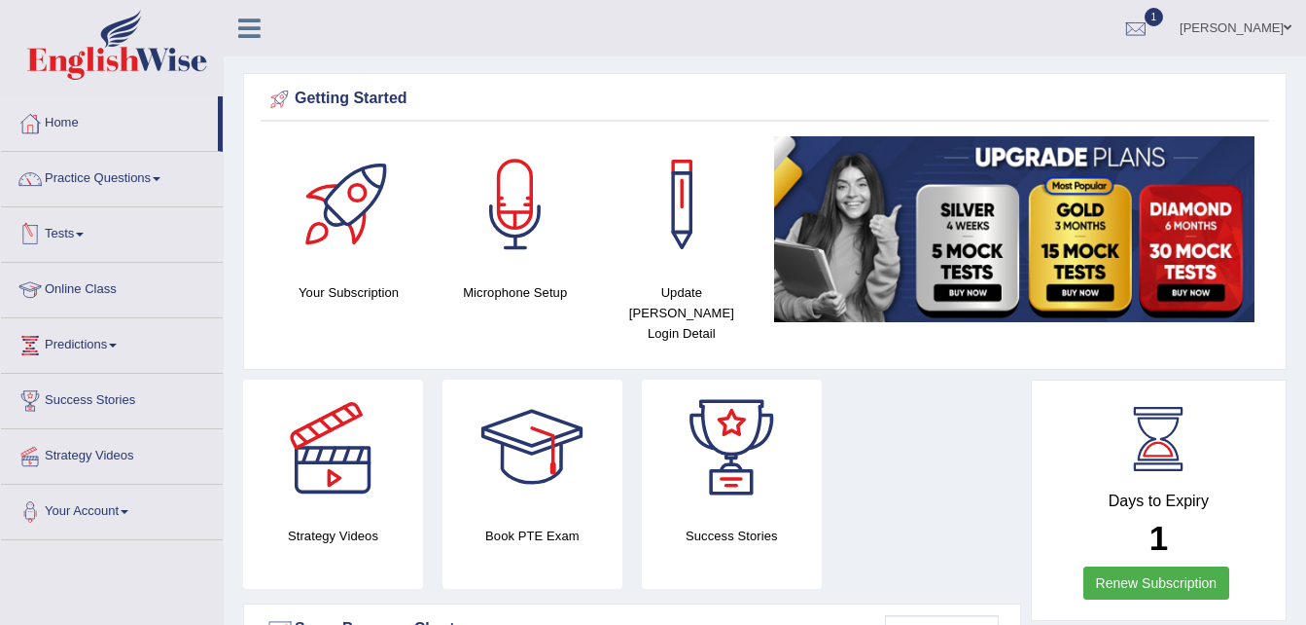
click at [65, 232] on link "Tests" at bounding box center [112, 231] width 222 height 49
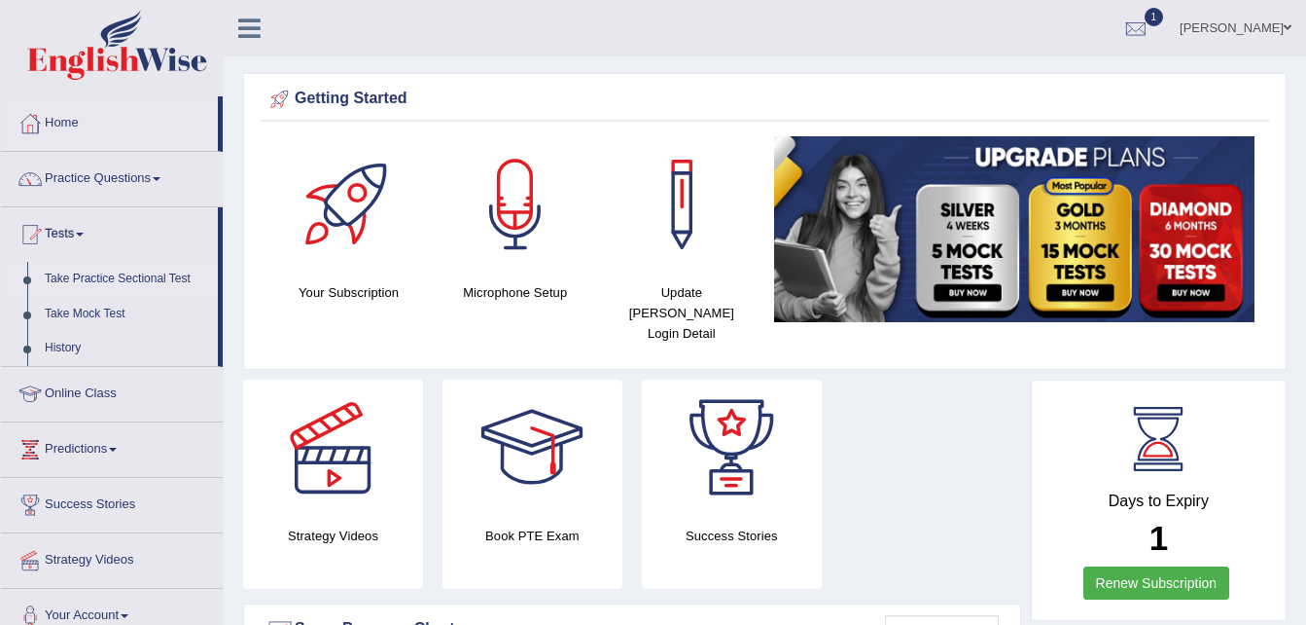
click at [104, 286] on link "Take Practice Sectional Test" at bounding box center [127, 279] width 182 height 35
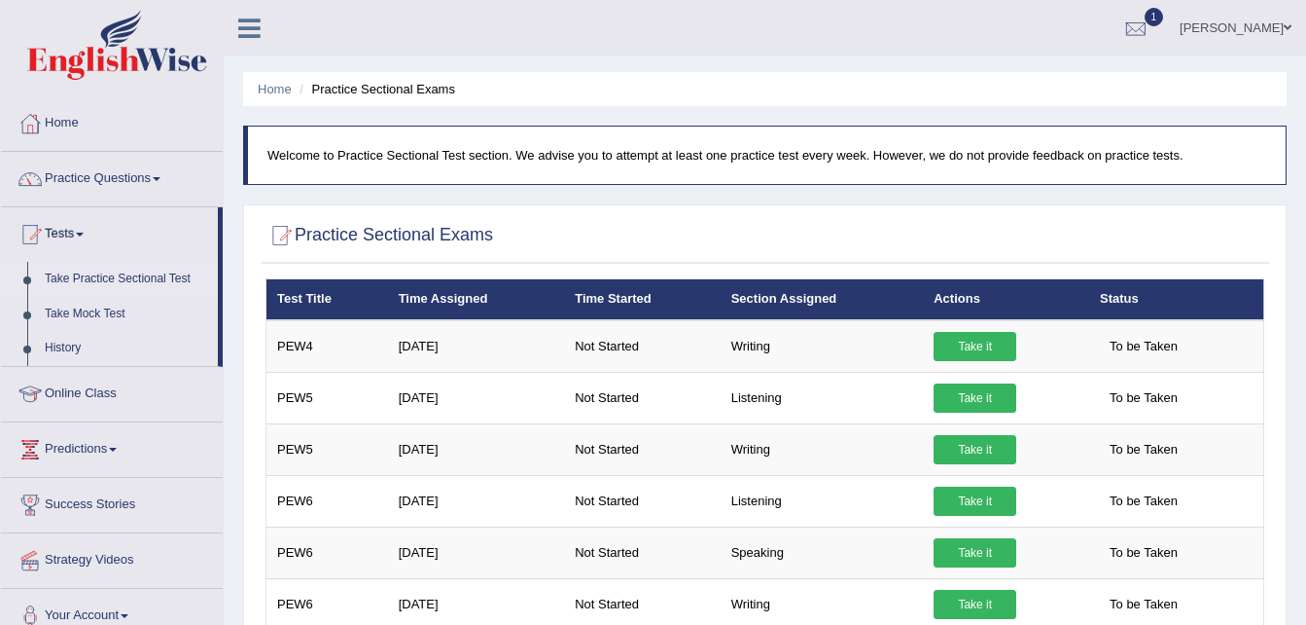
click at [1158, 18] on span "1" at bounding box center [1154, 17] width 19 height 18
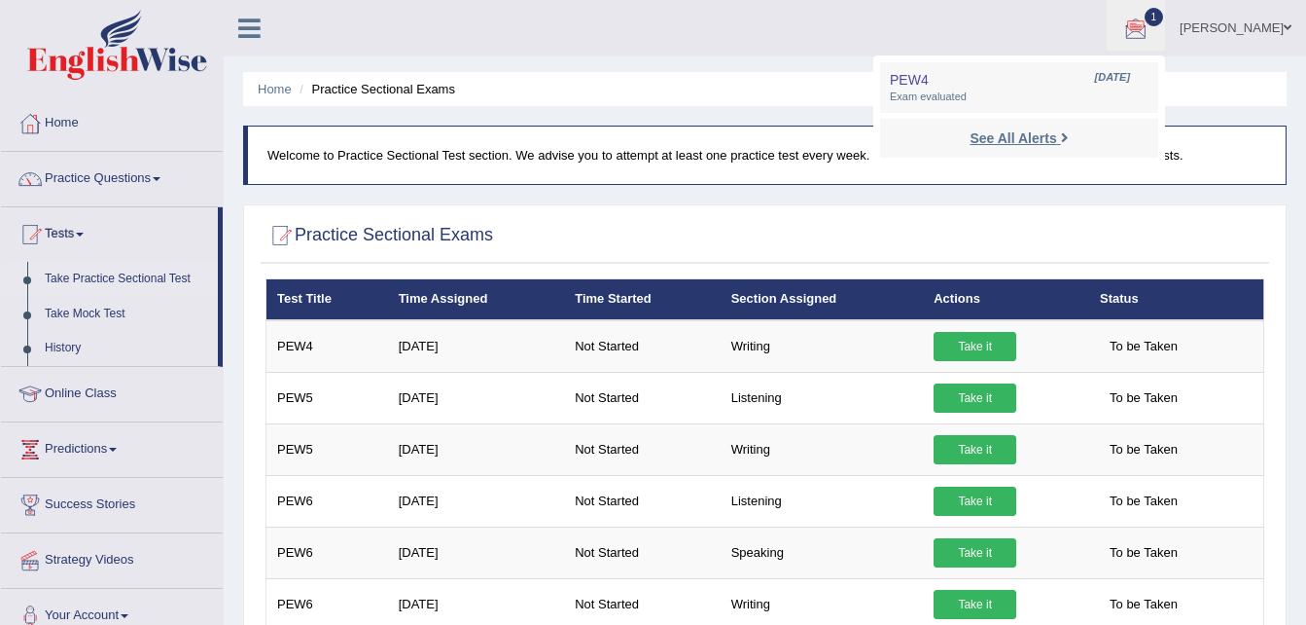
click at [1031, 130] on strong "See All Alerts" at bounding box center [1013, 138] width 87 height 16
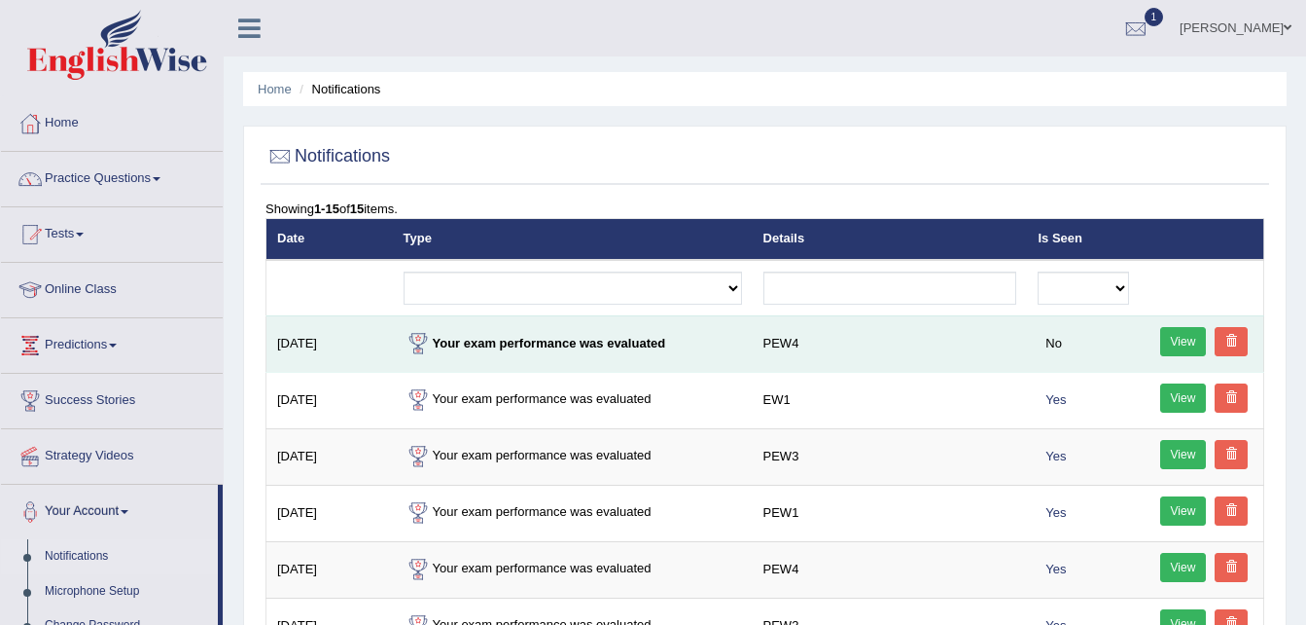
click at [1171, 332] on link "View" at bounding box center [1184, 341] width 47 height 29
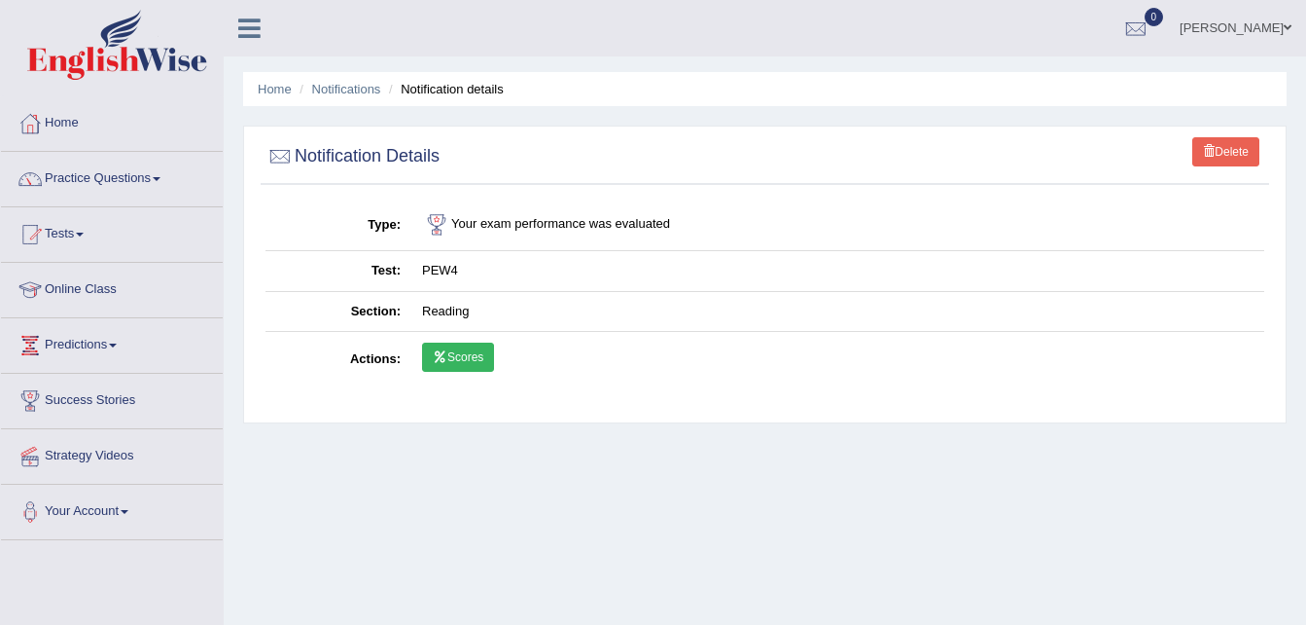
click at [472, 351] on link "Scores" at bounding box center [458, 356] width 72 height 29
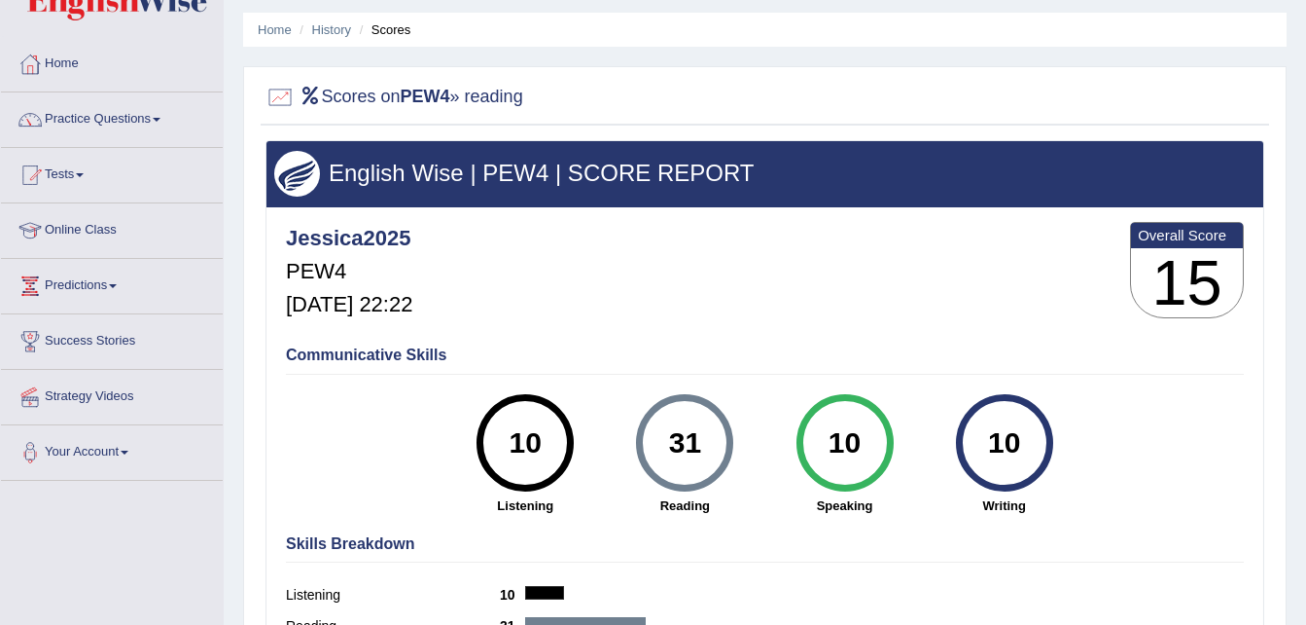
scroll to position [56, 0]
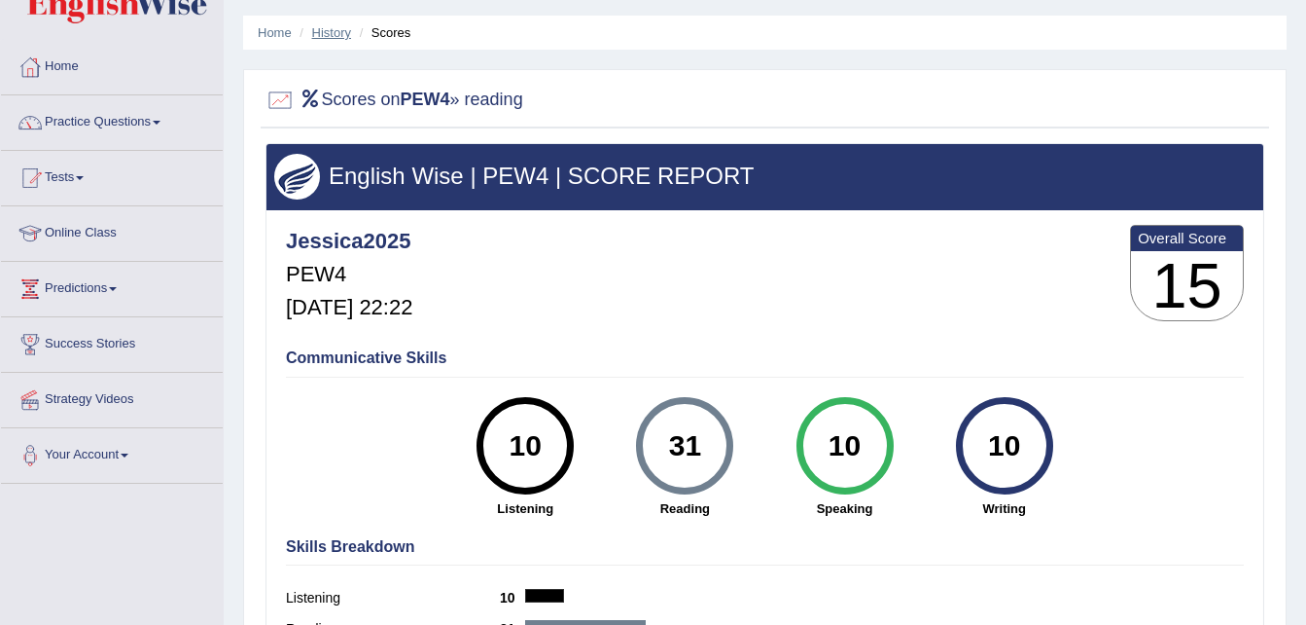
click at [344, 37] on link "History" at bounding box center [331, 32] width 39 height 15
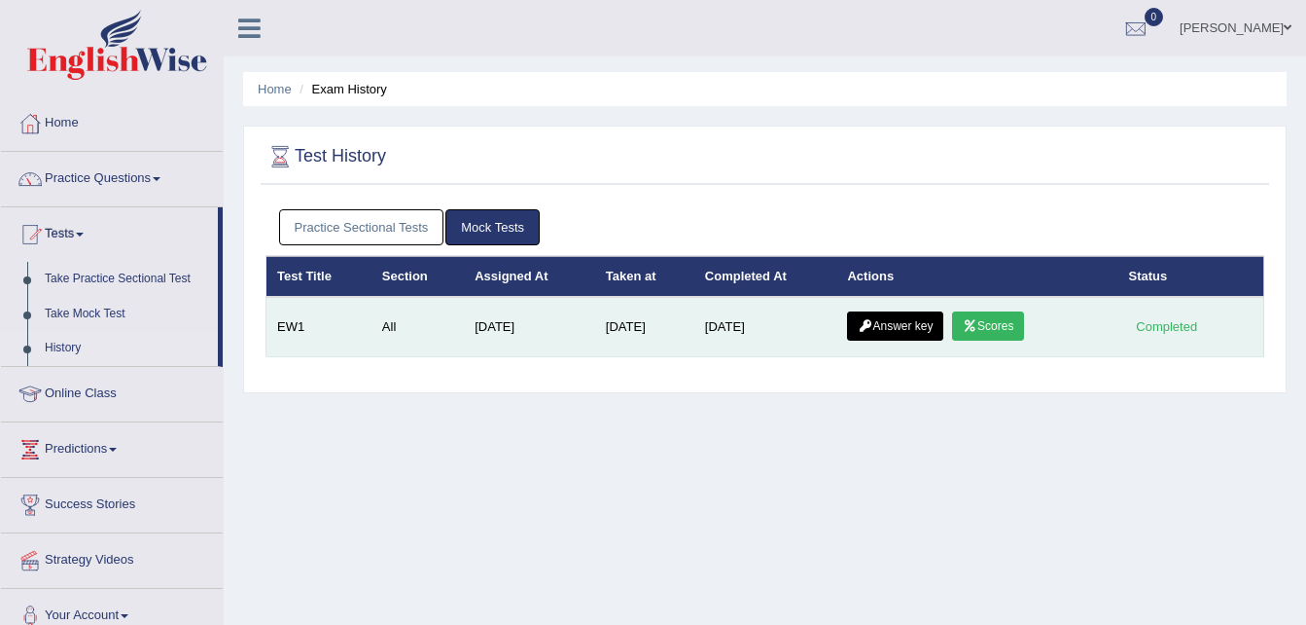
click at [877, 330] on link "Answer key" at bounding box center [895, 325] width 96 height 29
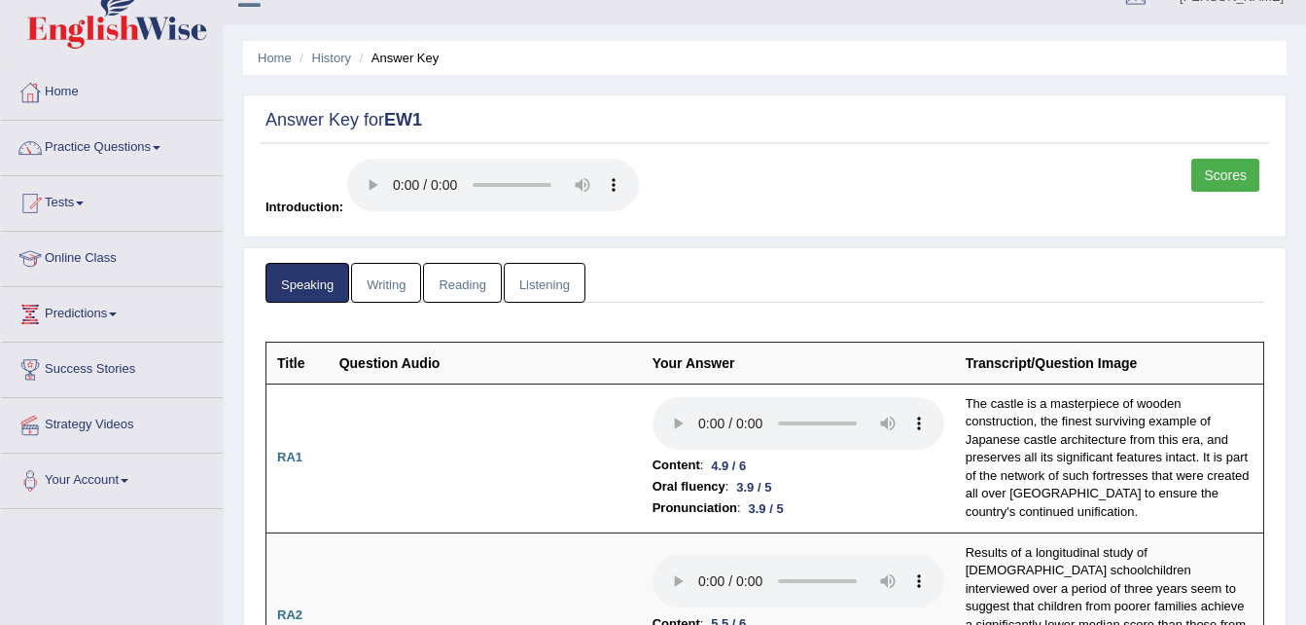
scroll to position [24, 0]
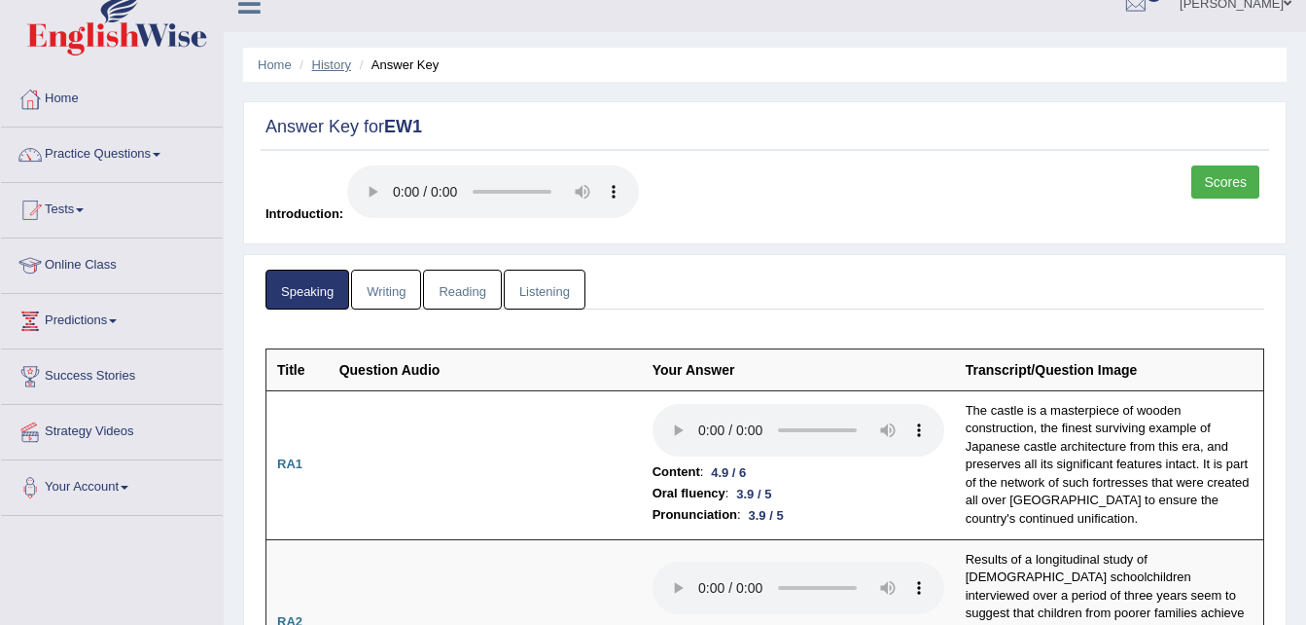
click at [329, 62] on link "History" at bounding box center [331, 64] width 39 height 15
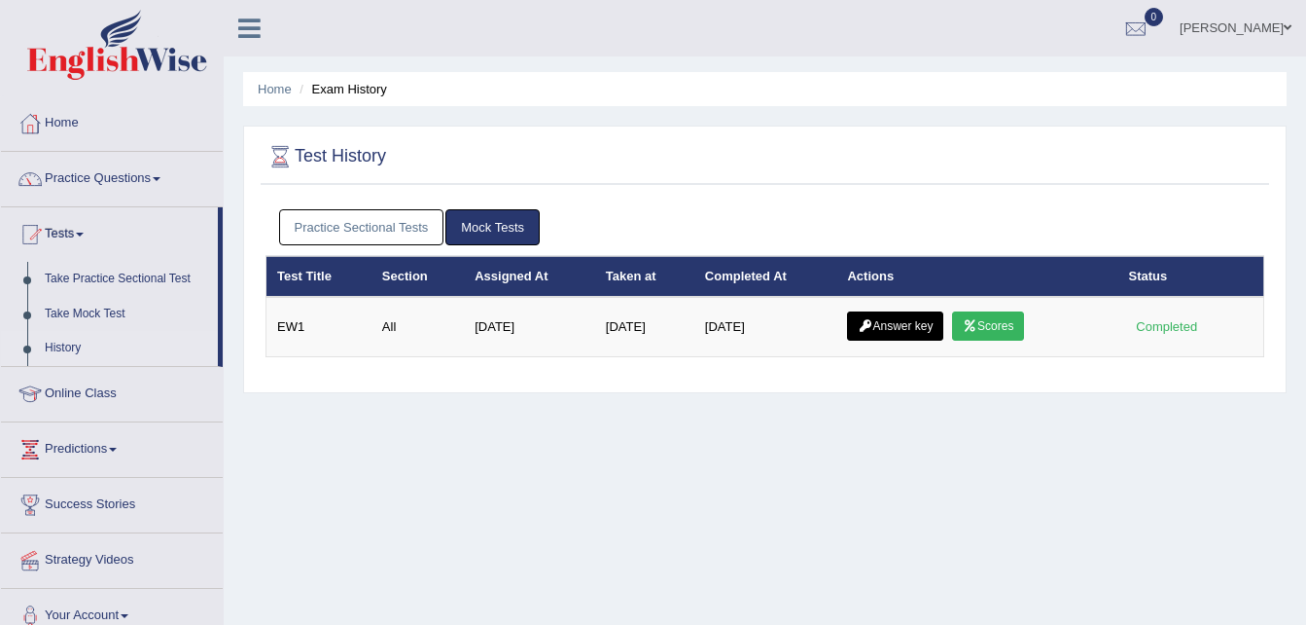
click at [420, 217] on link "Practice Sectional Tests" at bounding box center [361, 227] width 165 height 36
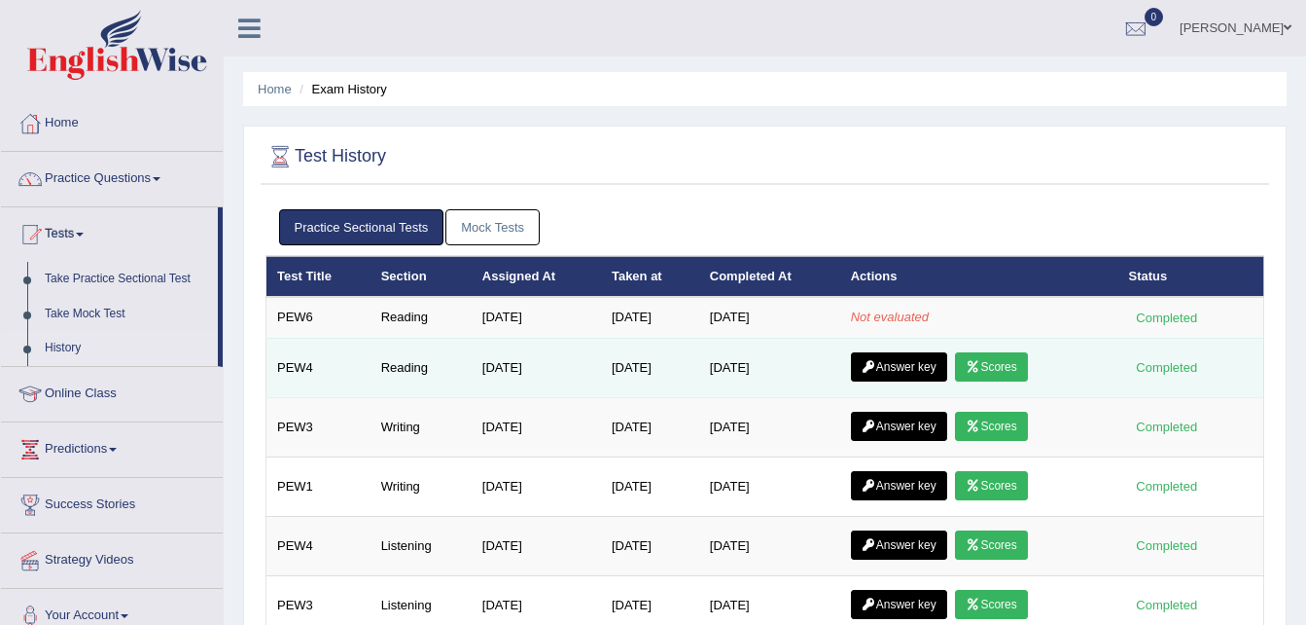
click at [867, 364] on icon at bounding box center [869, 367] width 15 height 12
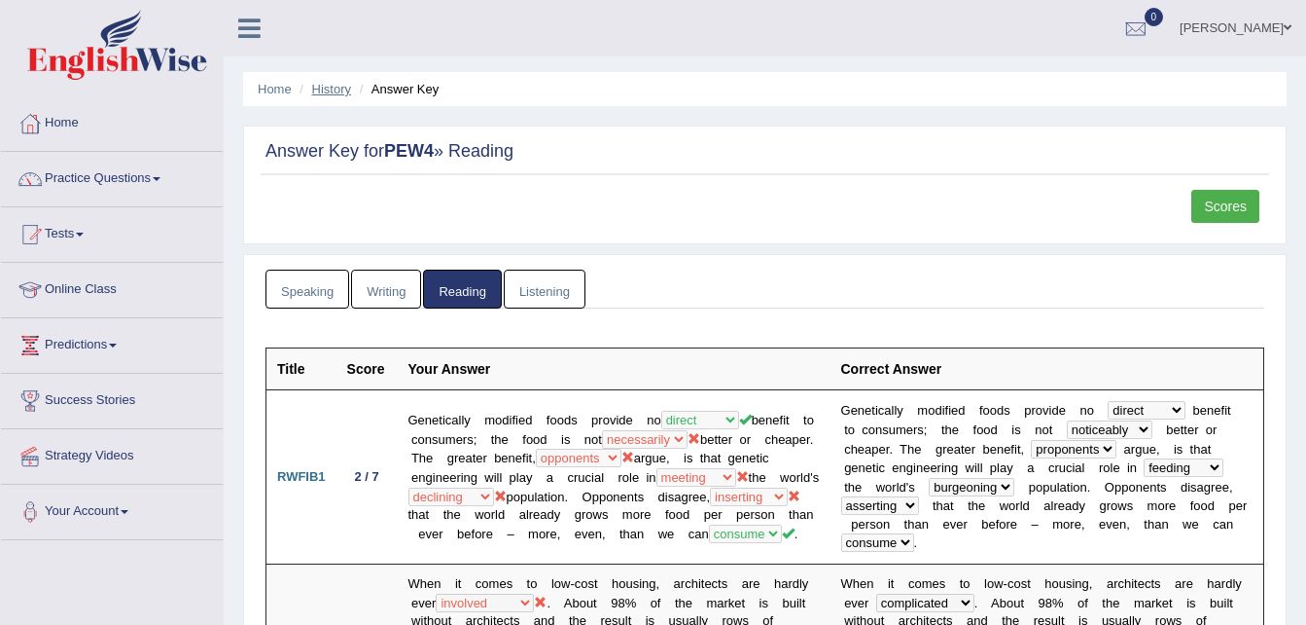
click at [323, 91] on link "History" at bounding box center [331, 89] width 39 height 15
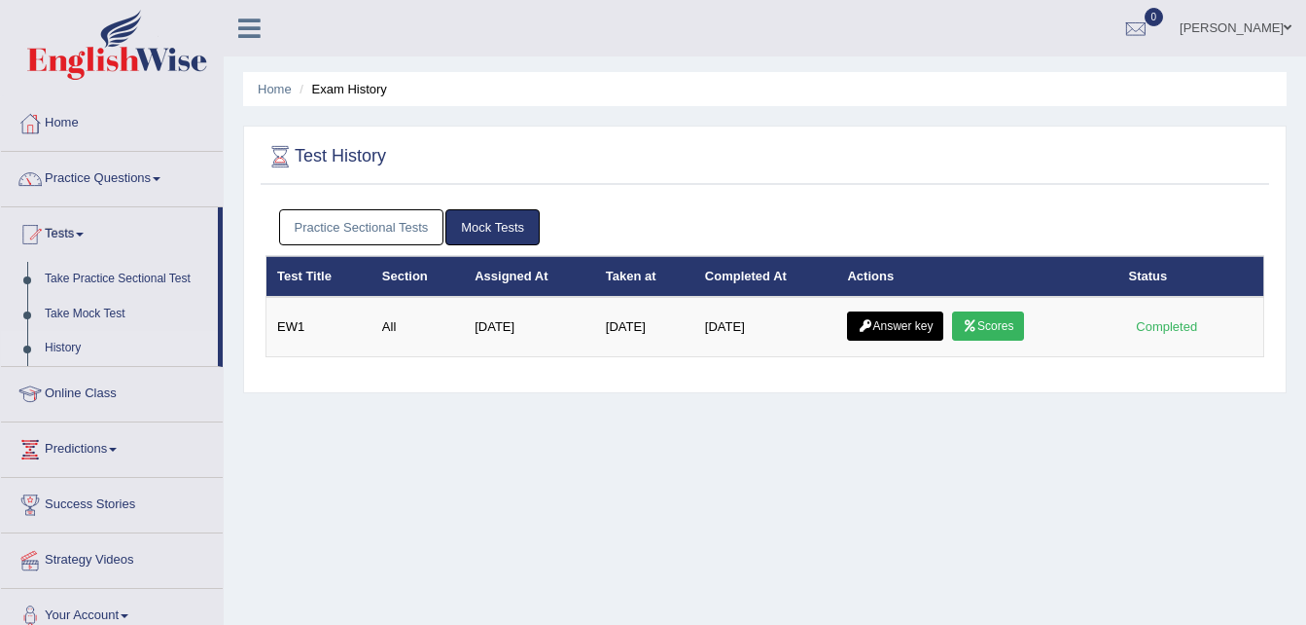
click at [398, 242] on link "Practice Sectional Tests" at bounding box center [361, 227] width 165 height 36
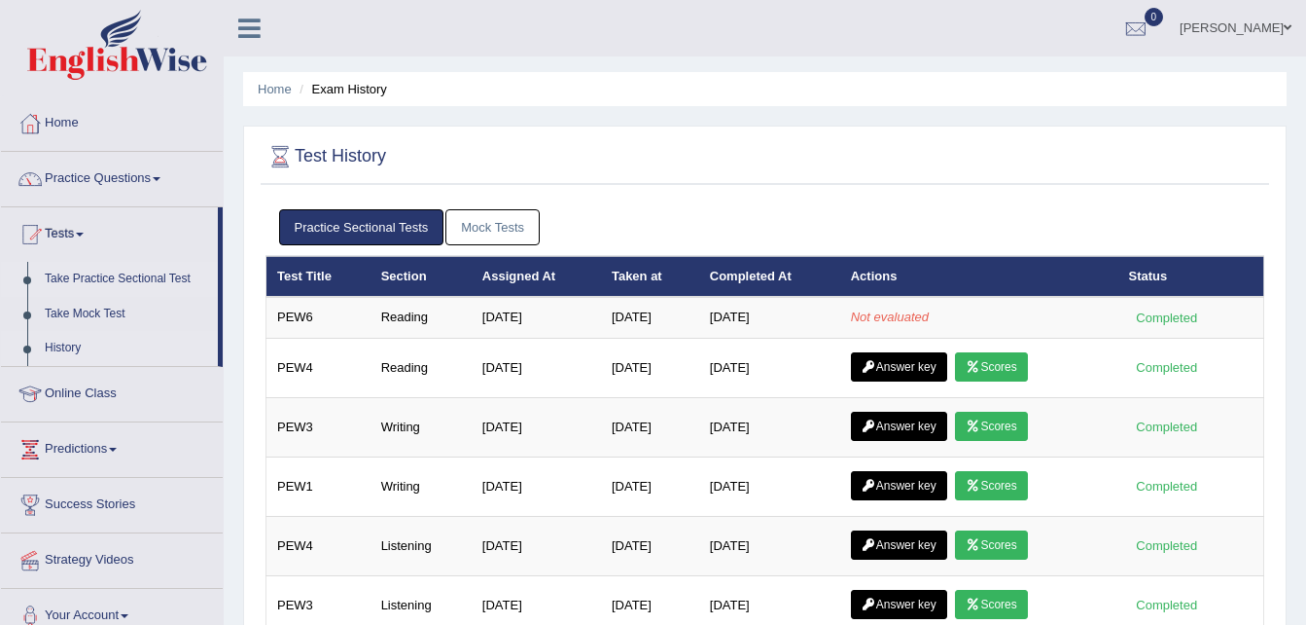
click at [171, 282] on link "Take Practice Sectional Test" at bounding box center [127, 279] width 182 height 35
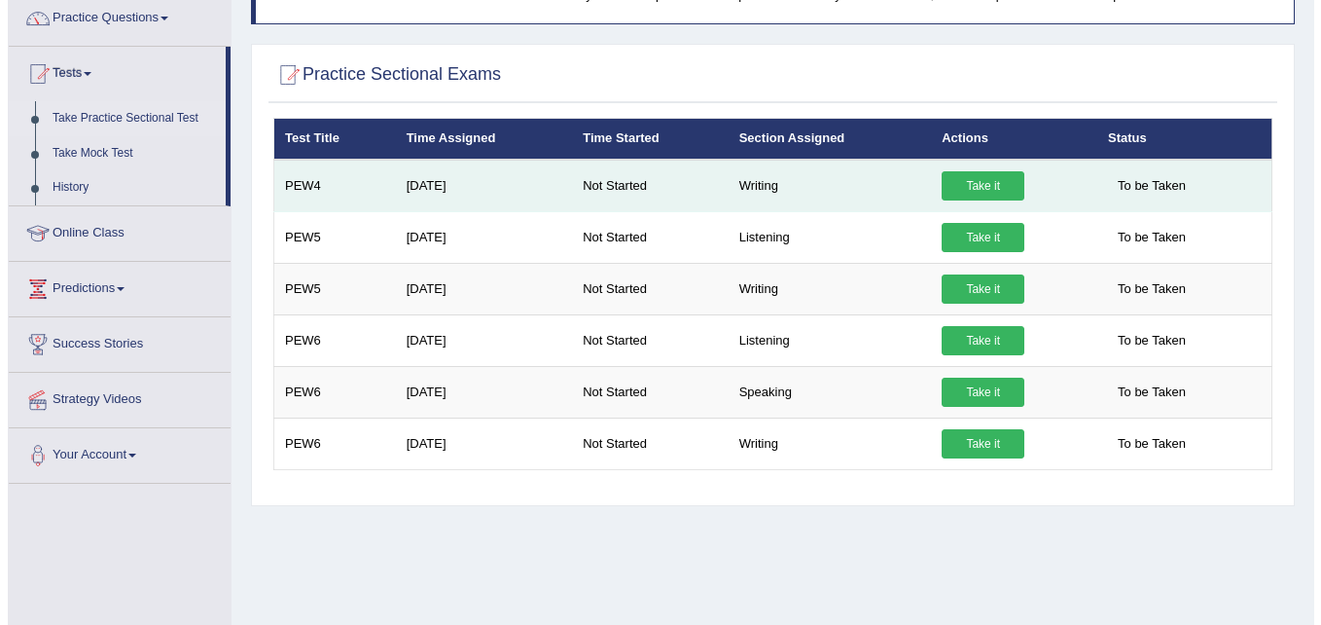
scroll to position [167, 0]
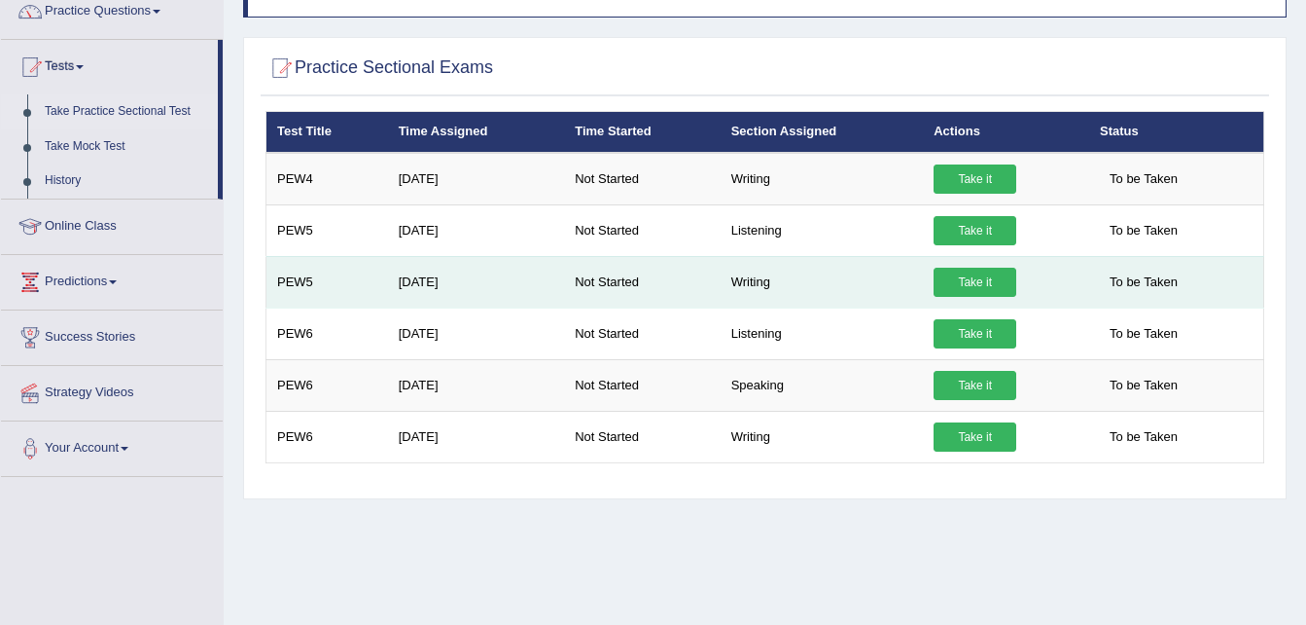
click at [969, 271] on link "Take it" at bounding box center [975, 282] width 83 height 29
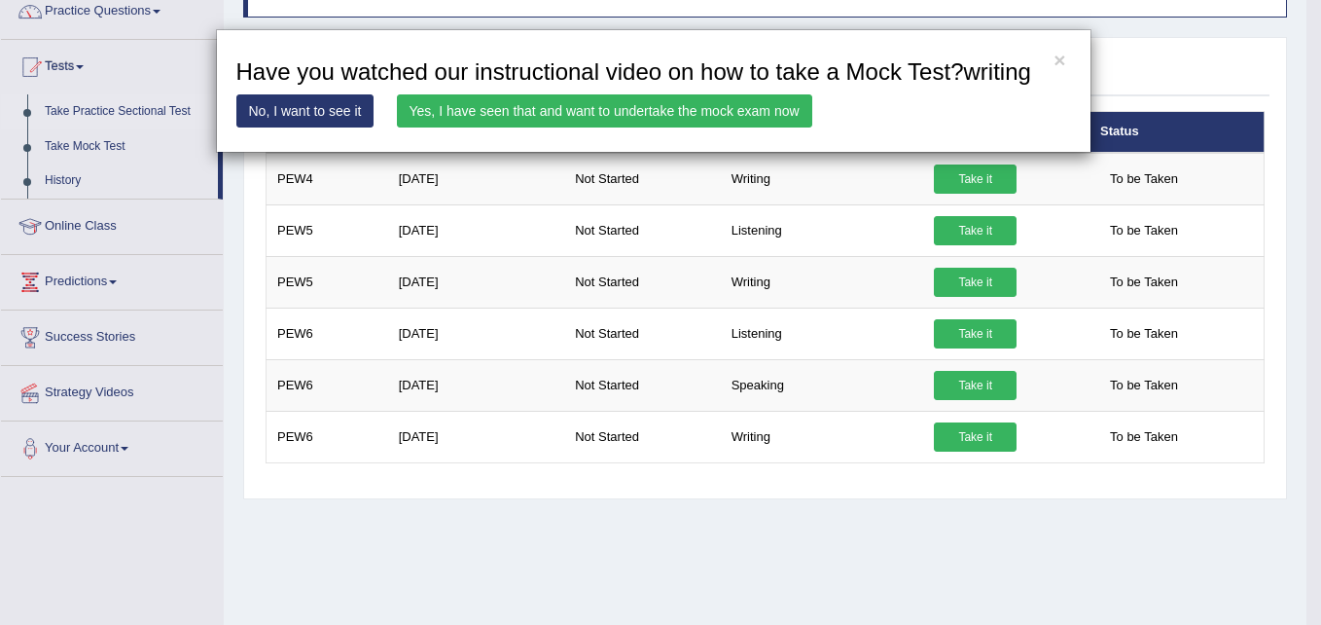
click at [722, 98] on link "Yes, I have seen that and want to undertake the mock exam now" at bounding box center [604, 110] width 415 height 33
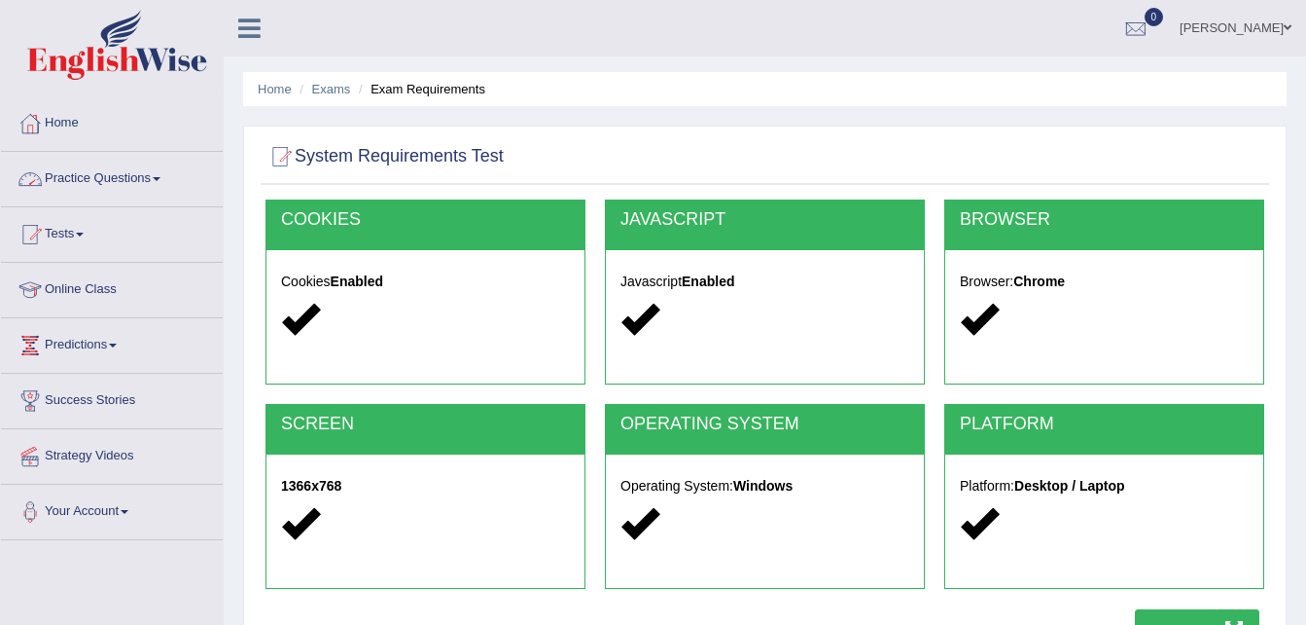
click at [117, 167] on link "Practice Questions" at bounding box center [112, 176] width 222 height 49
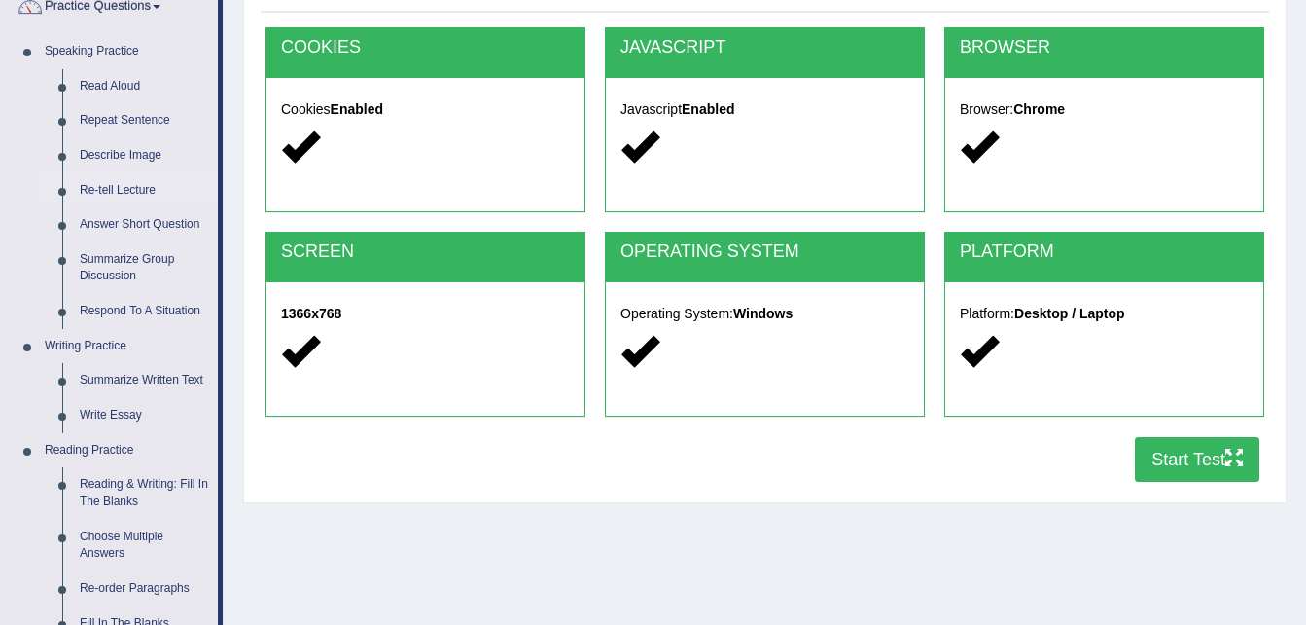
scroll to position [176, 0]
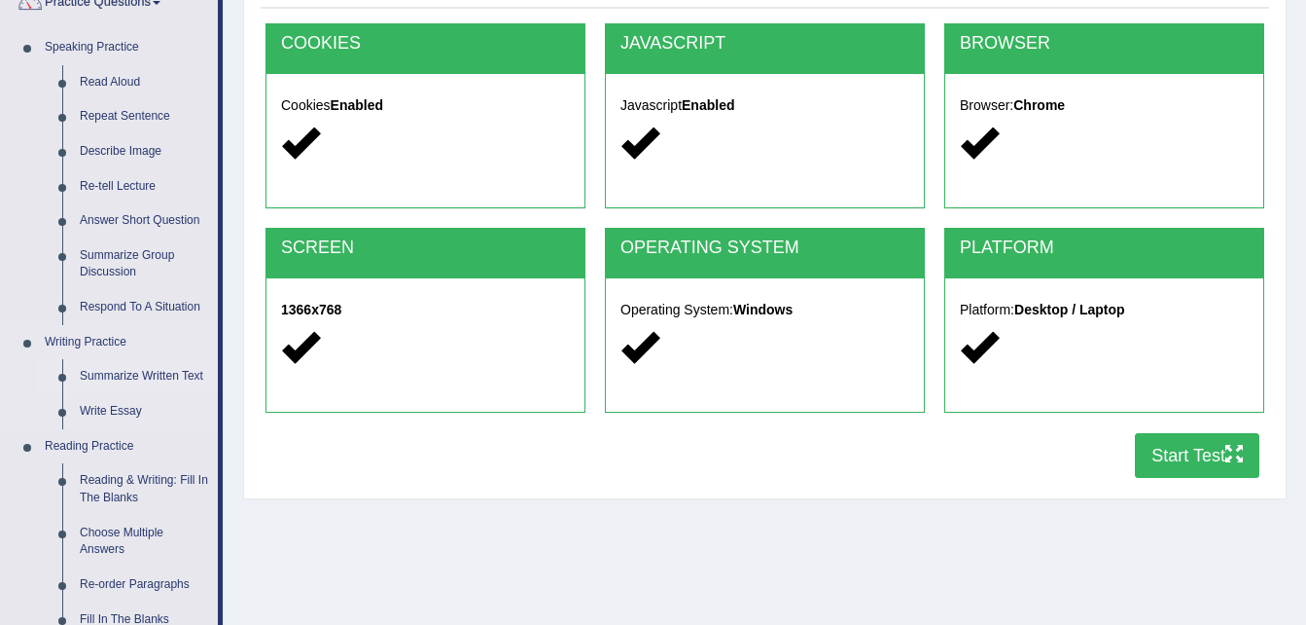
click at [112, 373] on link "Summarize Written Text" at bounding box center [144, 376] width 147 height 35
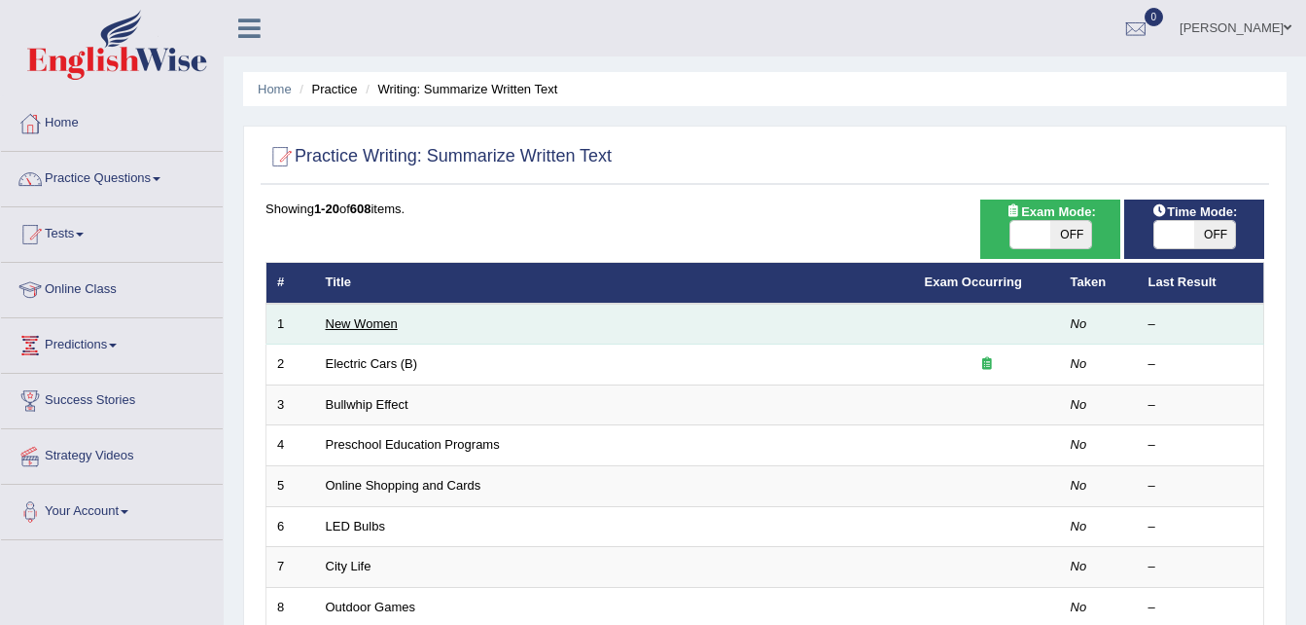
click at [354, 329] on link "New Women" at bounding box center [362, 323] width 72 height 15
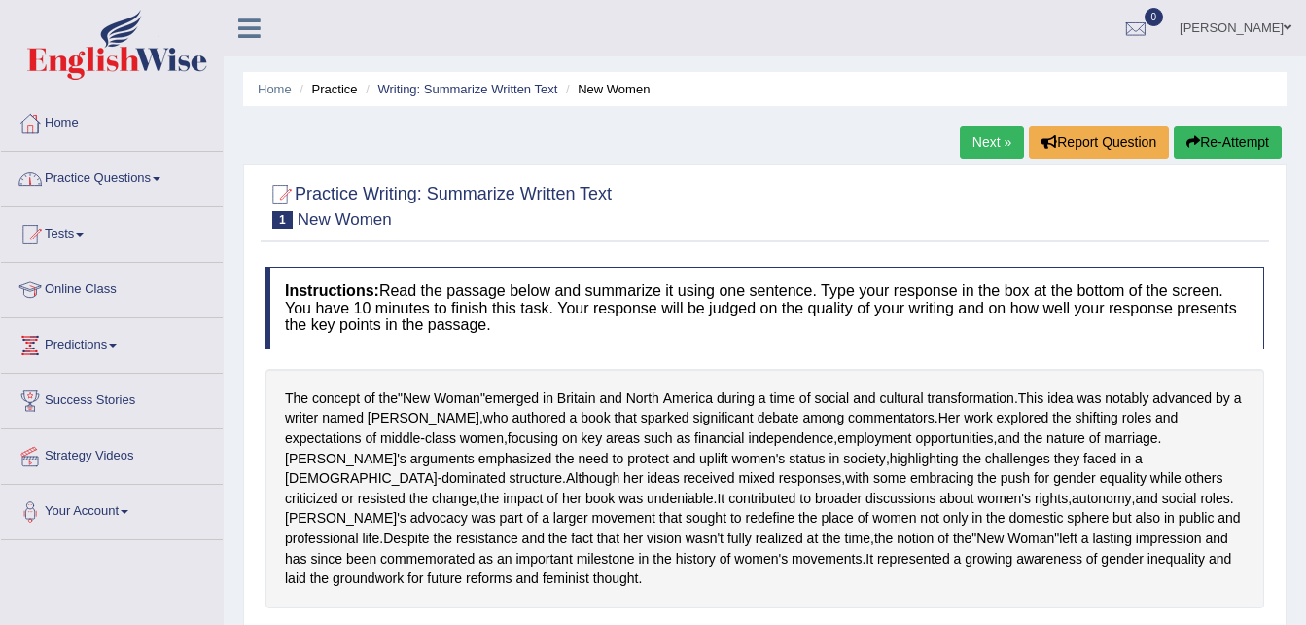
click at [111, 174] on link "Practice Questions" at bounding box center [112, 176] width 222 height 49
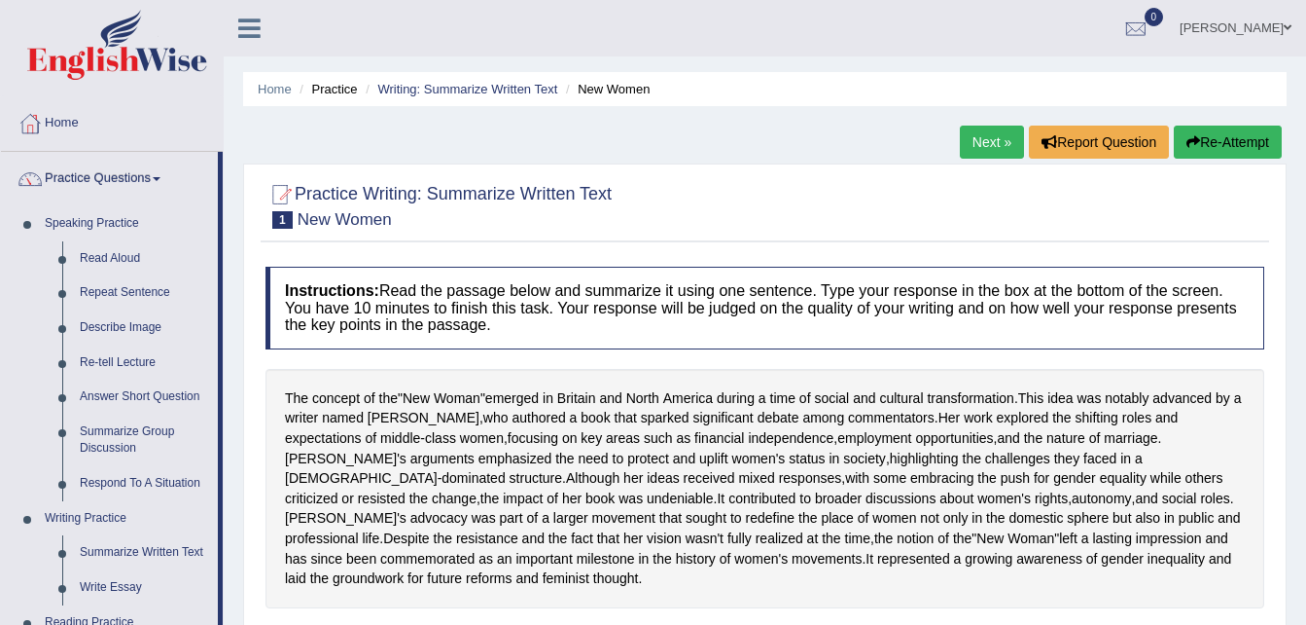
click at [111, 174] on link "Practice Questions" at bounding box center [109, 176] width 217 height 49
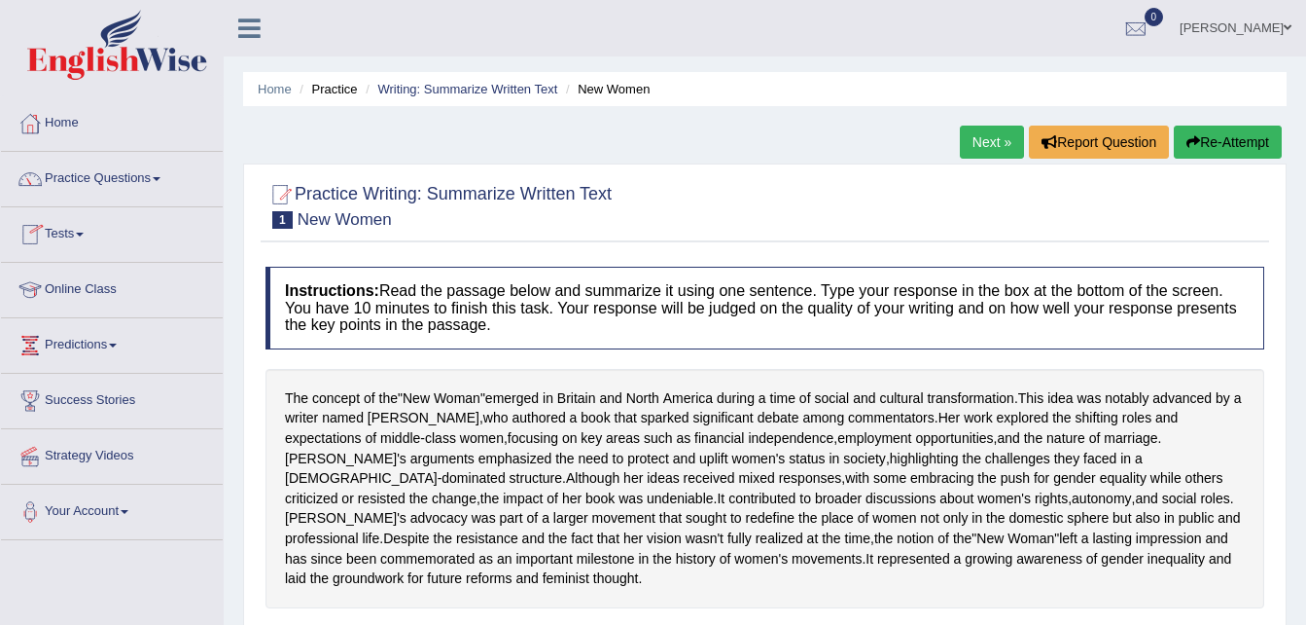
click at [74, 235] on link "Tests" at bounding box center [112, 231] width 222 height 49
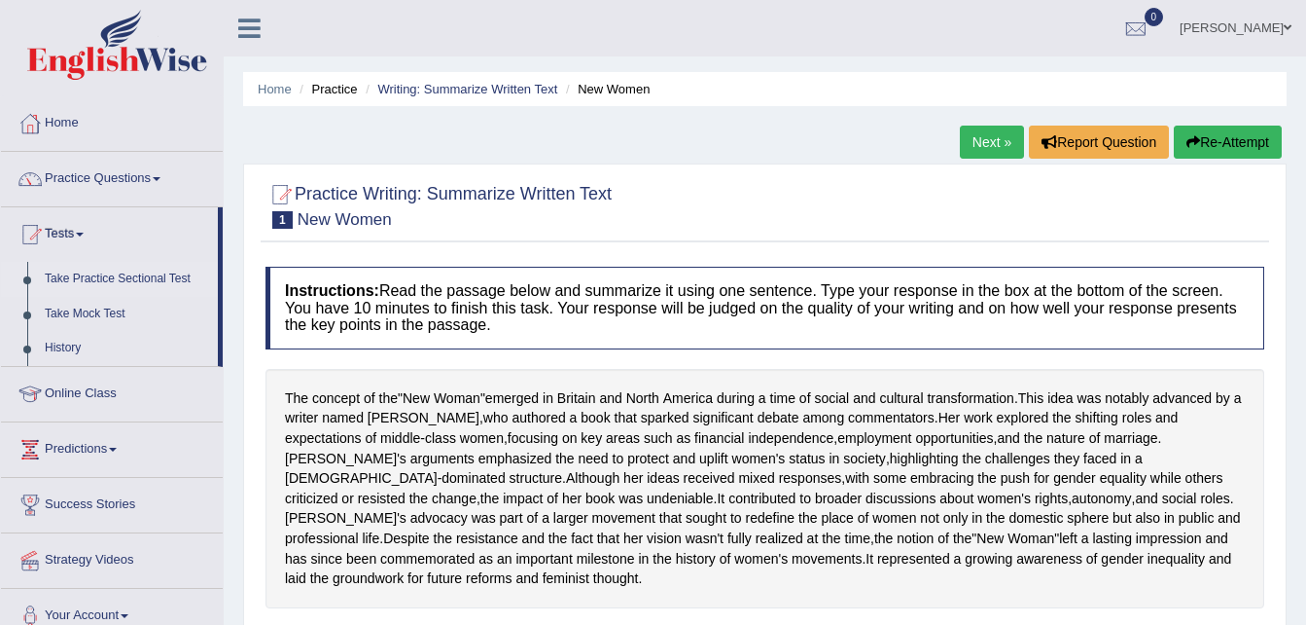
click at [124, 275] on link "Take Practice Sectional Test" at bounding box center [127, 279] width 182 height 35
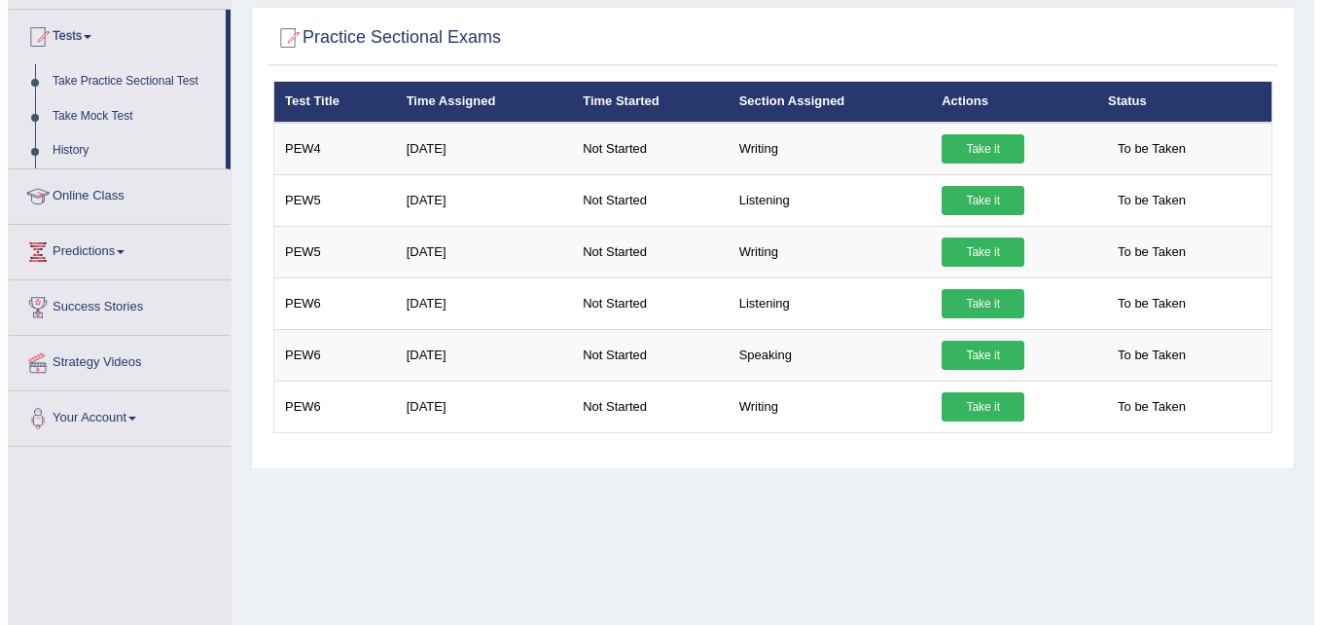
scroll to position [195, 0]
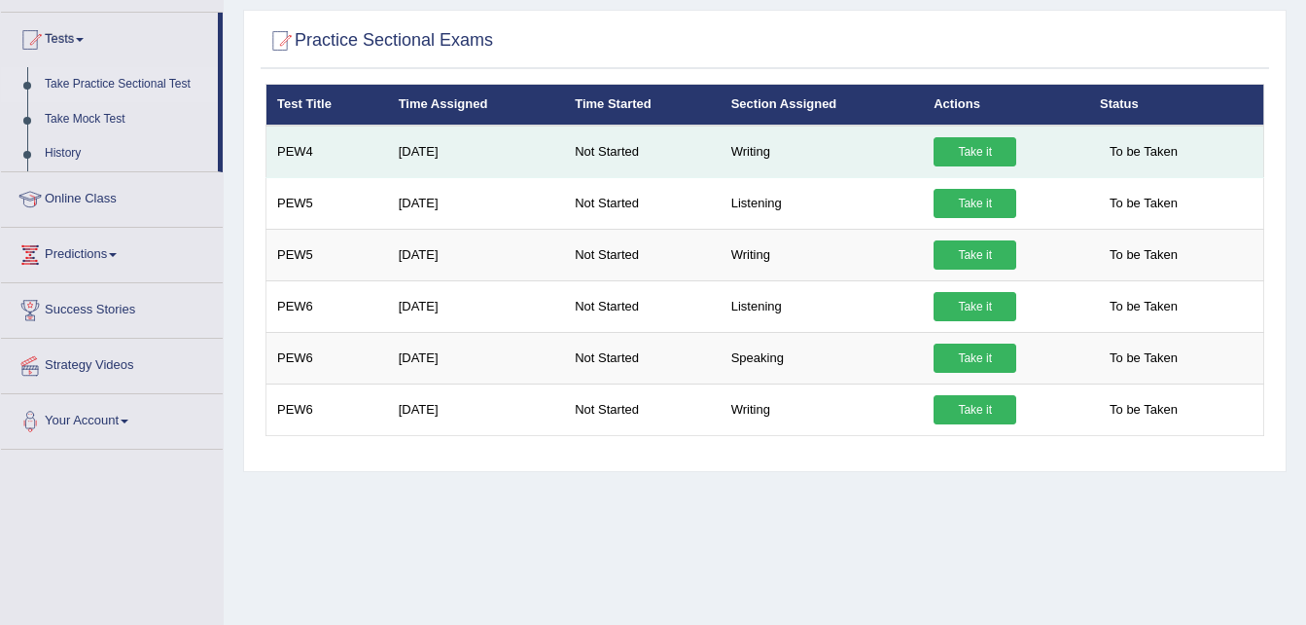
click at [942, 149] on link "Take it" at bounding box center [975, 151] width 83 height 29
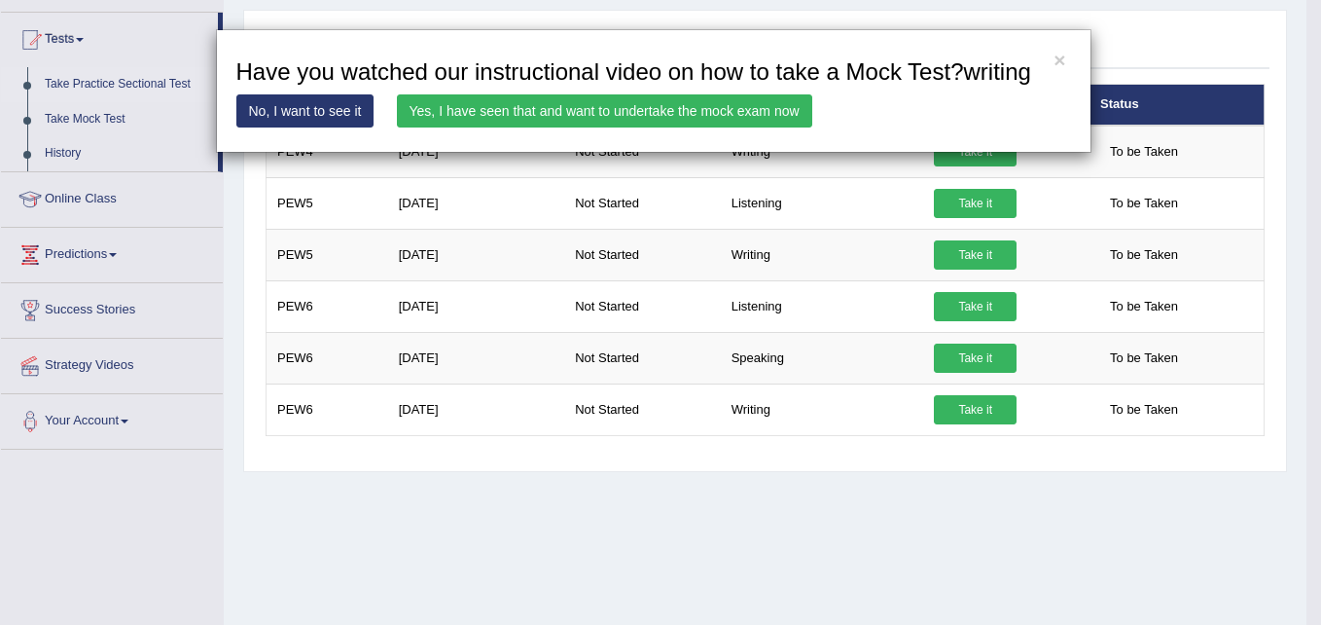
click at [781, 104] on link "Yes, I have seen that and want to undertake the mock exam now" at bounding box center [604, 110] width 415 height 33
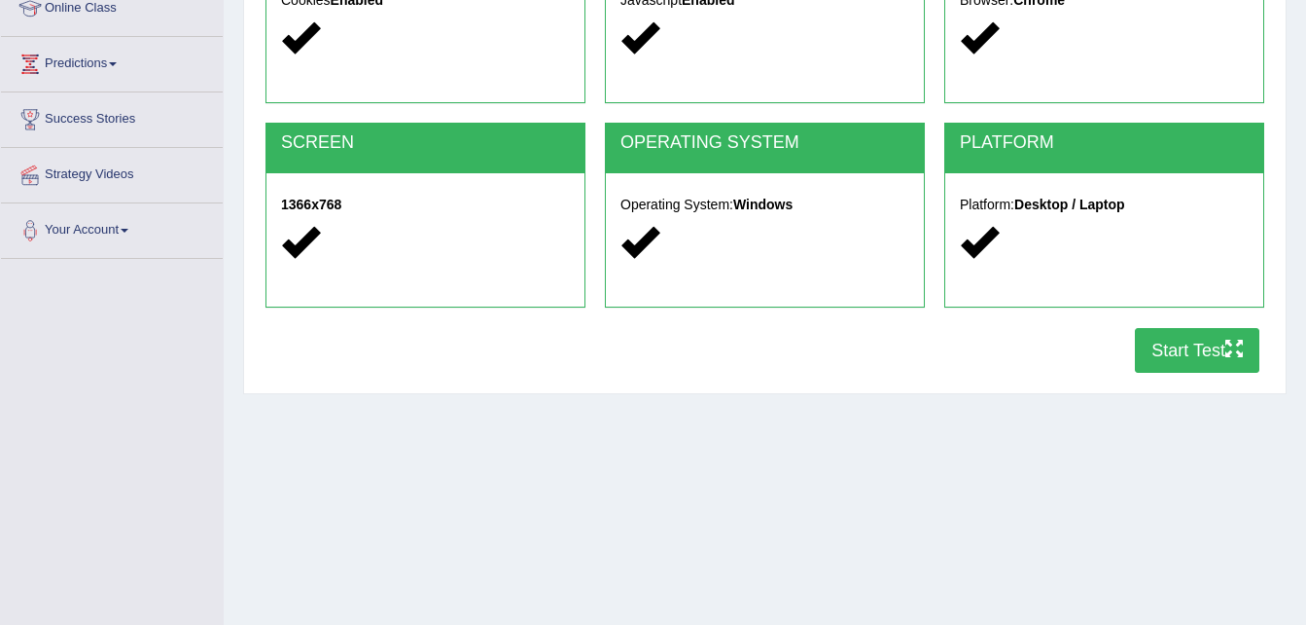
scroll to position [282, 0]
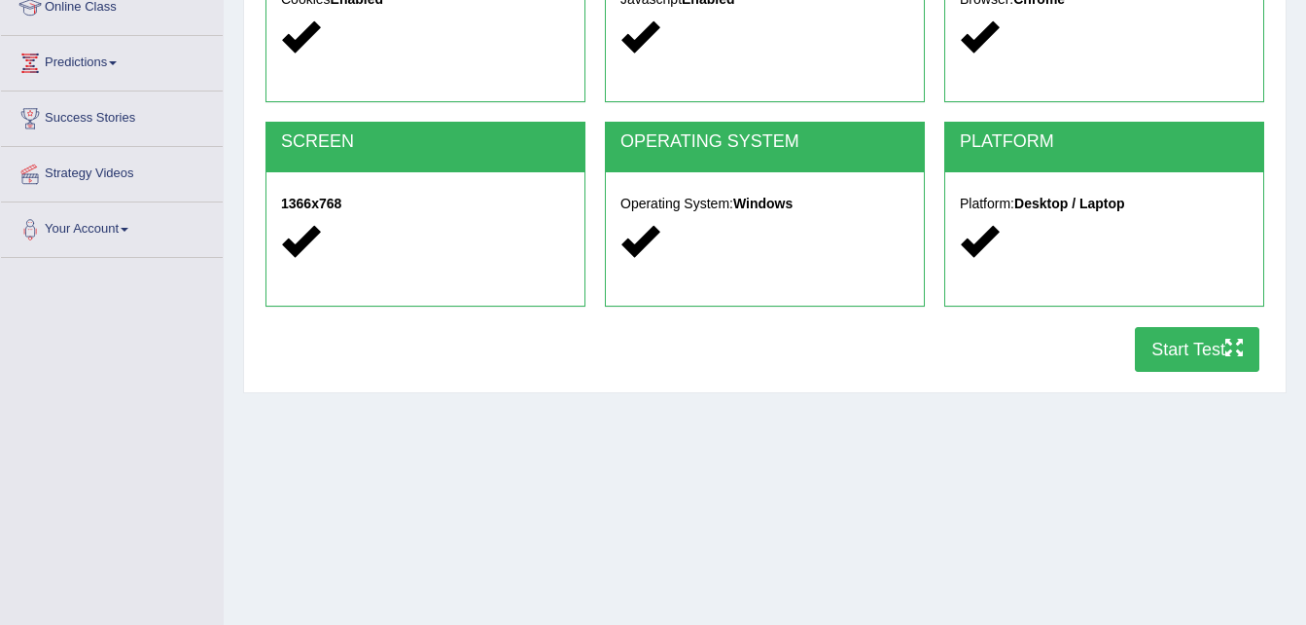
click at [1164, 356] on button "Start Test" at bounding box center [1197, 349] width 125 height 45
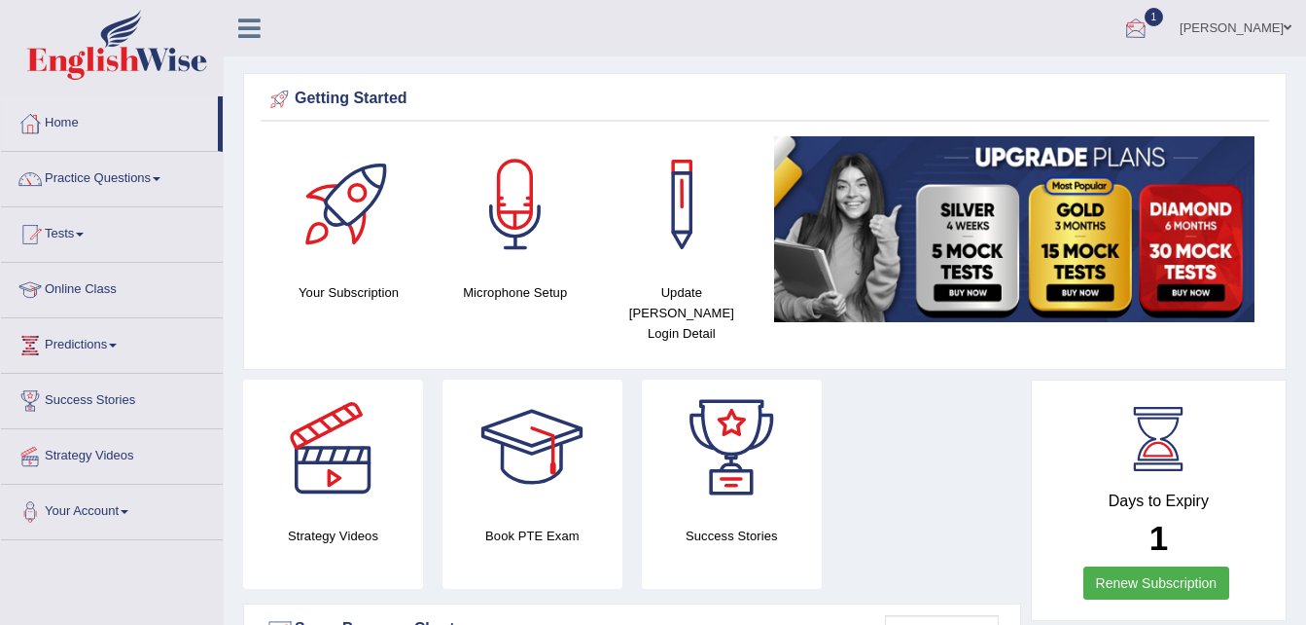
click at [1151, 33] on div at bounding box center [1136, 29] width 29 height 29
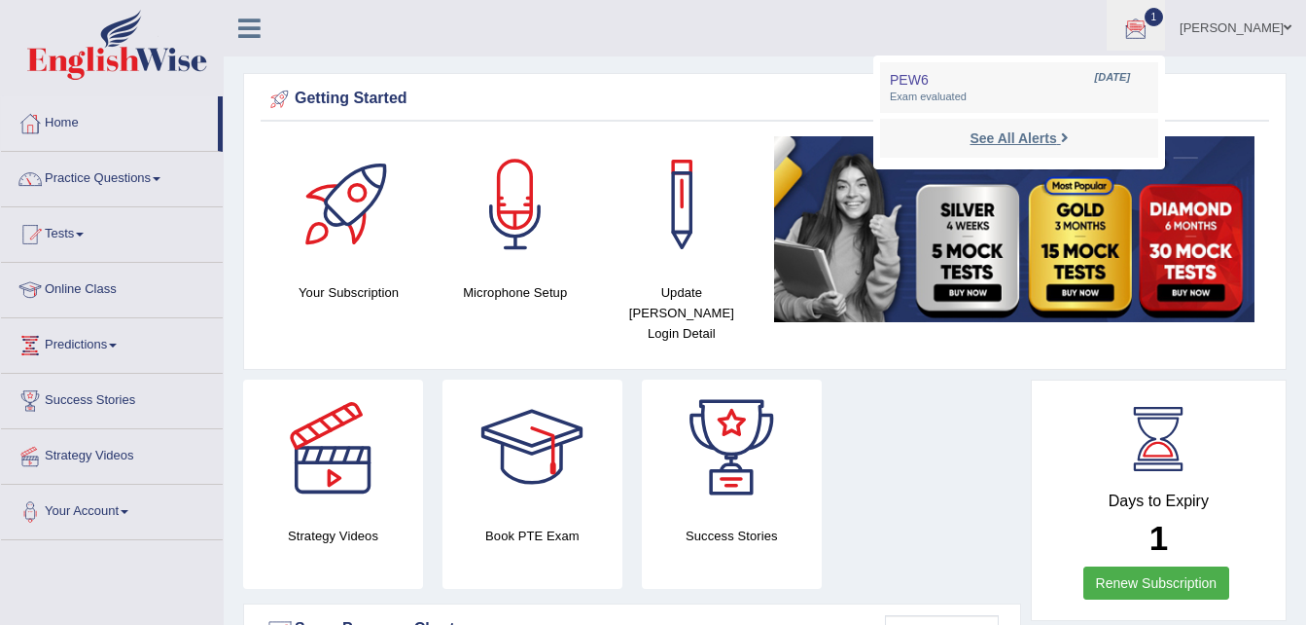
click at [987, 130] on strong "See All Alerts" at bounding box center [1013, 138] width 87 height 16
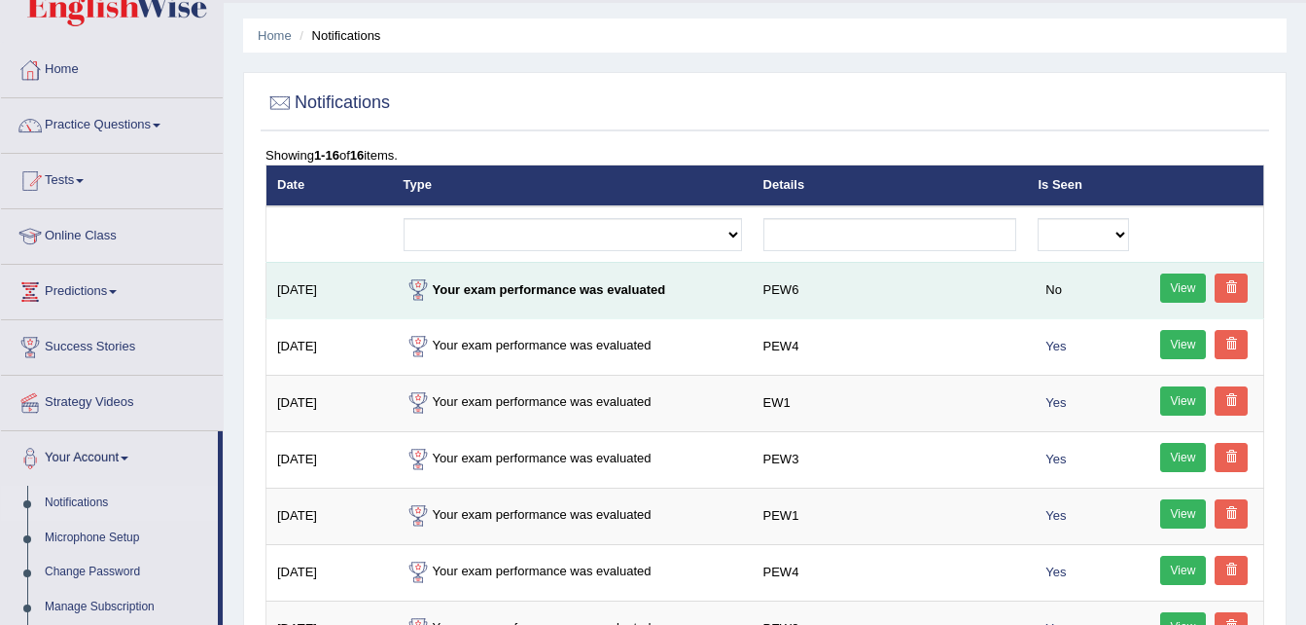
click at [1185, 282] on link "View" at bounding box center [1184, 287] width 47 height 29
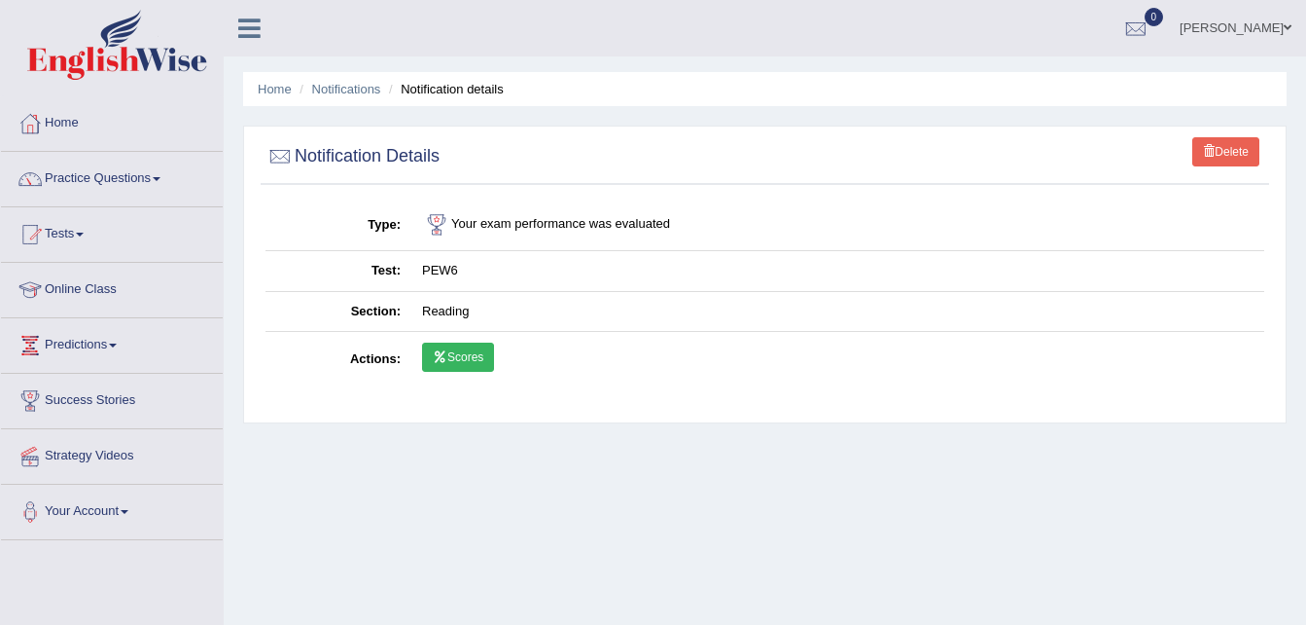
click at [466, 363] on link "Scores" at bounding box center [458, 356] width 72 height 29
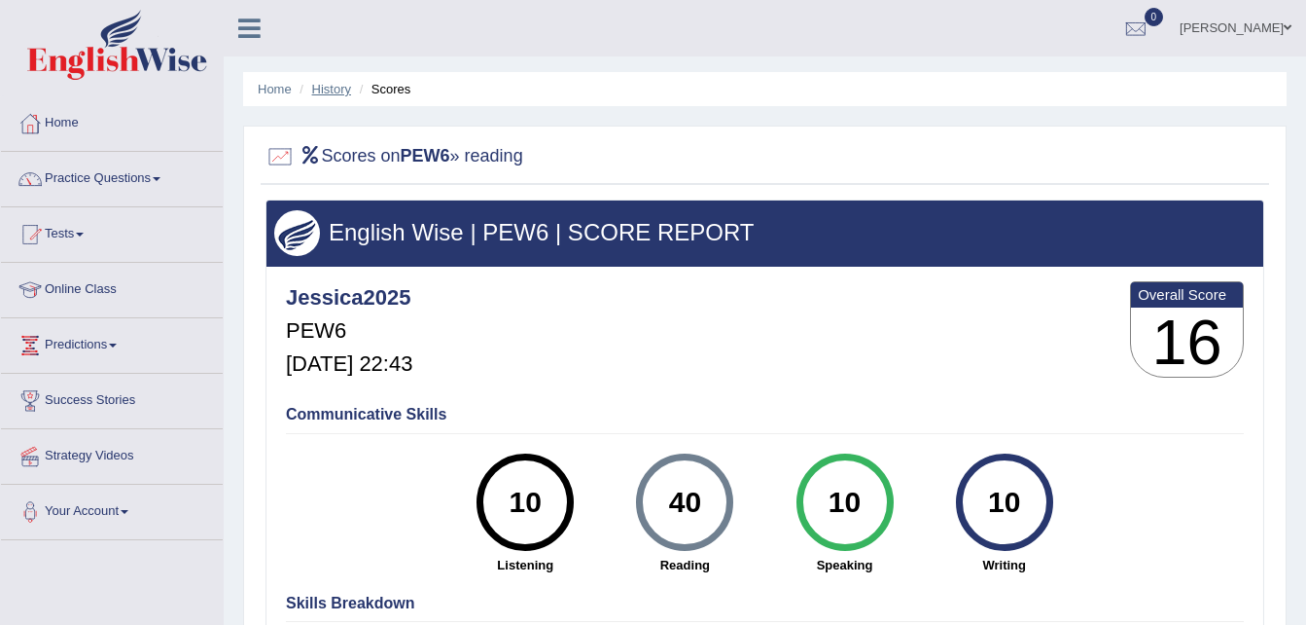
click at [339, 93] on link "History" at bounding box center [331, 89] width 39 height 15
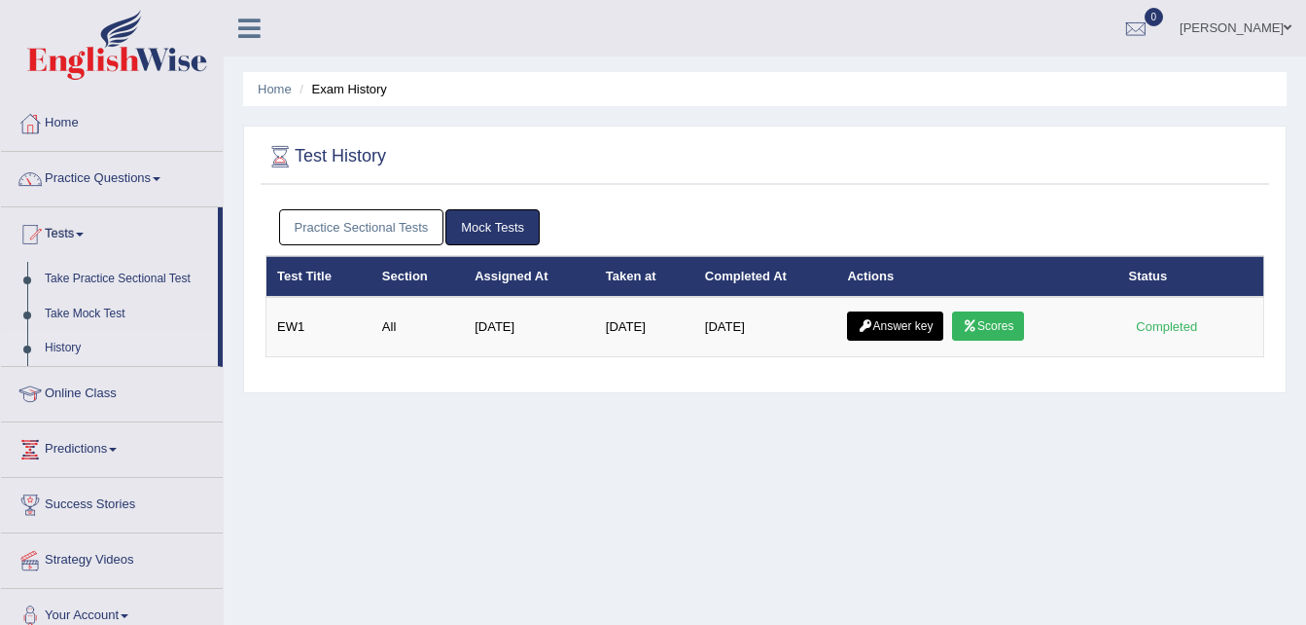
click at [363, 215] on link "Practice Sectional Tests" at bounding box center [361, 227] width 165 height 36
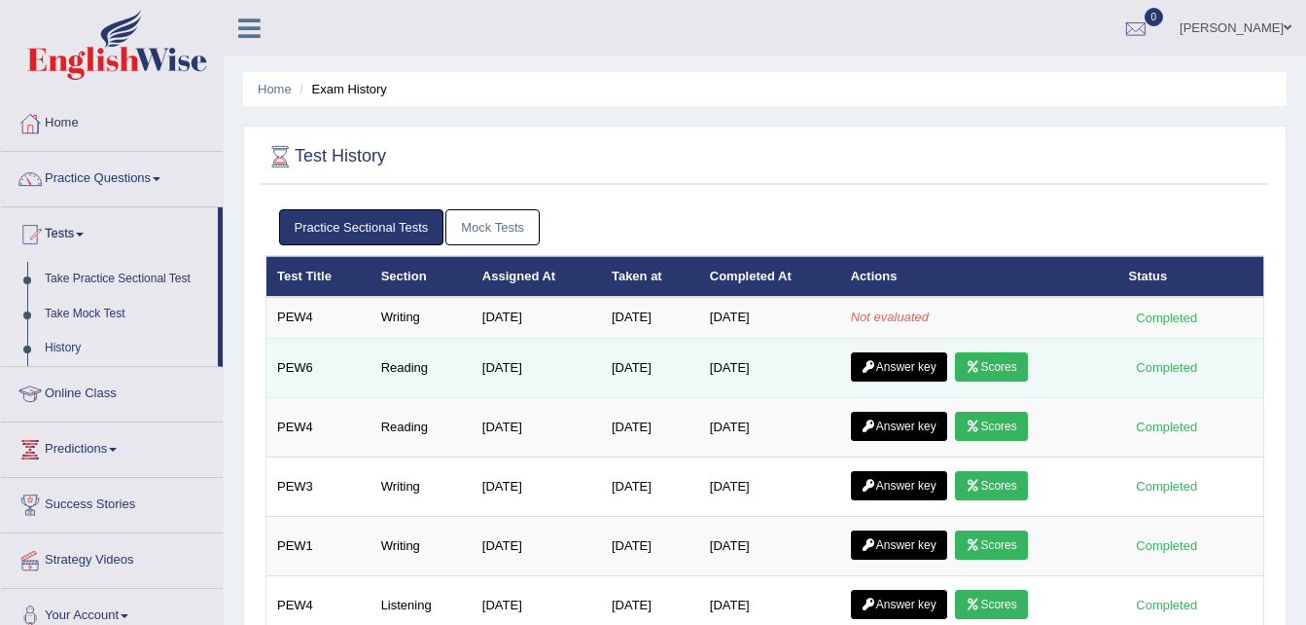
click at [914, 367] on link "Answer key" at bounding box center [899, 366] width 96 height 29
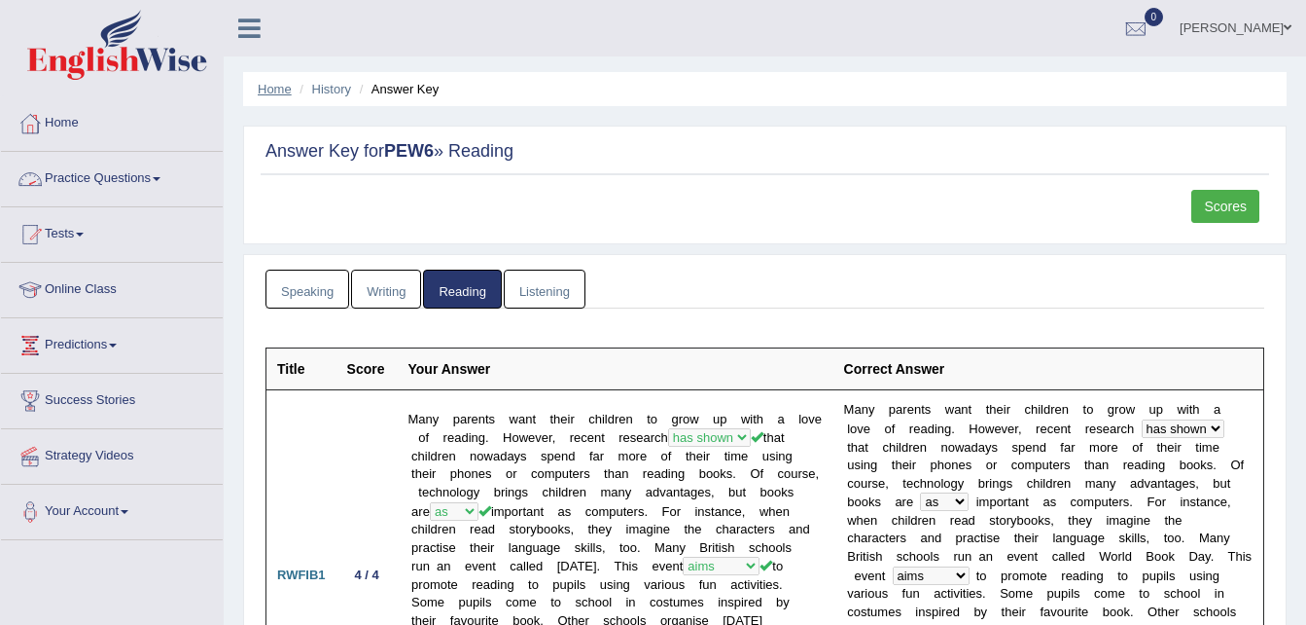
click at [276, 87] on link "Home" at bounding box center [275, 89] width 34 height 15
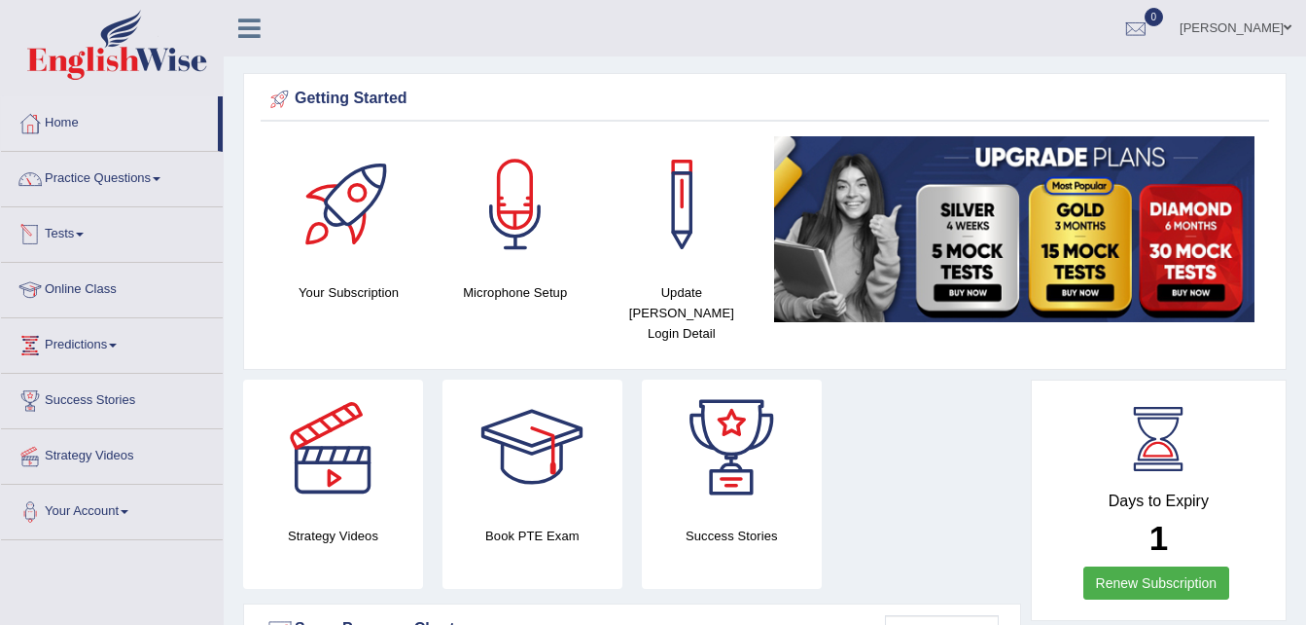
click at [75, 227] on link "Tests" at bounding box center [112, 231] width 222 height 49
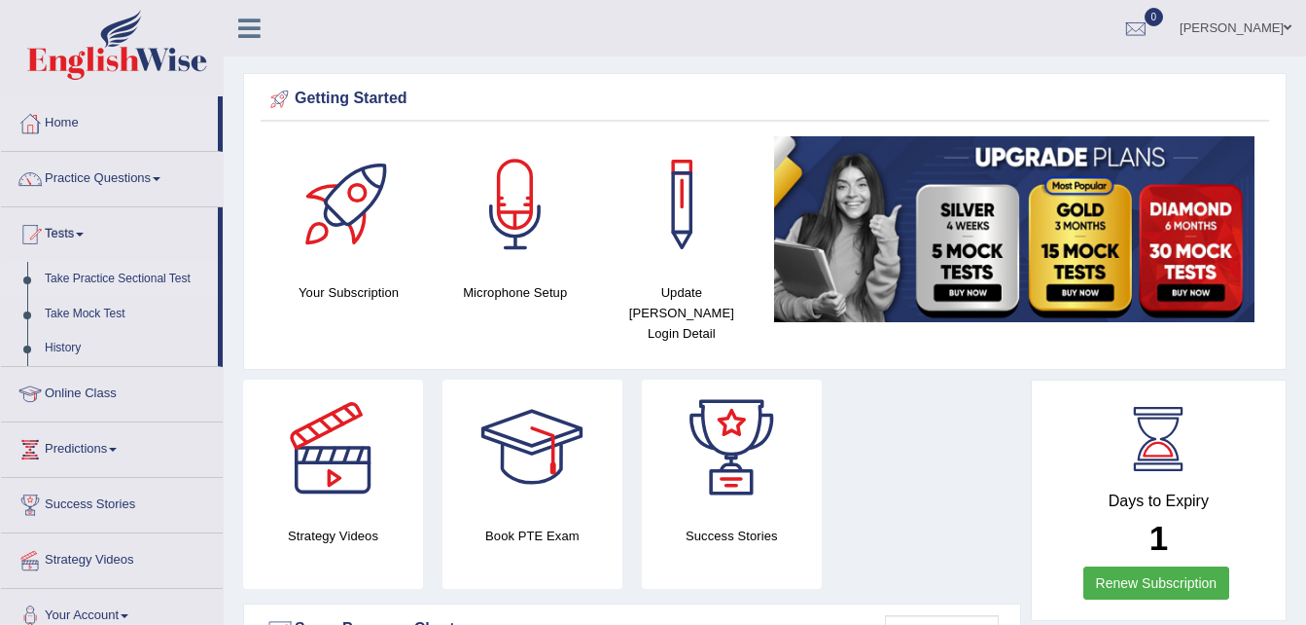
click at [97, 270] on link "Take Practice Sectional Test" at bounding box center [127, 279] width 182 height 35
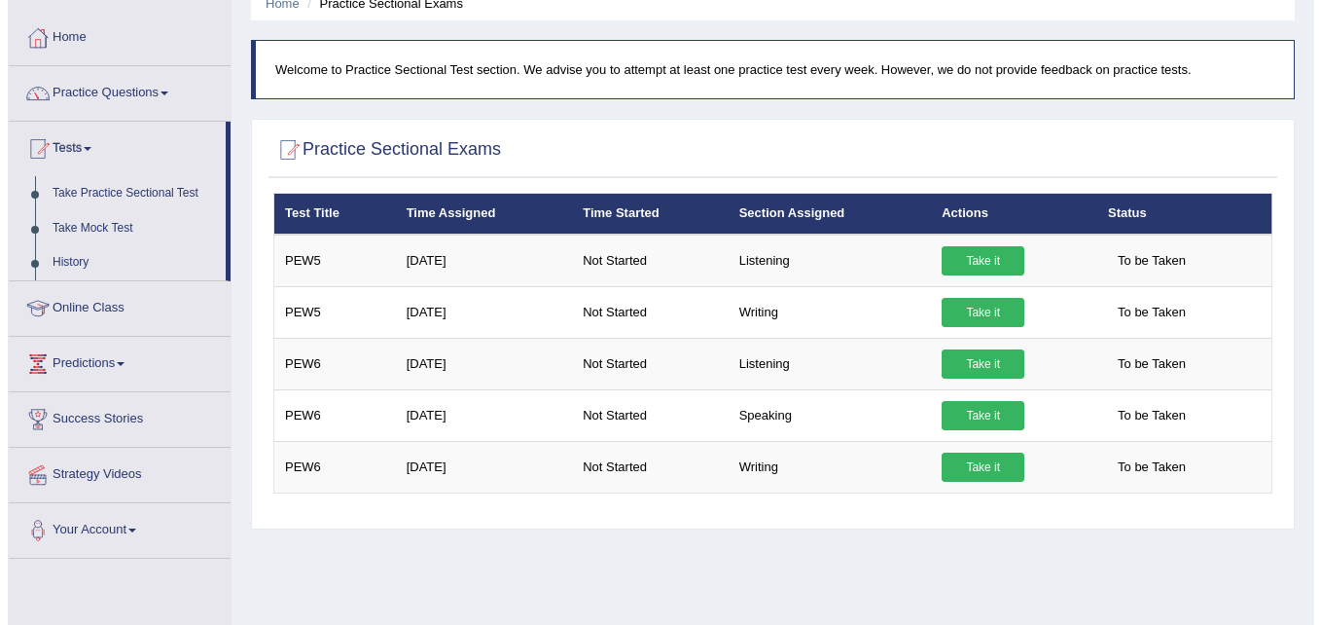
scroll to position [98, 0]
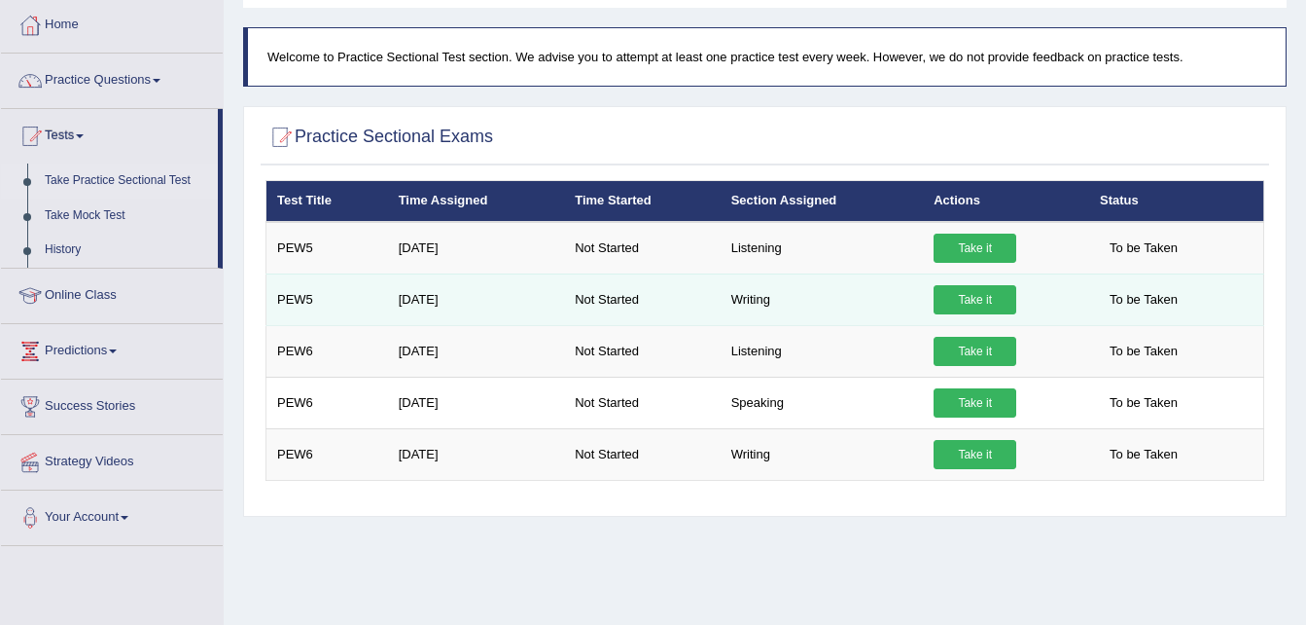
click at [983, 297] on link "Take it" at bounding box center [975, 299] width 83 height 29
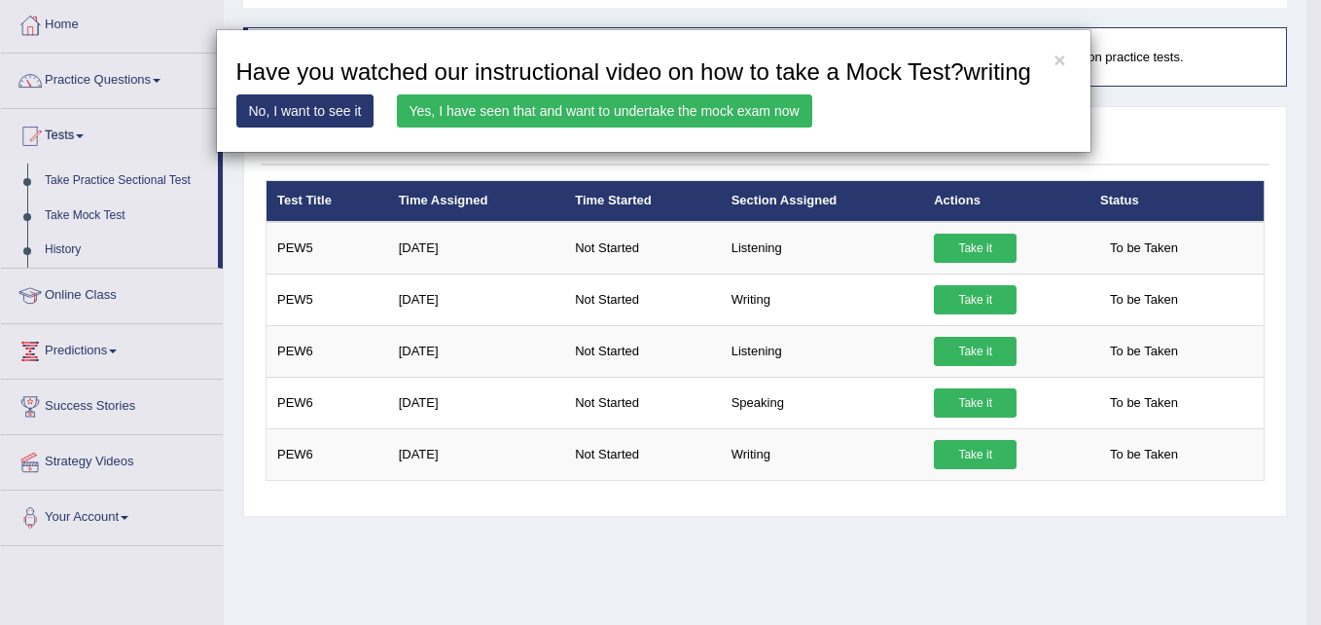
click at [658, 103] on link "Yes, I have seen that and want to undertake the mock exam now" at bounding box center [604, 110] width 415 height 33
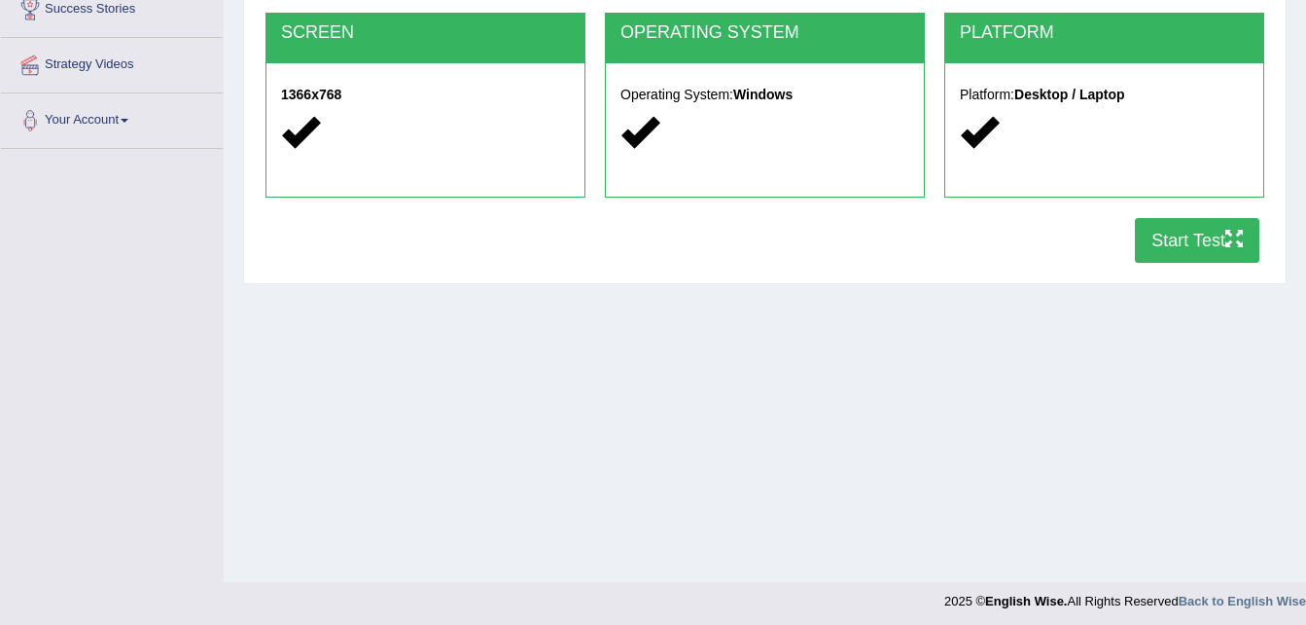
scroll to position [397, 0]
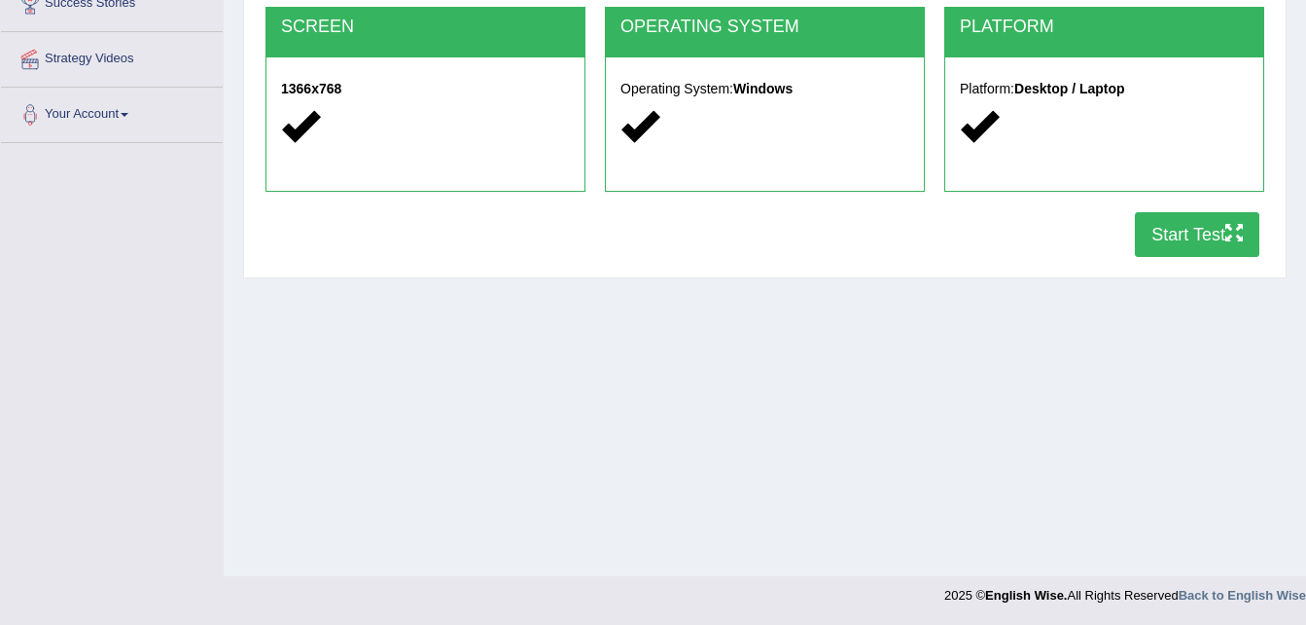
click at [1162, 220] on button "Start Test" at bounding box center [1197, 234] width 125 height 45
